Goal: Transaction & Acquisition: Purchase product/service

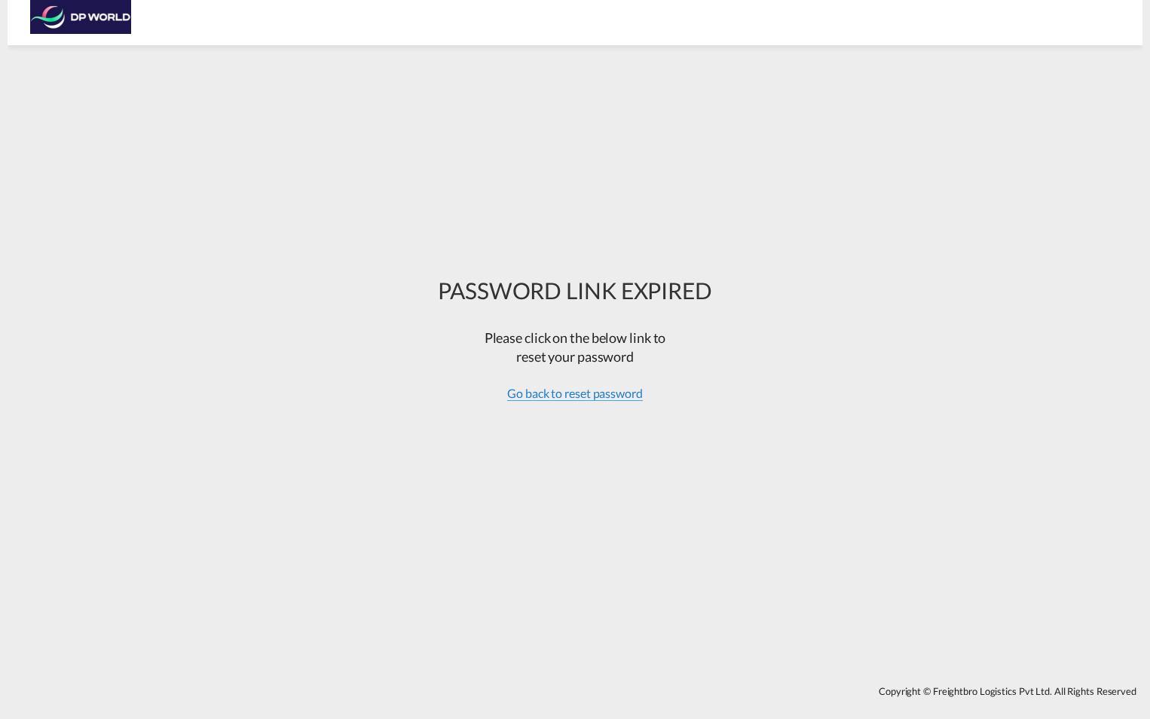
click at [593, 394] on span "Go back to reset password" at bounding box center [575, 393] width 136 height 15
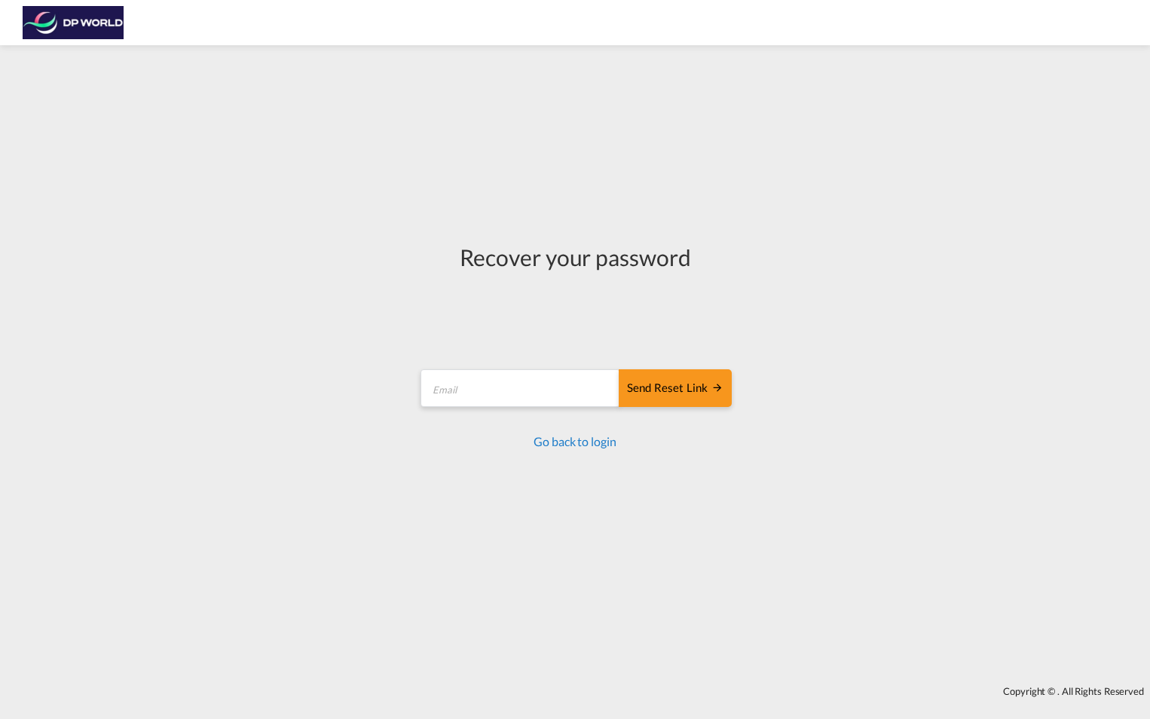
click at [575, 440] on link "Go back to login" at bounding box center [575, 441] width 82 height 14
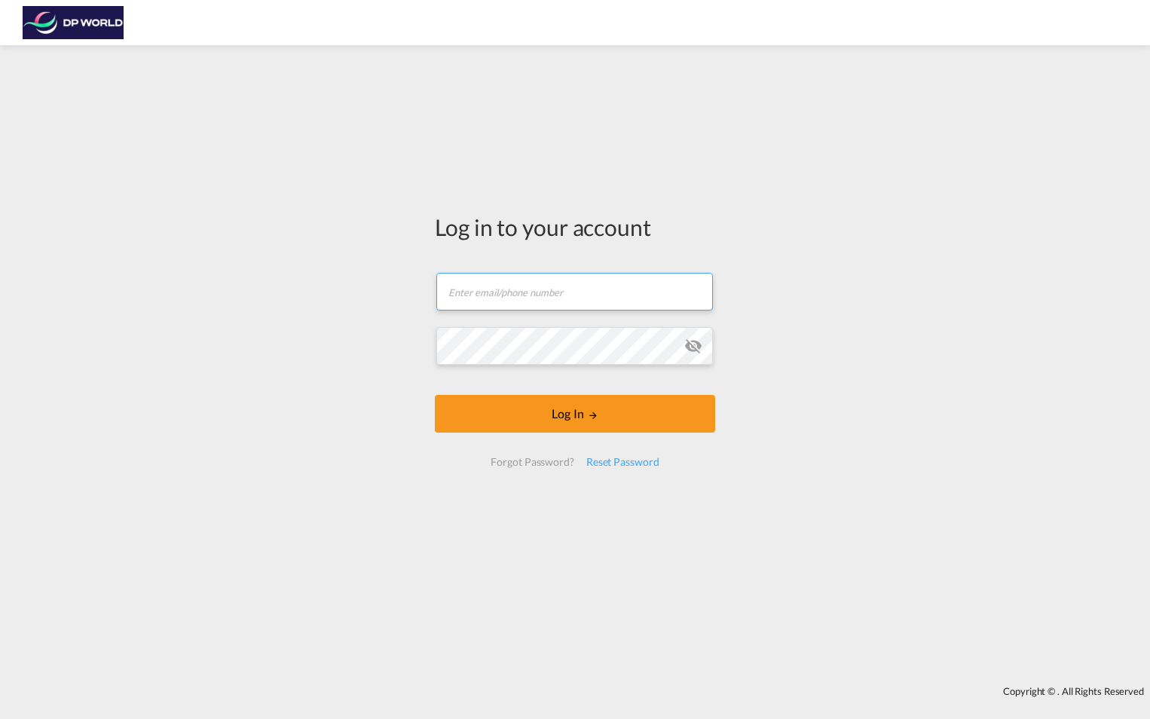
click at [492, 289] on input "text" at bounding box center [575, 292] width 277 height 38
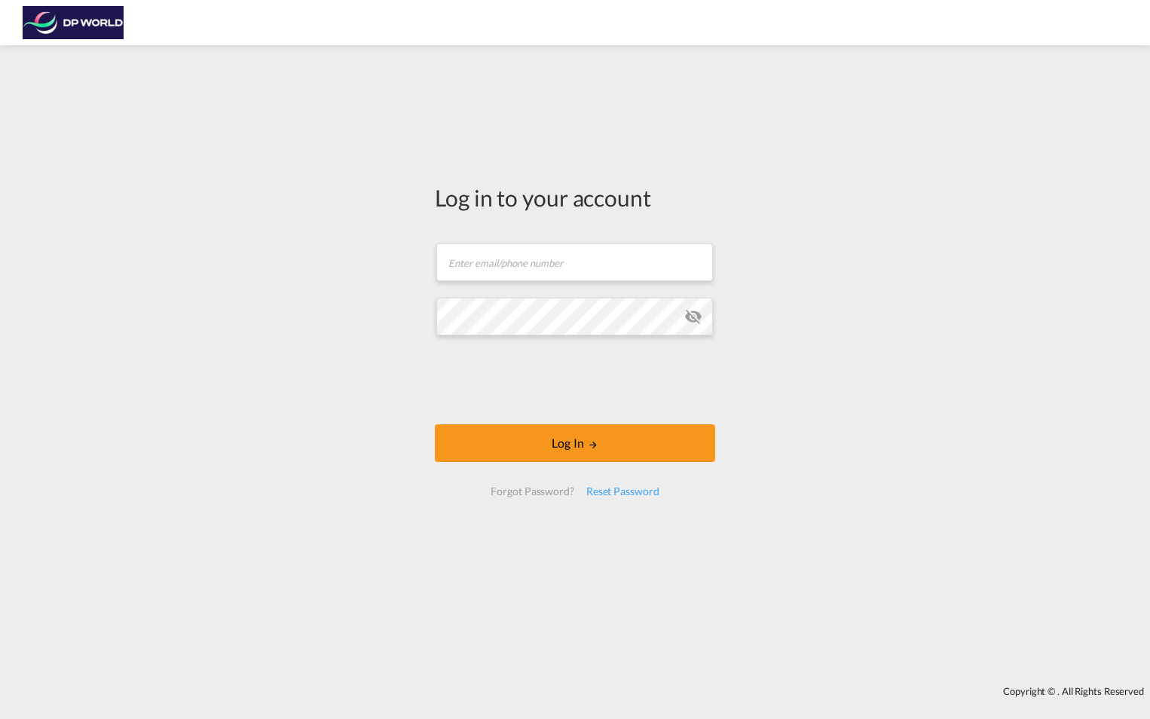
click at [354, 153] on div "Log in to your account Email field is required Password field is required Log I…" at bounding box center [575, 366] width 1150 height 626
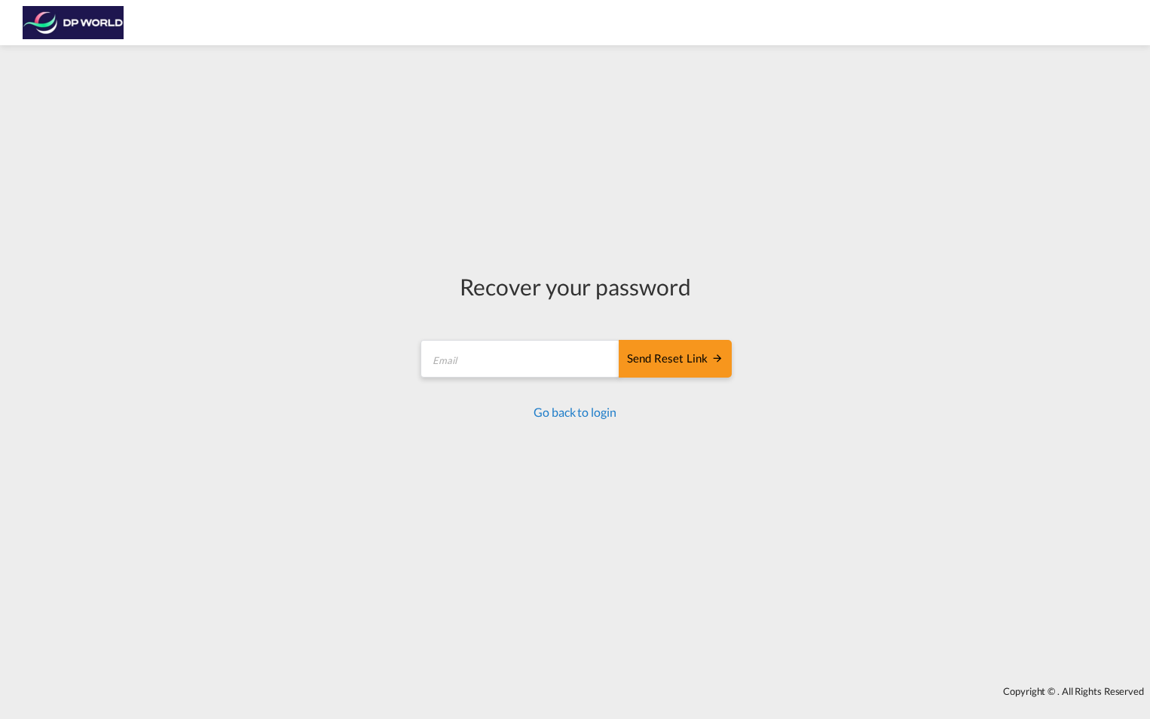
click at [547, 415] on link "Go back to login" at bounding box center [575, 412] width 82 height 14
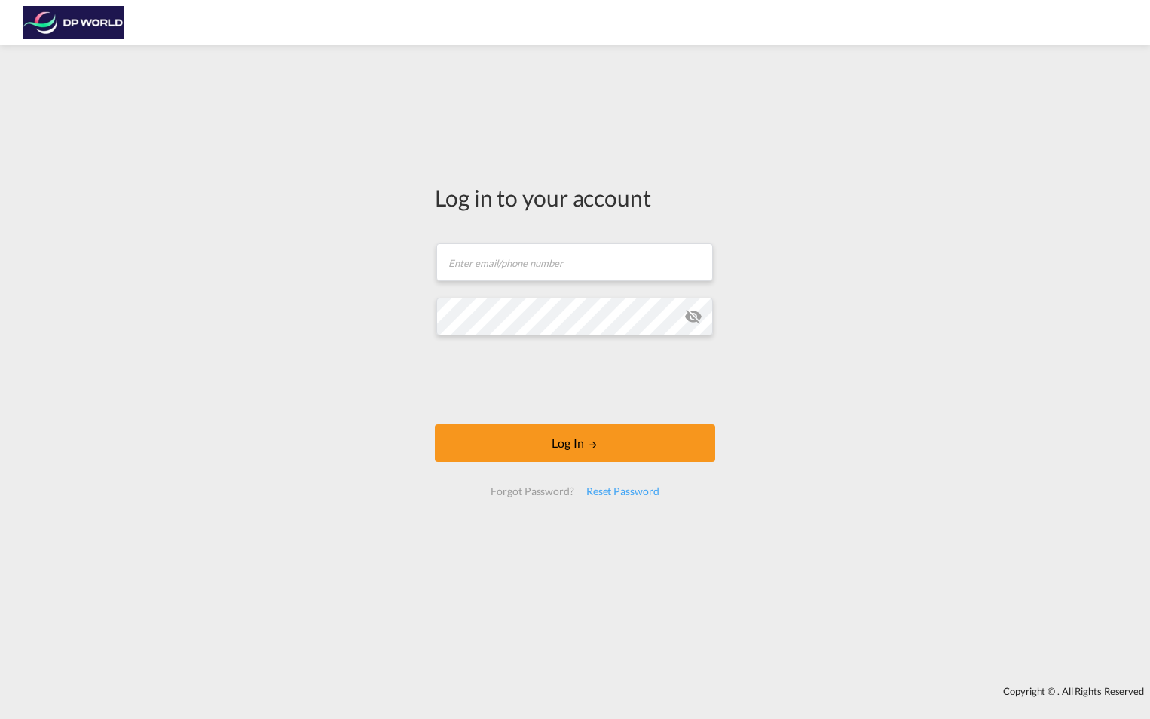
click at [497, 287] on form "Email field is required Password field is required Log In Forgot Password? Rese…" at bounding box center [575, 369] width 280 height 283
click at [488, 260] on input "text" at bounding box center [575, 263] width 277 height 38
type input "mario.martinez@dpworld.com"
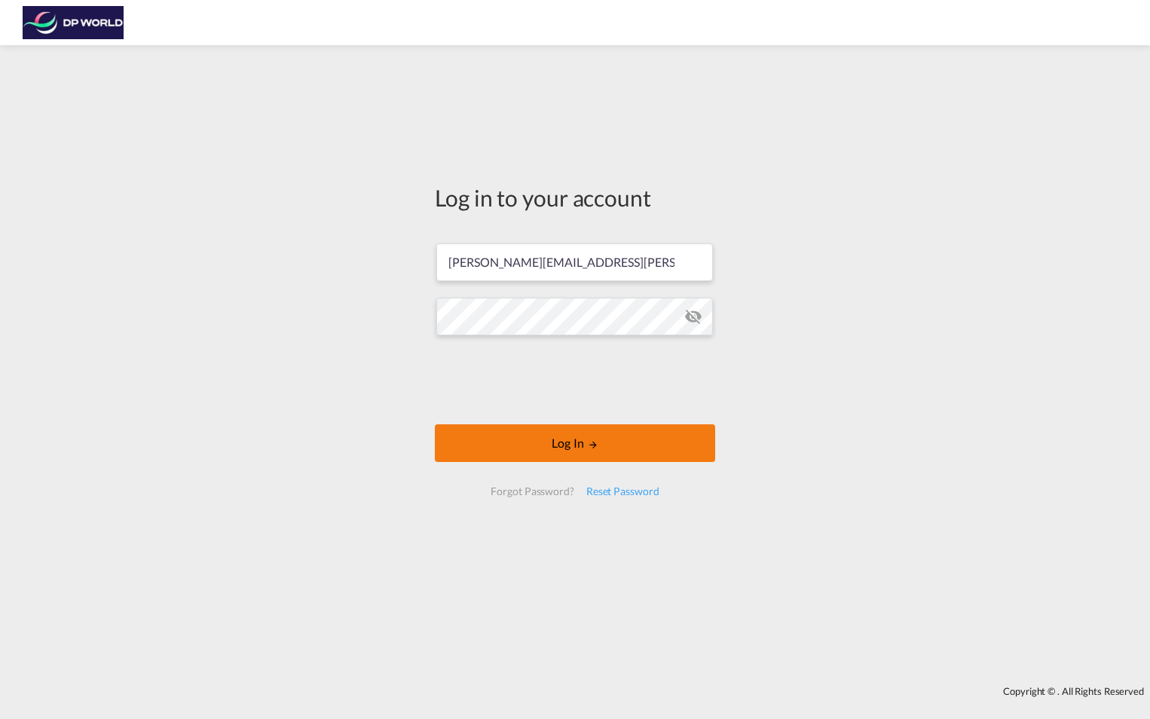
click at [586, 446] on button "Log In" at bounding box center [575, 443] width 280 height 38
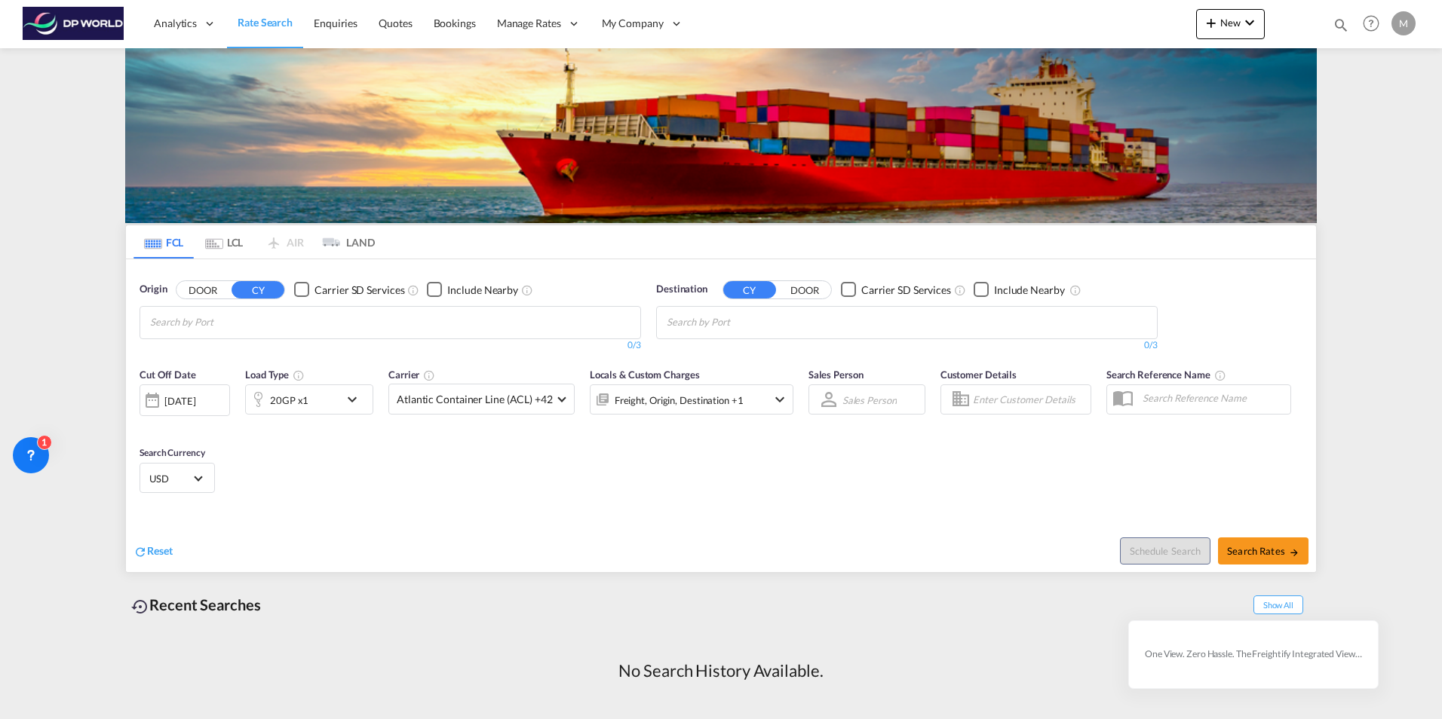
click at [221, 245] on md-icon "Use the left and right arrow keys to navigate between tabs" at bounding box center [214, 243] width 18 height 11
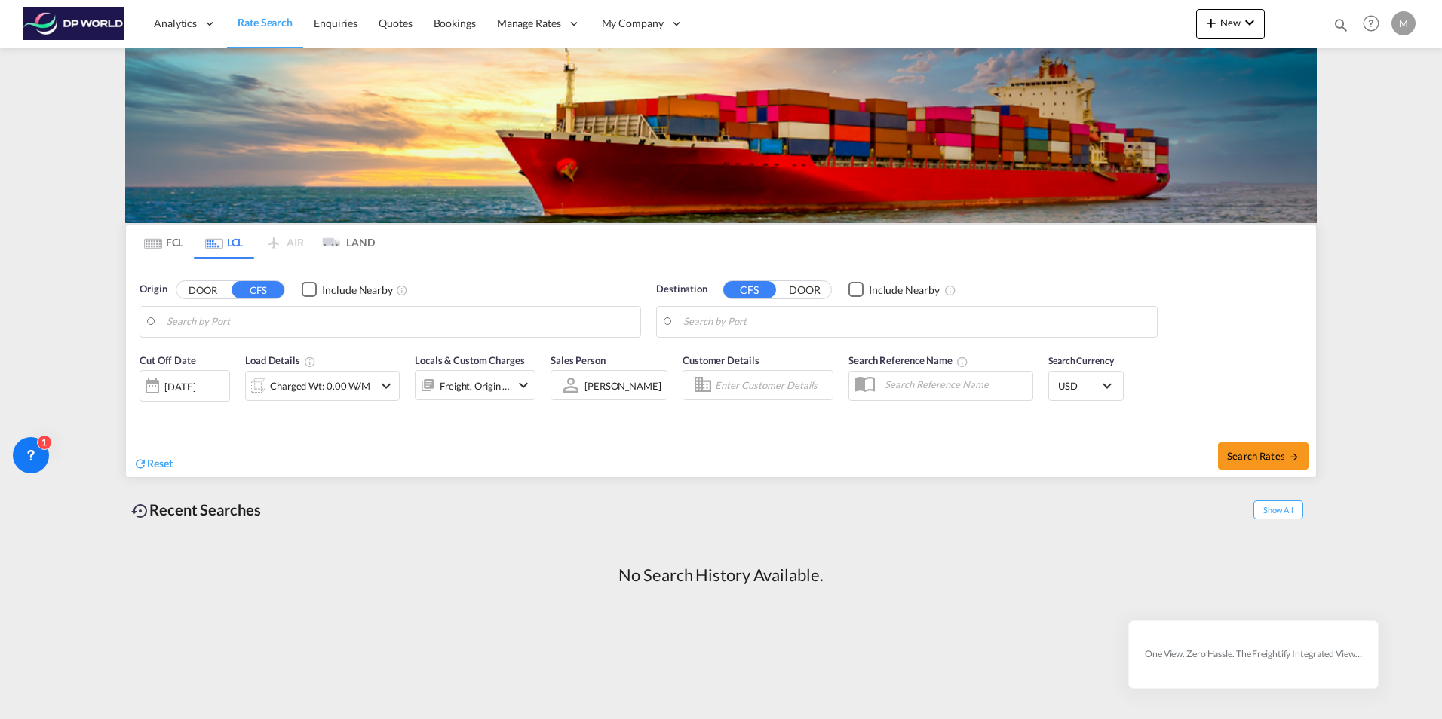
click at [202, 325] on input "Search by Port" at bounding box center [400, 322] width 466 height 23
click at [200, 289] on button "DOOR" at bounding box center [202, 289] width 53 height 17
click at [175, 318] on input "Search by Door" at bounding box center [400, 322] width 466 height 23
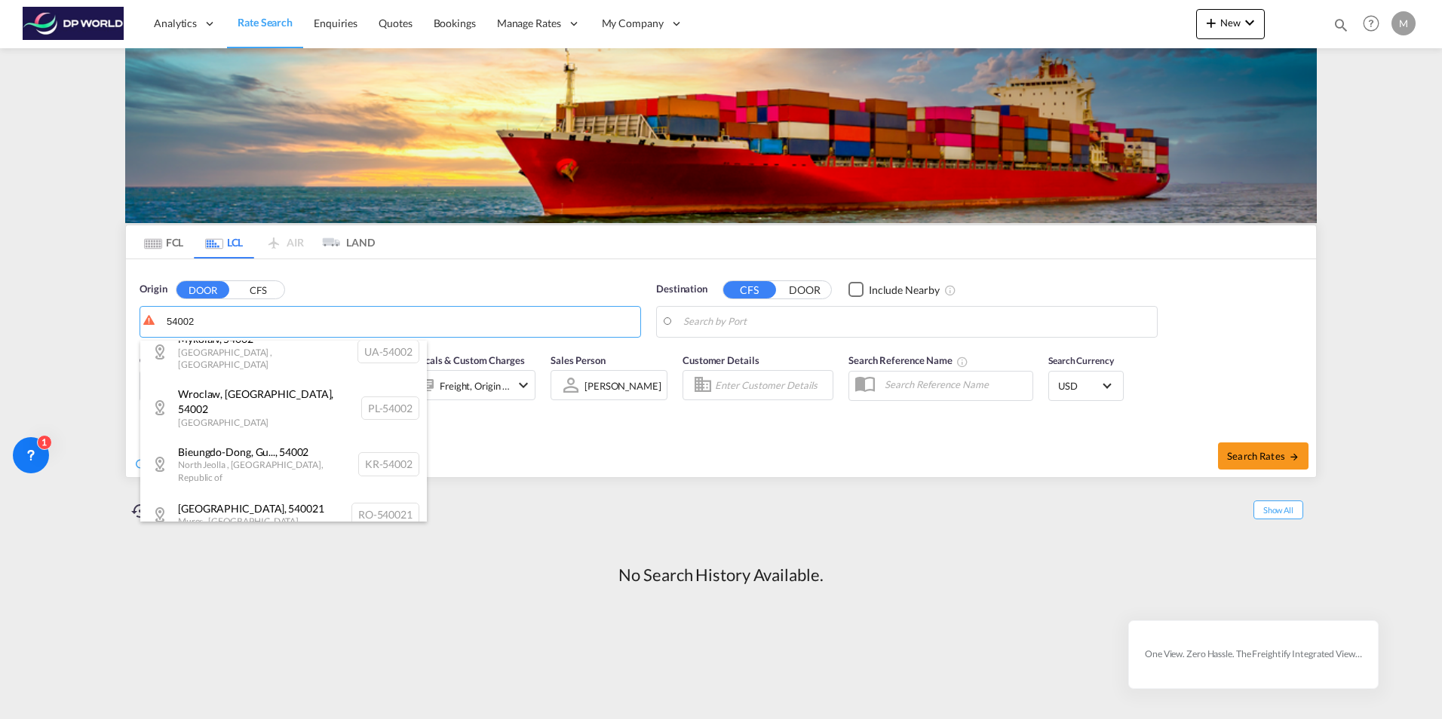
scroll to position [362, 0]
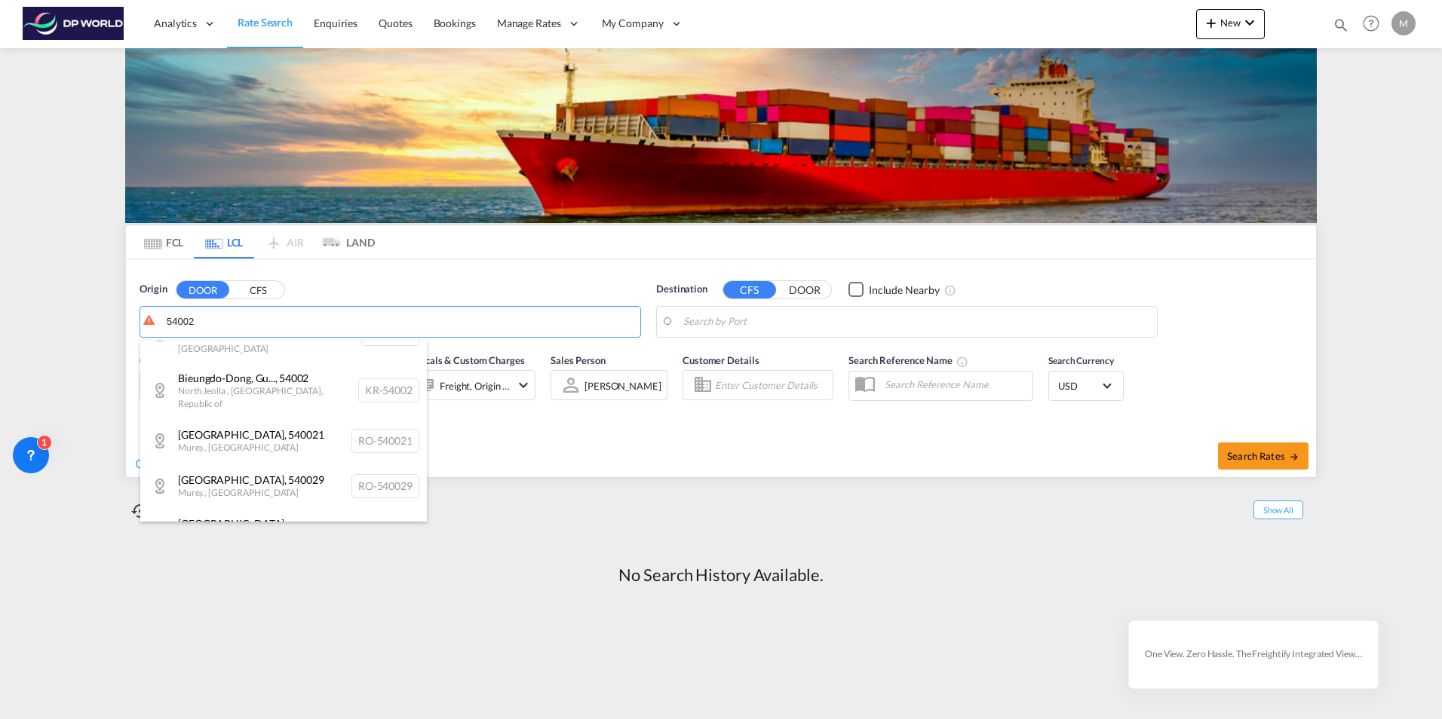
type input "54002"
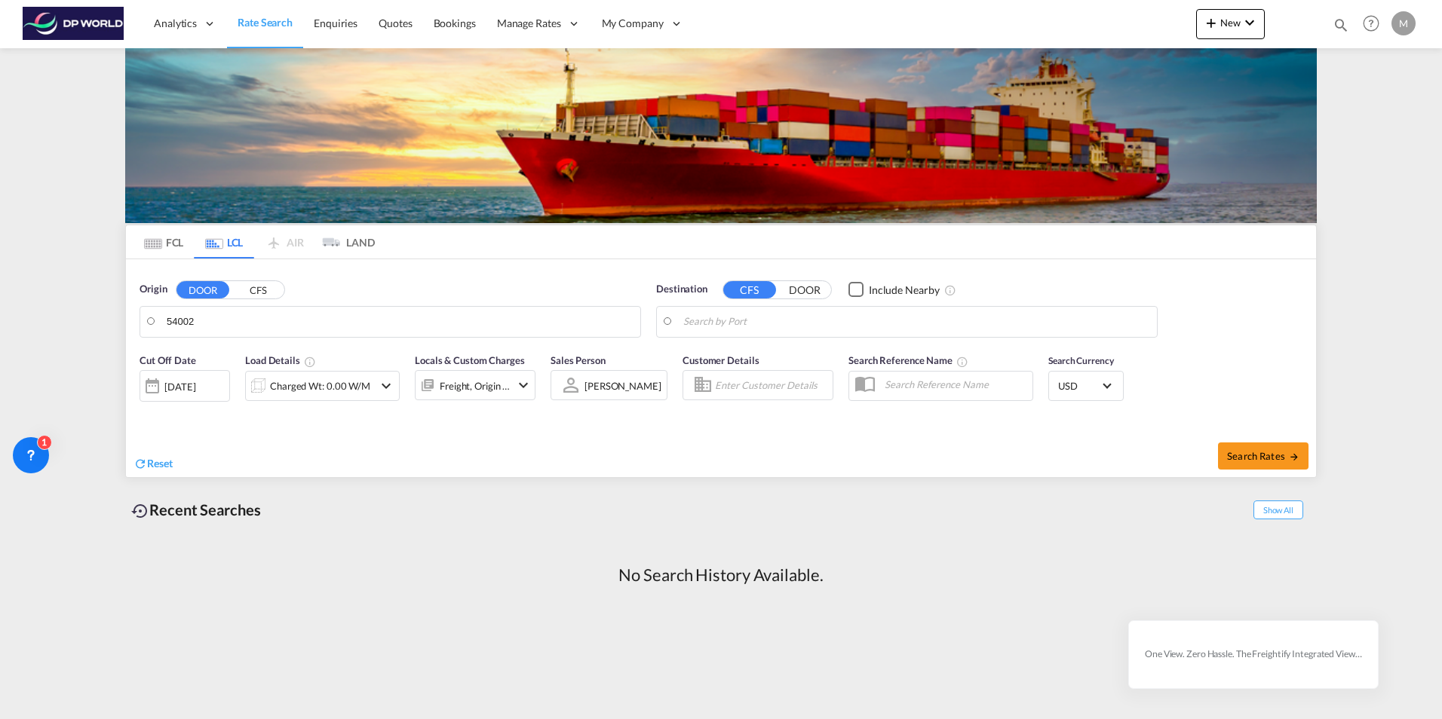
drag, startPoint x: 201, startPoint y: 323, endPoint x: 148, endPoint y: 332, distance: 53.7
click at [629, 323] on button "Clear Input" at bounding box center [625, 322] width 23 height 23
click at [222, 243] on md-tab-item "LCL" at bounding box center [224, 241] width 60 height 33
click at [203, 288] on button "DOOR" at bounding box center [202, 289] width 53 height 17
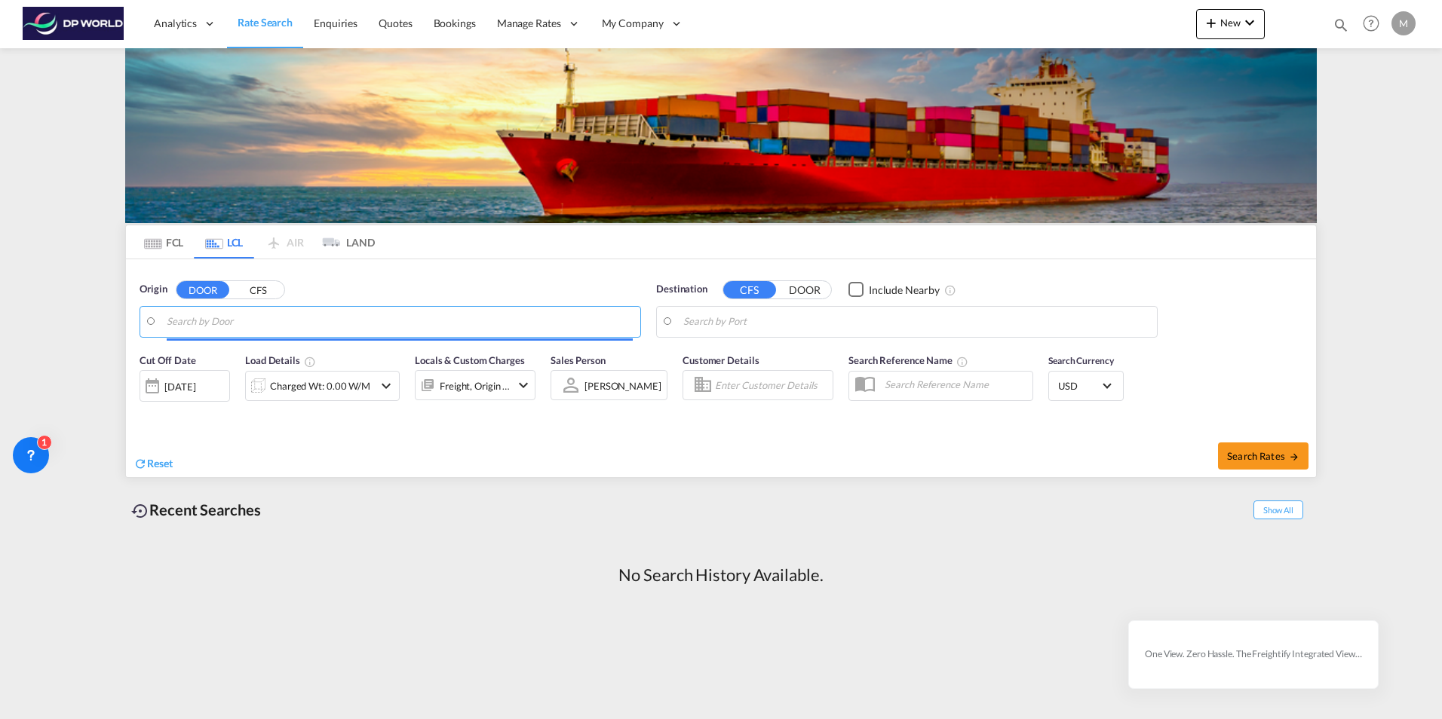
click at [198, 316] on input "Search by Door" at bounding box center [400, 322] width 466 height 23
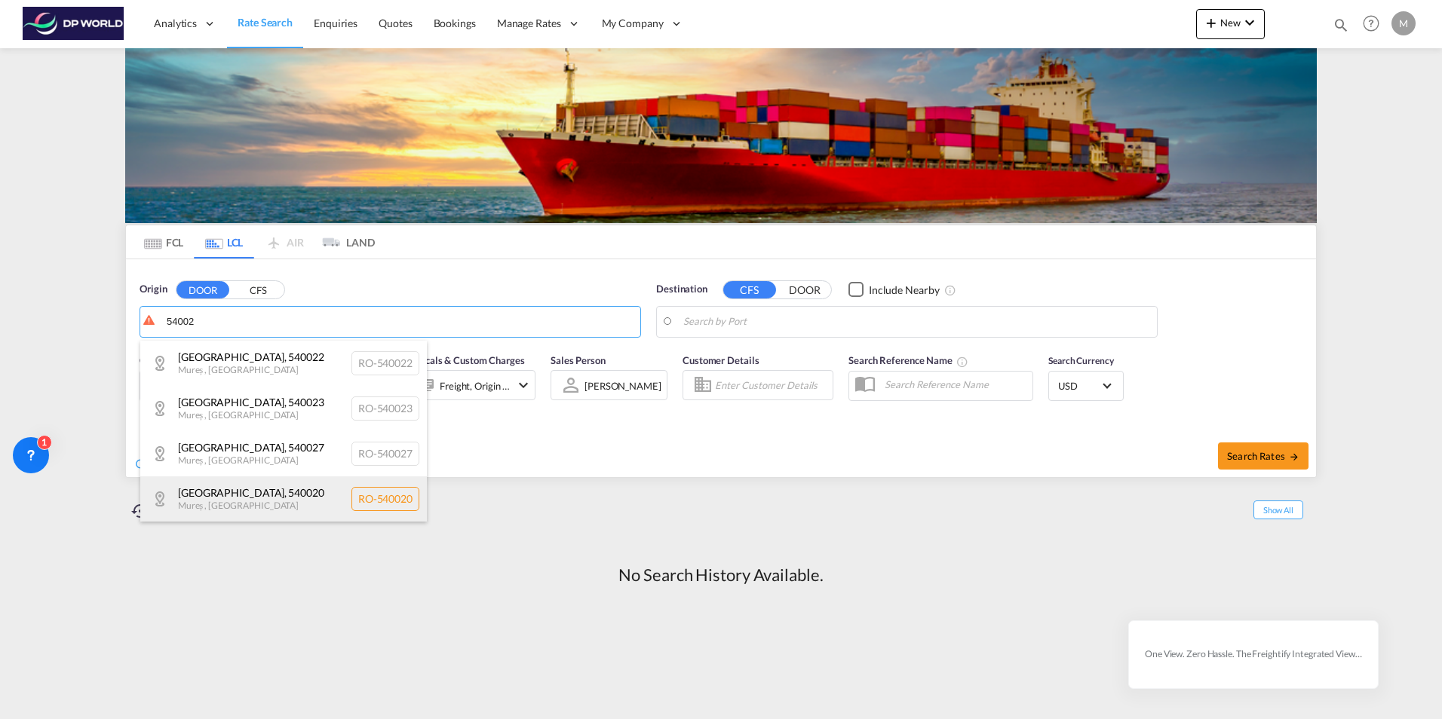
scroll to position [362, 0]
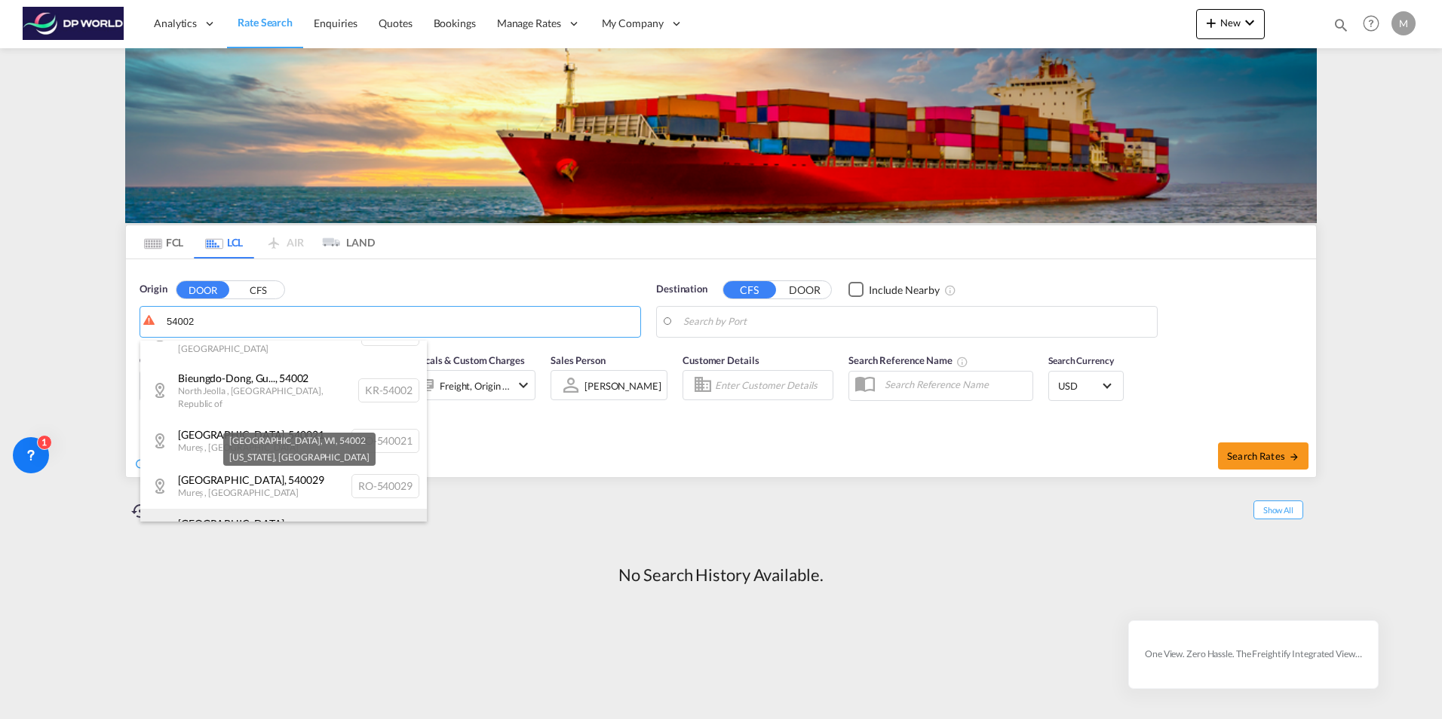
click at [224, 509] on div "Baldwin, WI , 54002 Wisconsin , United States US-54002" at bounding box center [283, 537] width 286 height 57
type input "US-54002, Baldwin, WI, Wisconsin"
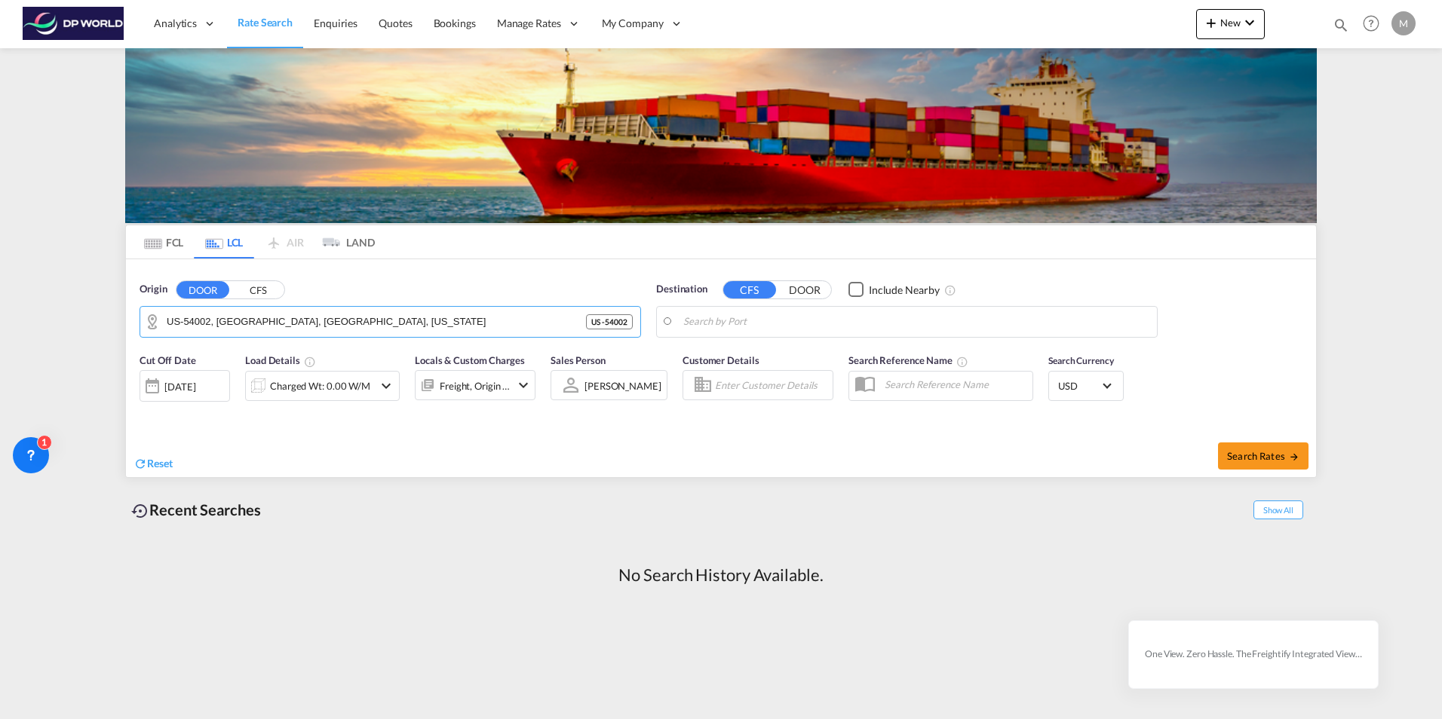
click at [707, 323] on input "Search by Port" at bounding box center [916, 322] width 466 height 23
click at [703, 363] on div "Casab lanca Morocco MACAS" at bounding box center [800, 363] width 286 height 45
type input "Casablanca, MACAS"
click at [152, 388] on div at bounding box center [152, 386] width 24 height 30
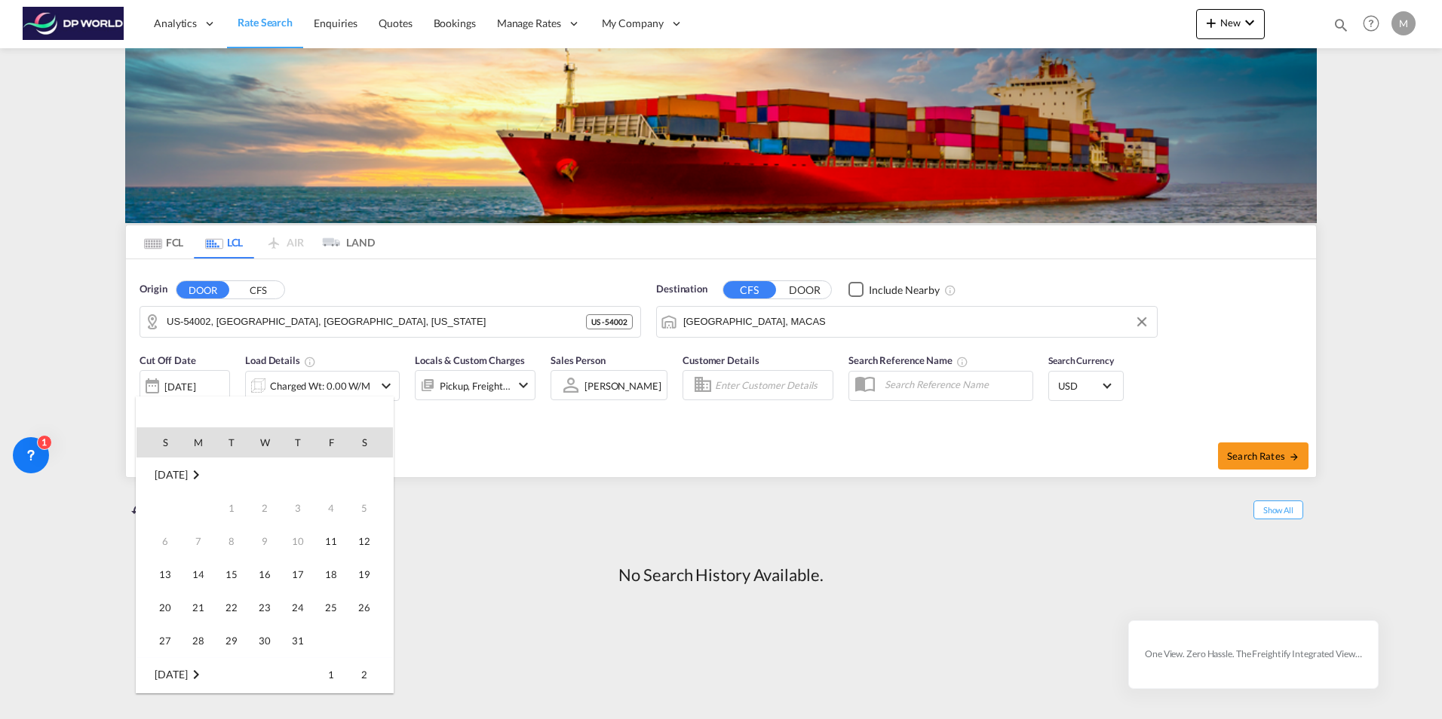
scroll to position [599, 0]
click at [326, 539] on span "17" at bounding box center [331, 541] width 30 height 30
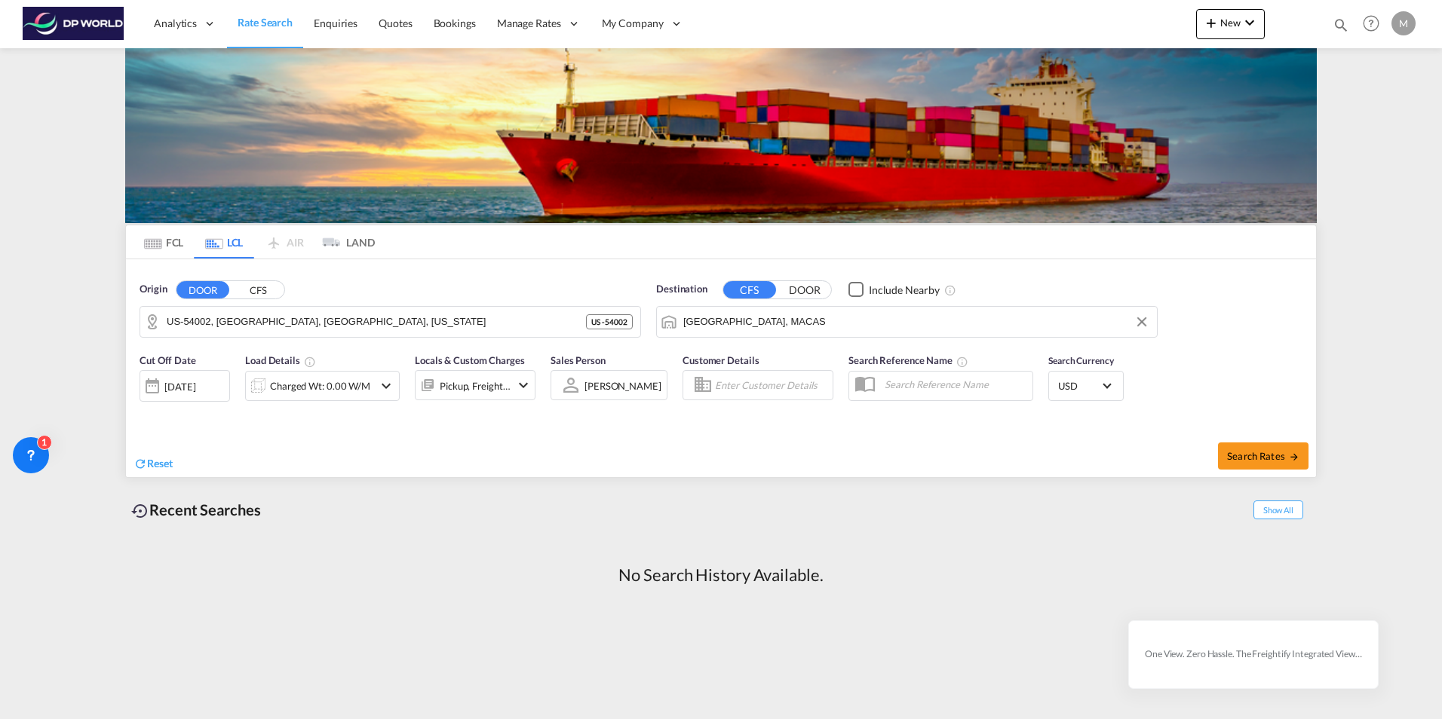
click at [388, 386] on md-icon "icon-chevron-down" at bounding box center [386, 386] width 18 height 18
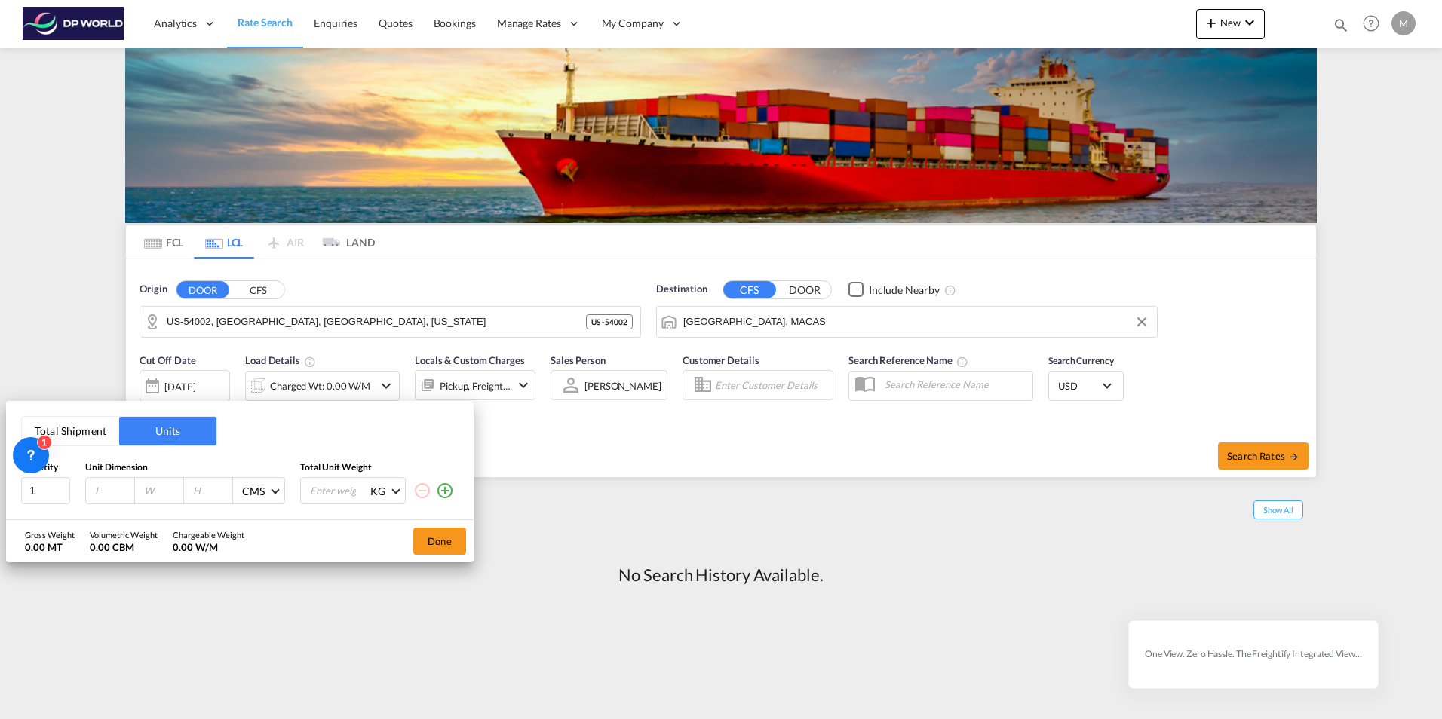
click at [100, 491] on input "number" at bounding box center [113, 491] width 41 height 14
type input "48"
type input "42"
type input "68"
click at [272, 491] on span at bounding box center [275, 490] width 8 height 8
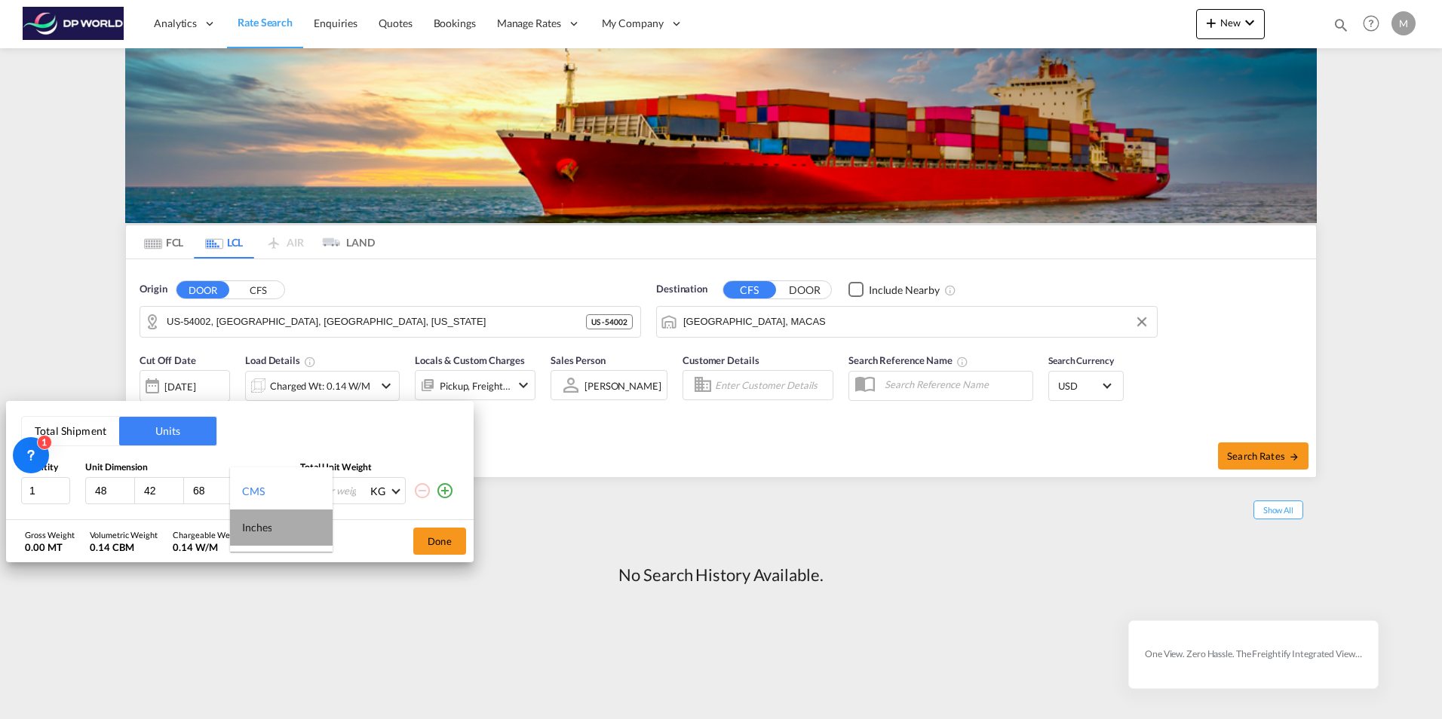
click at [259, 529] on div "Inches" at bounding box center [256, 527] width 29 height 15
click at [333, 490] on input "number" at bounding box center [338, 491] width 60 height 26
click at [315, 488] on input "number" at bounding box center [338, 491] width 60 height 26
type input "472"
click at [391, 489] on md-select-value "KG" at bounding box center [385, 491] width 33 height 26
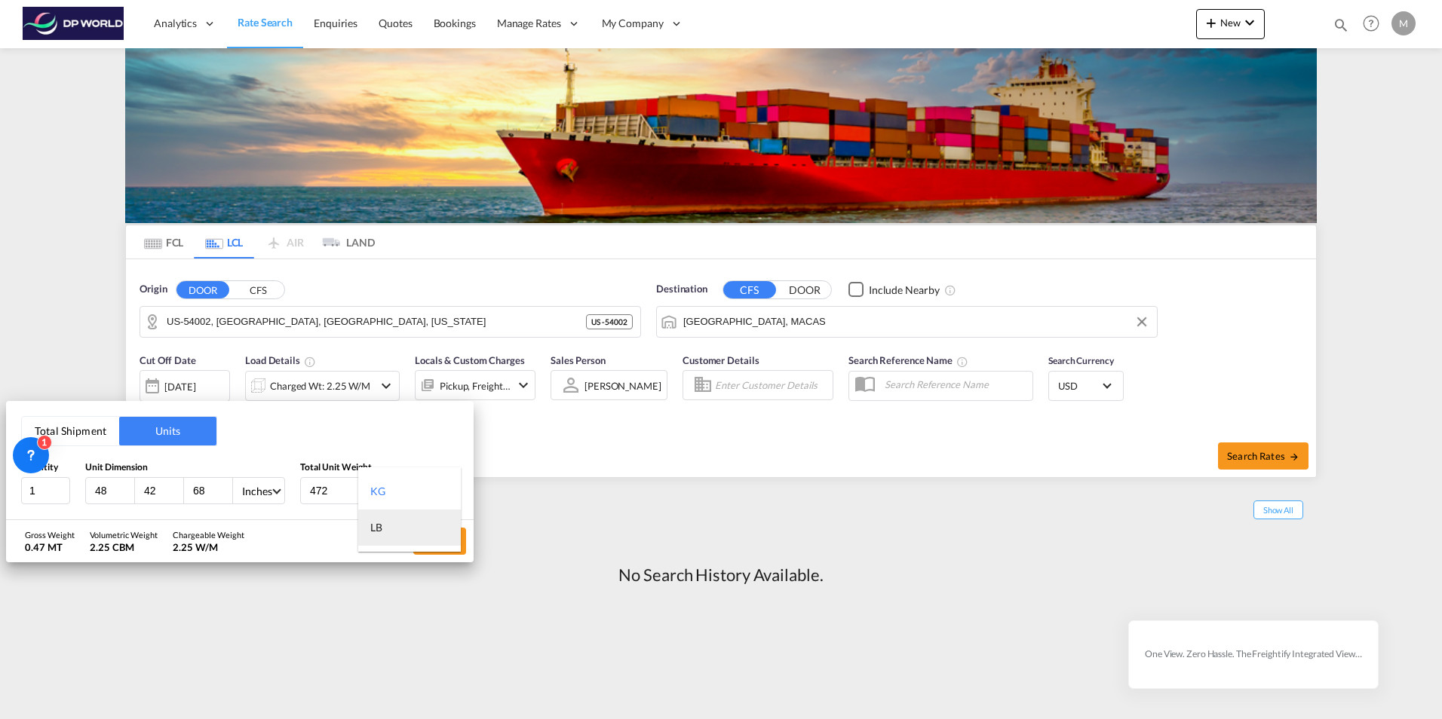
click at [375, 525] on div "LB" at bounding box center [376, 527] width 12 height 15
click at [73, 434] on button "Total Shipment" at bounding box center [70, 431] width 97 height 29
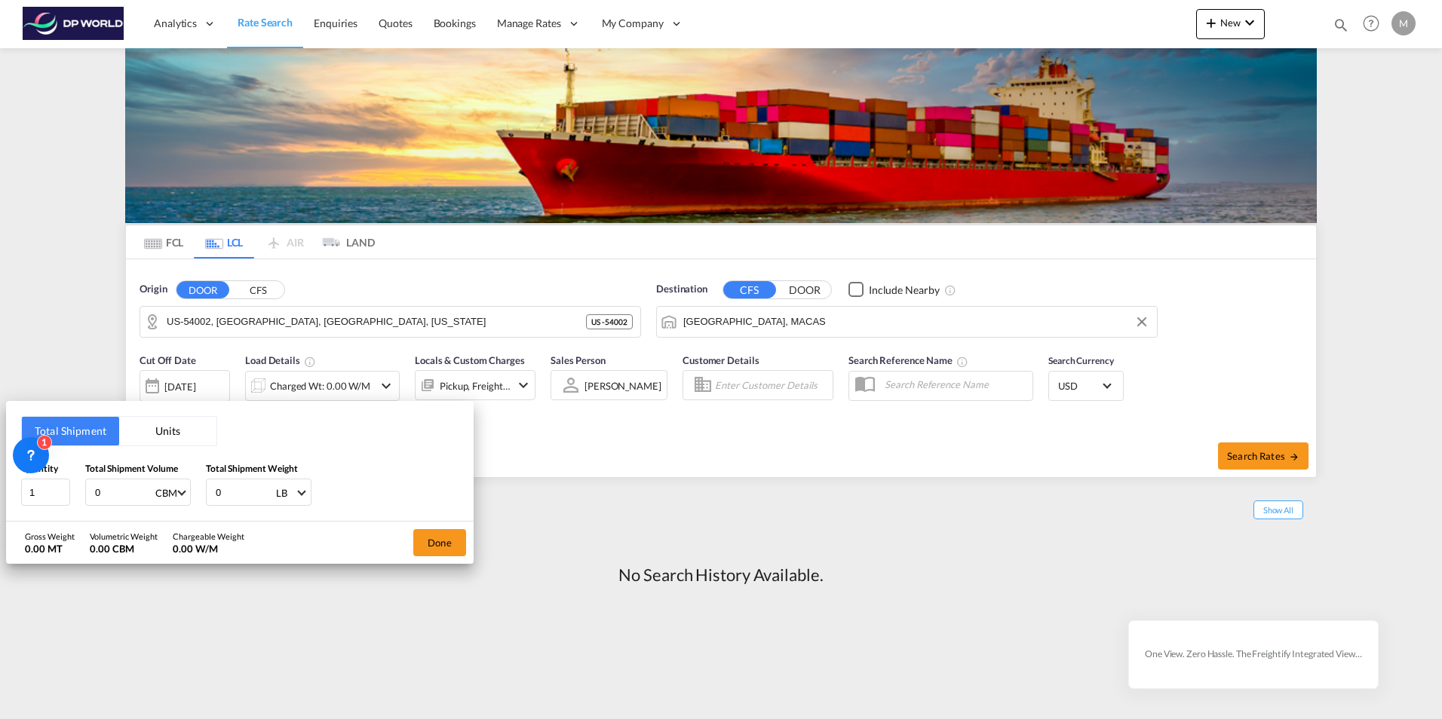
click at [155, 431] on button "Units" at bounding box center [167, 431] width 97 height 29
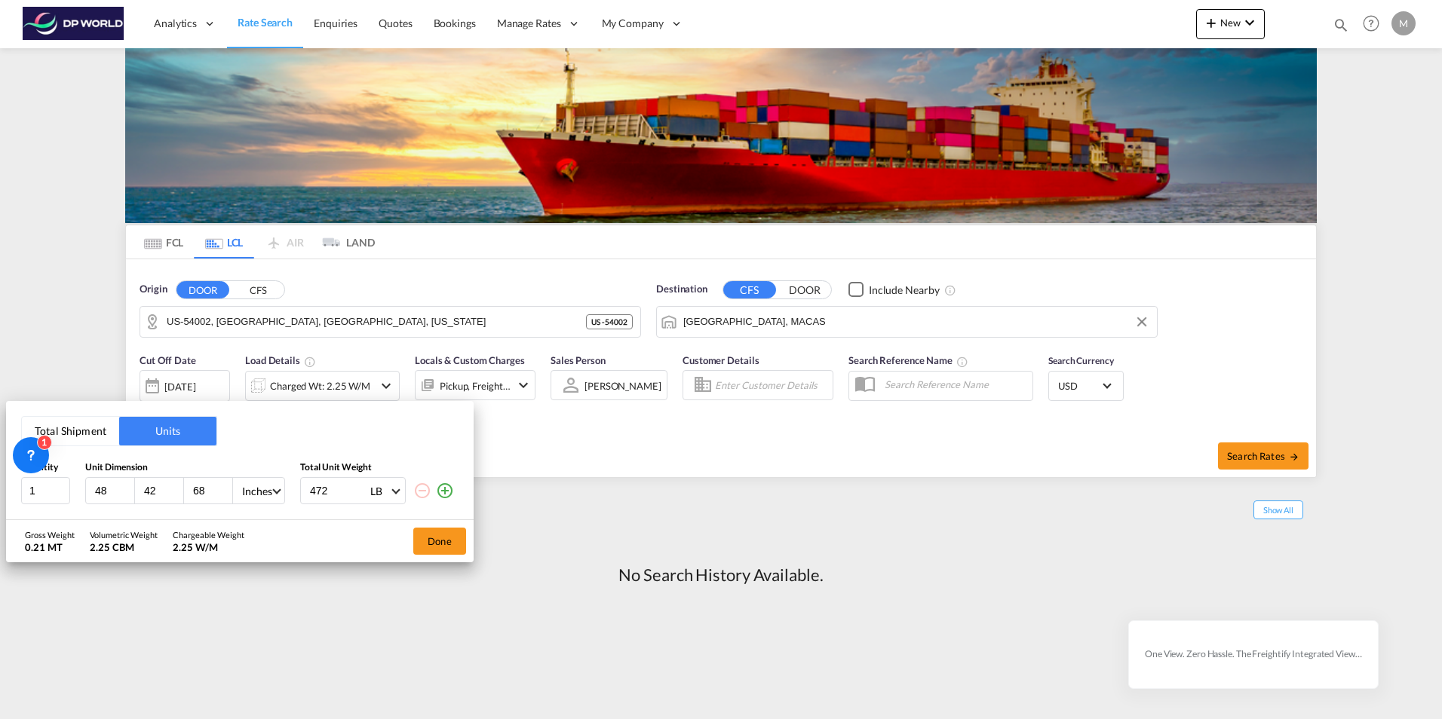
click at [443, 491] on md-icon "icon-plus-circle-outline" at bounding box center [445, 491] width 18 height 18
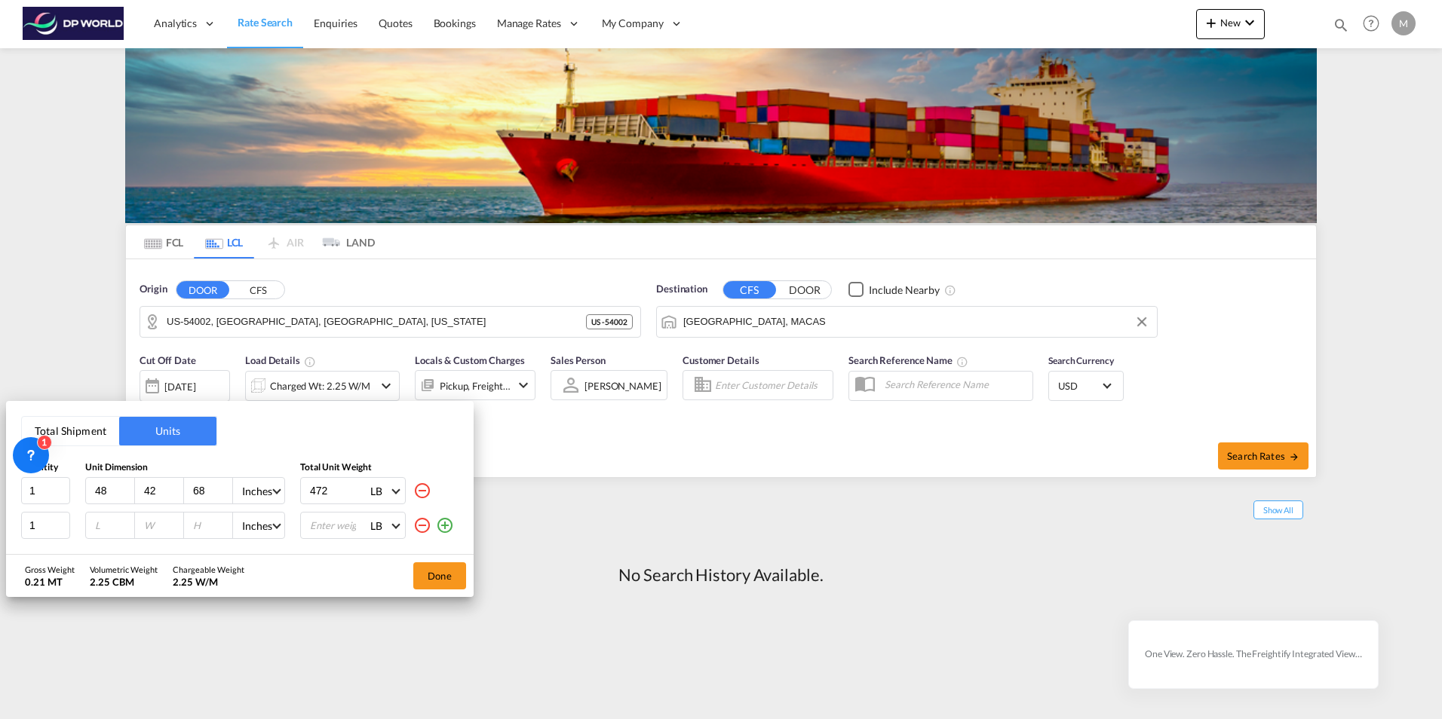
click at [421, 526] on md-icon "icon-minus-circle-outline" at bounding box center [422, 525] width 18 height 18
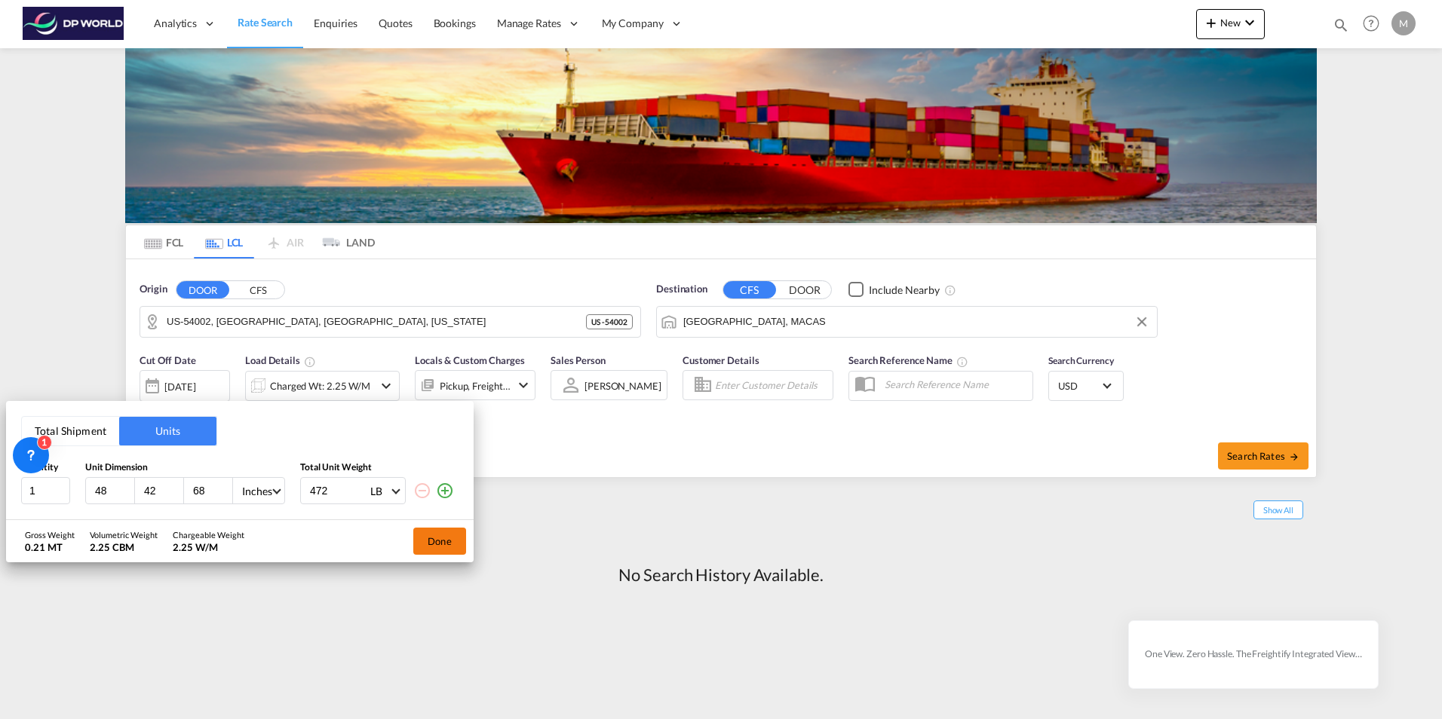
click at [437, 547] on button "Done" at bounding box center [439, 541] width 53 height 27
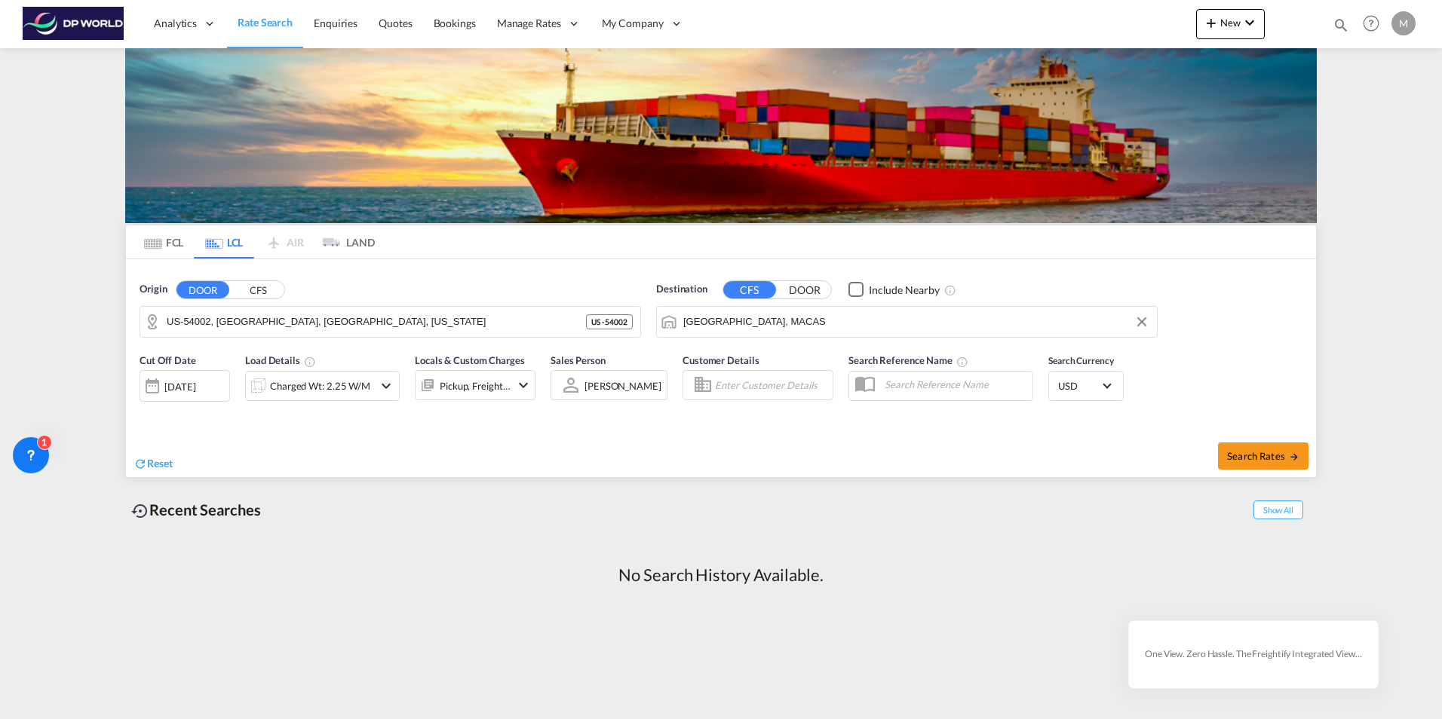
click at [525, 384] on md-icon "icon-chevron-down" at bounding box center [523, 385] width 18 height 18
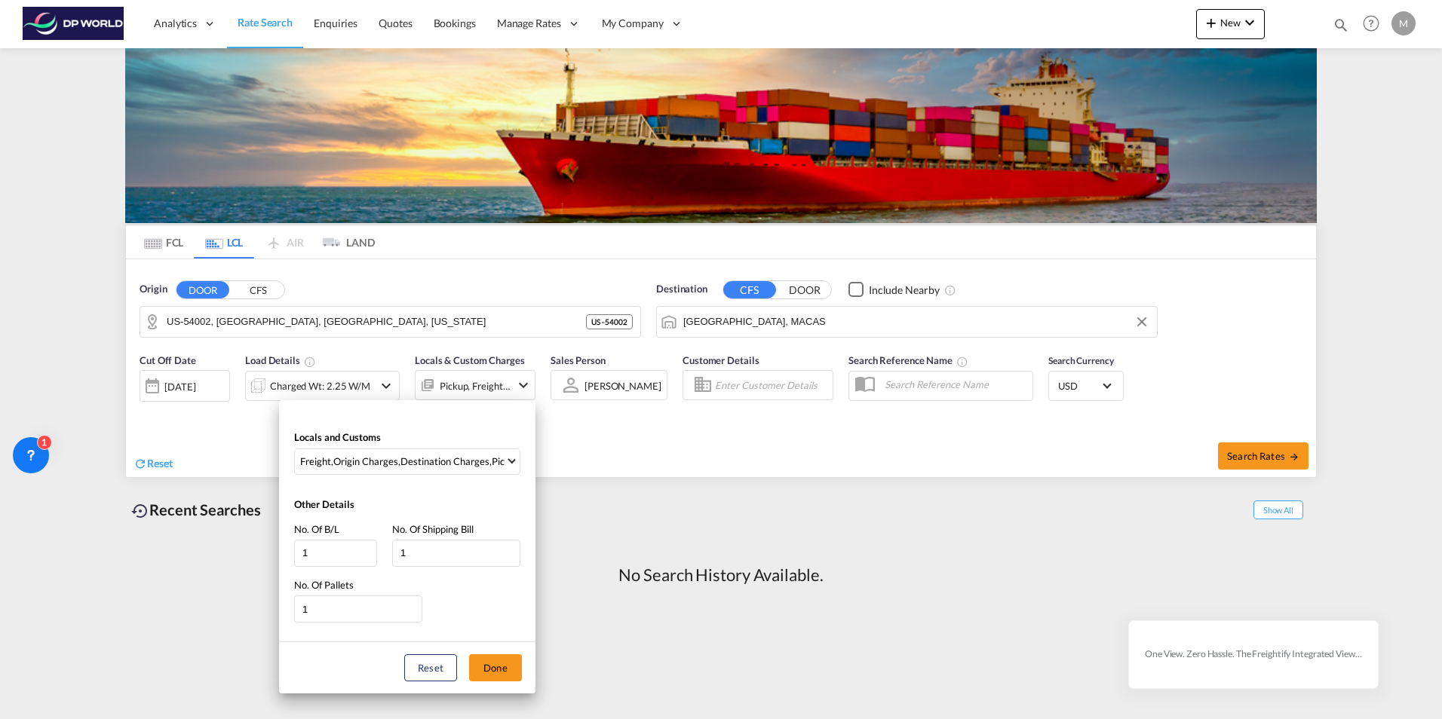
click at [610, 440] on div "Locals and Customs Freight , Origin Charges , Destination Charges , Pickup Char…" at bounding box center [721, 359] width 1442 height 719
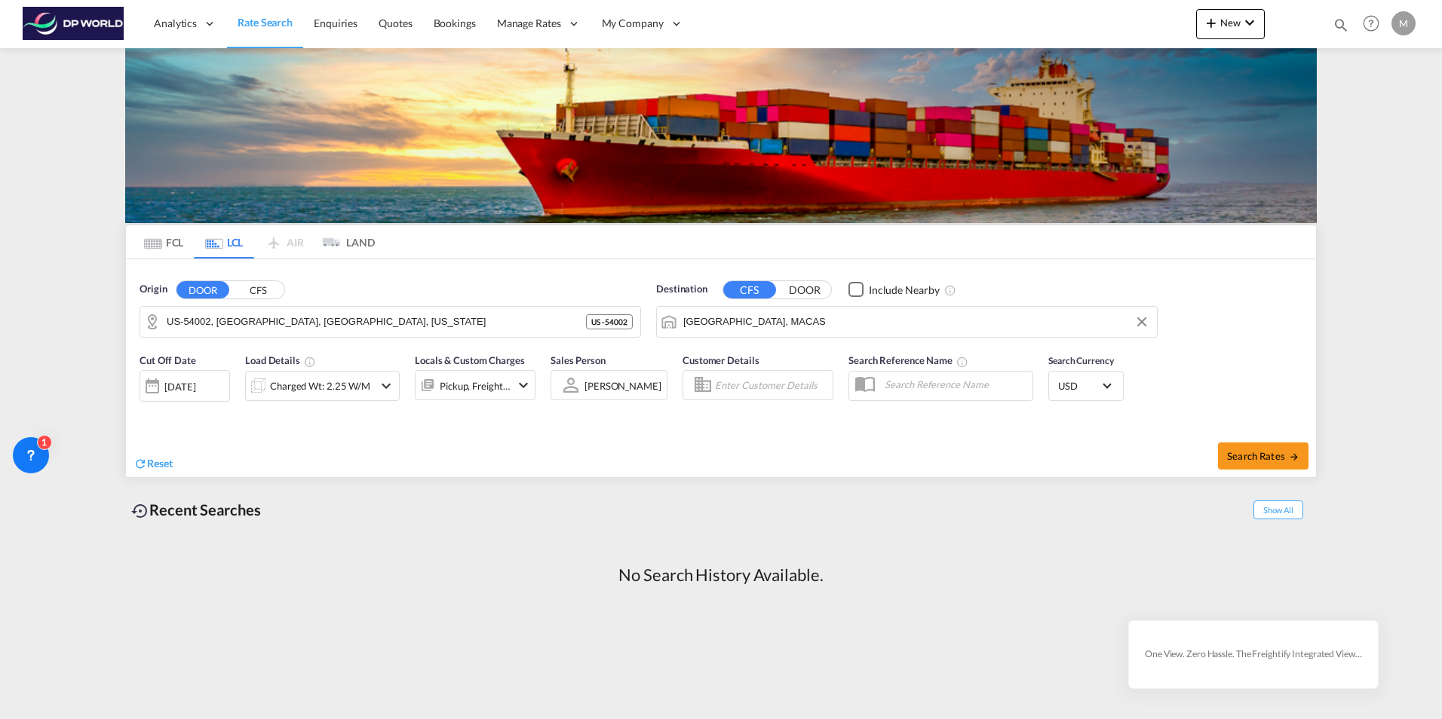
click at [525, 385] on md-icon "icon-chevron-down" at bounding box center [523, 385] width 18 height 18
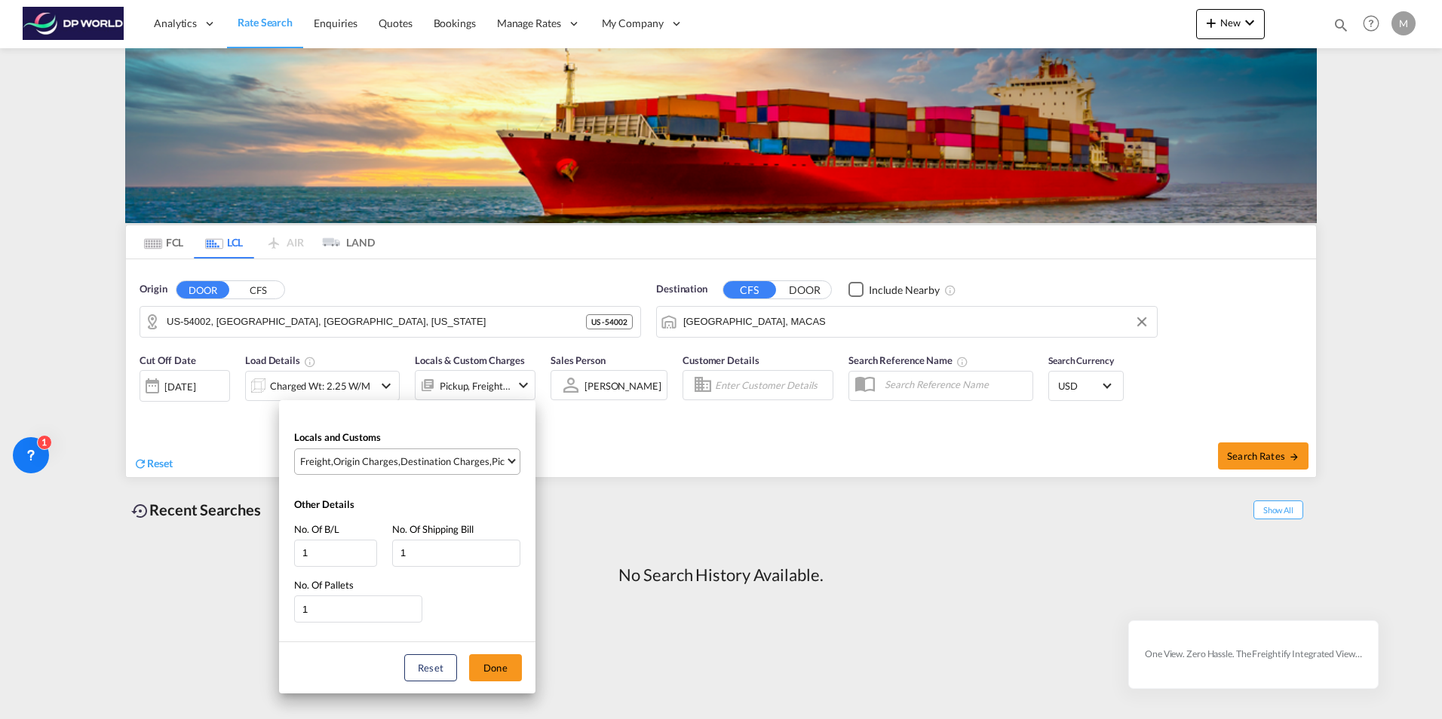
click at [515, 460] on span "Select Locals and Customs: \aFreight, \aOrigin Charges, \aDestination Charges, …" at bounding box center [511, 460] width 8 height 8
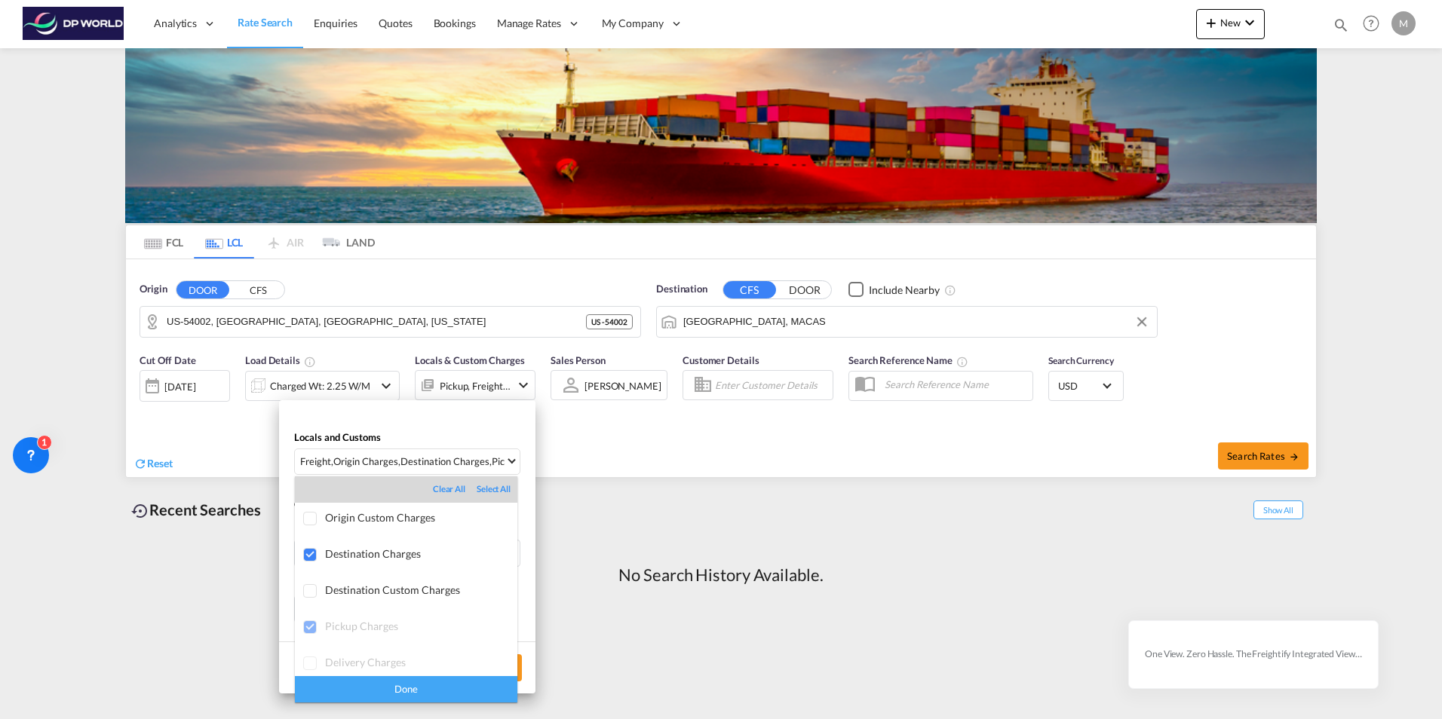
scroll to position [80, 0]
click at [314, 546] on div at bounding box center [310, 549] width 15 height 15
click at [428, 688] on div "Done" at bounding box center [406, 689] width 222 height 26
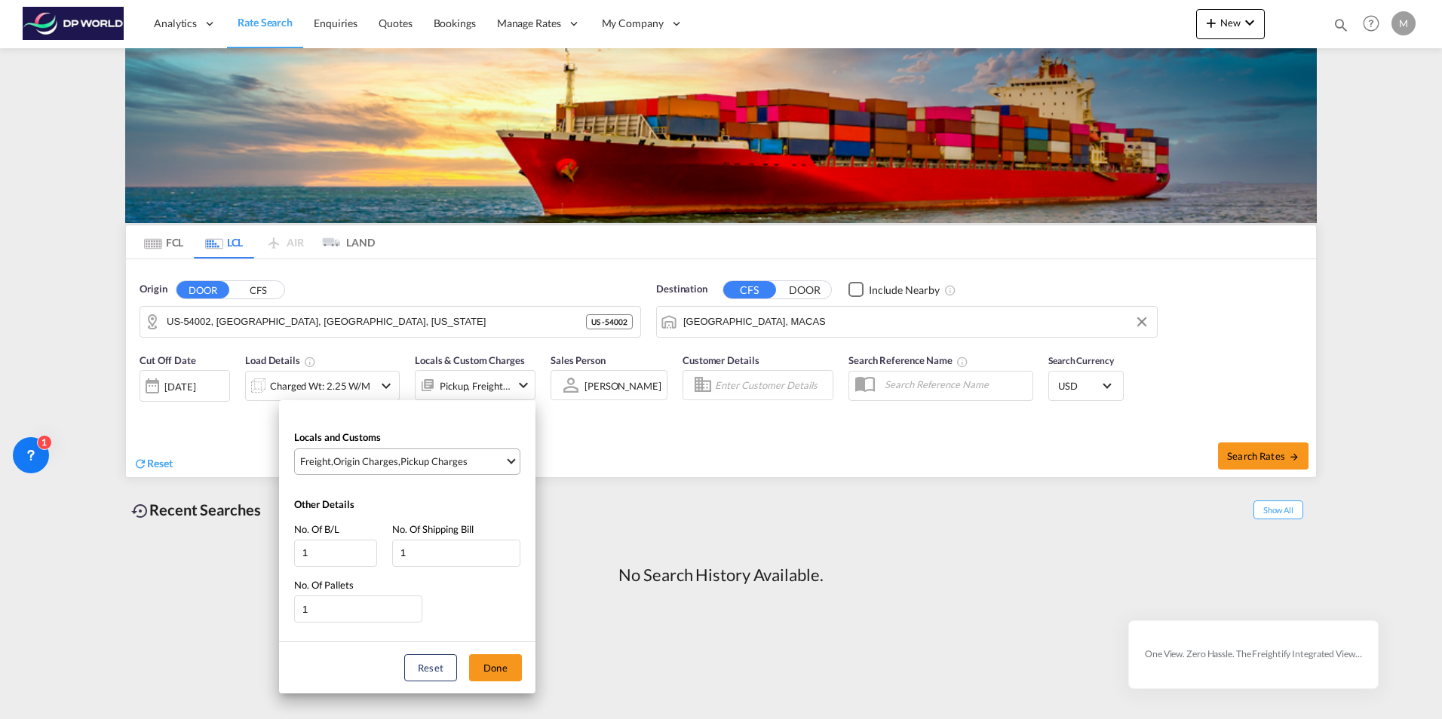
click at [510, 462] on span "Select Locals and Customs: \aFreight, \aOrigin Charges, \aPickup Charges" at bounding box center [511, 459] width 8 height 8
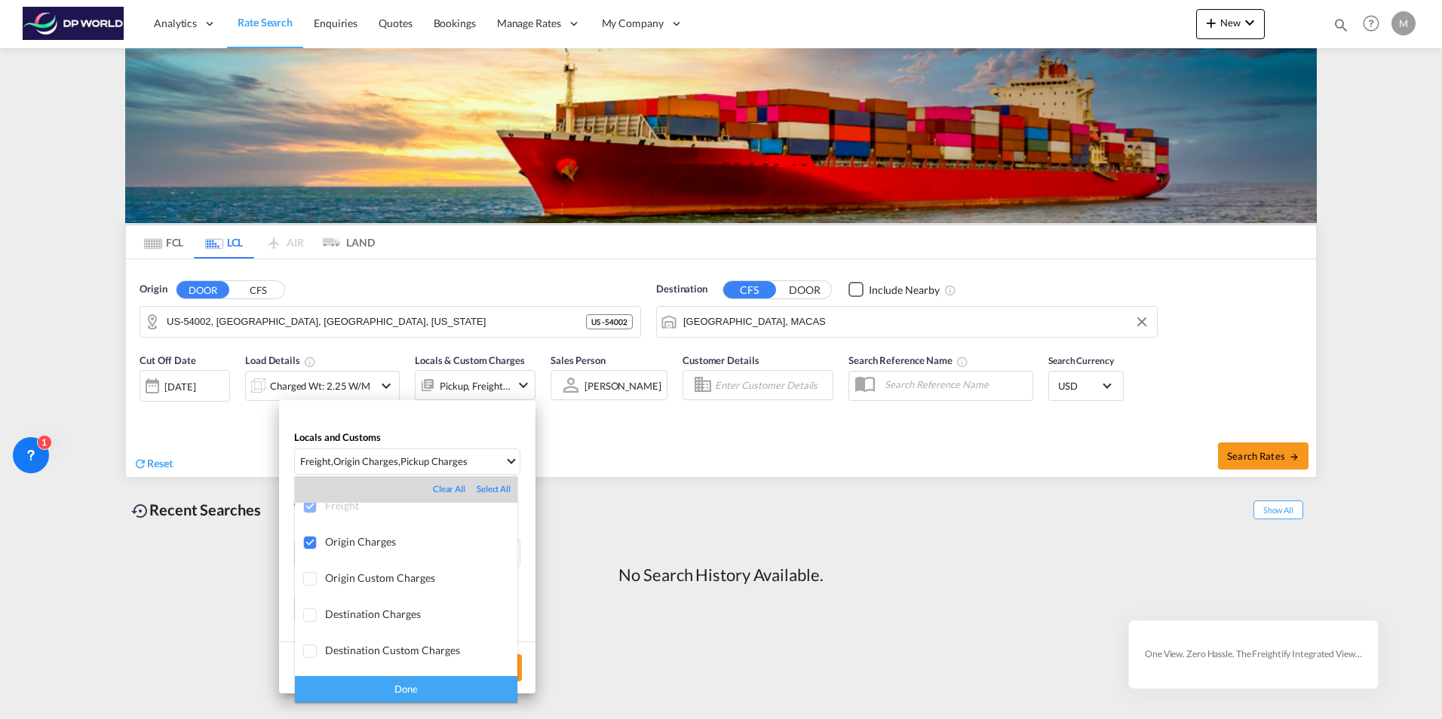
scroll to position [0, 0]
click at [418, 691] on div "Done" at bounding box center [406, 689] width 222 height 26
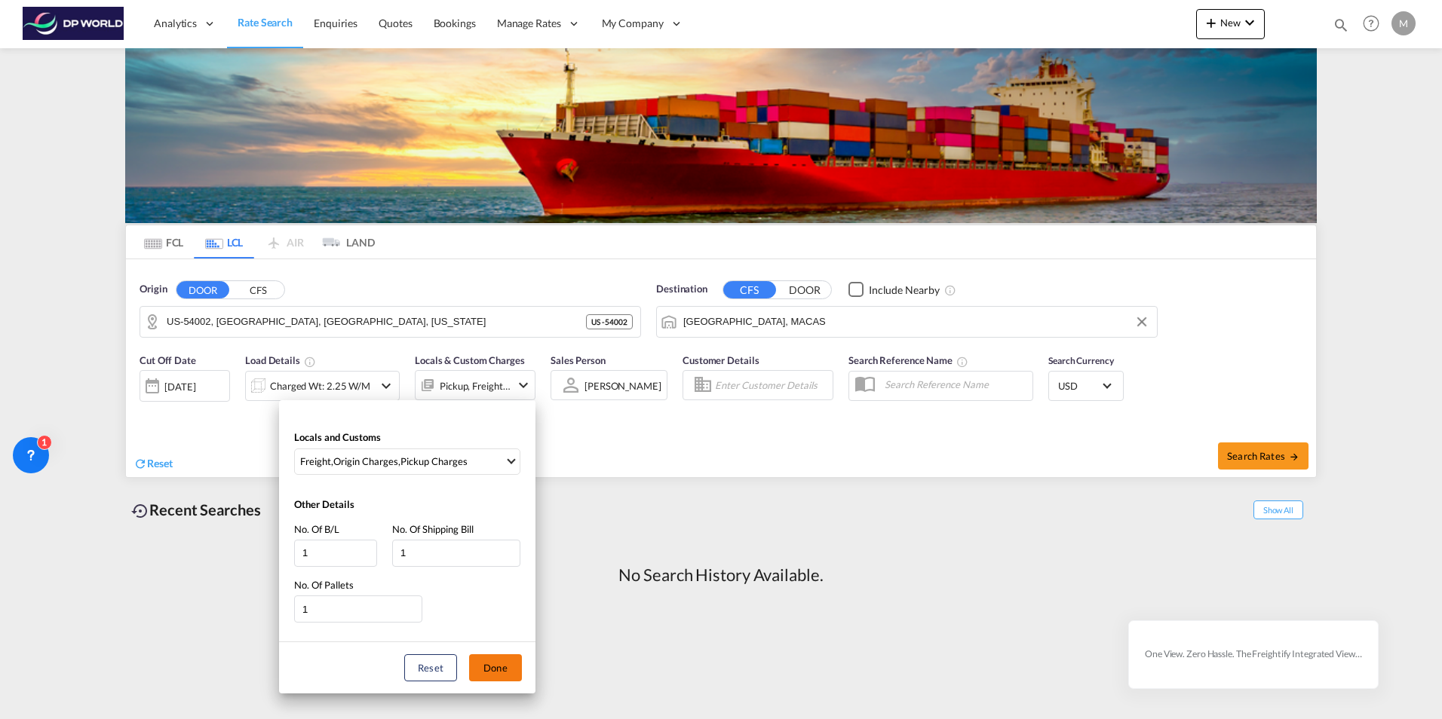
click at [489, 673] on button "Done" at bounding box center [495, 667] width 53 height 27
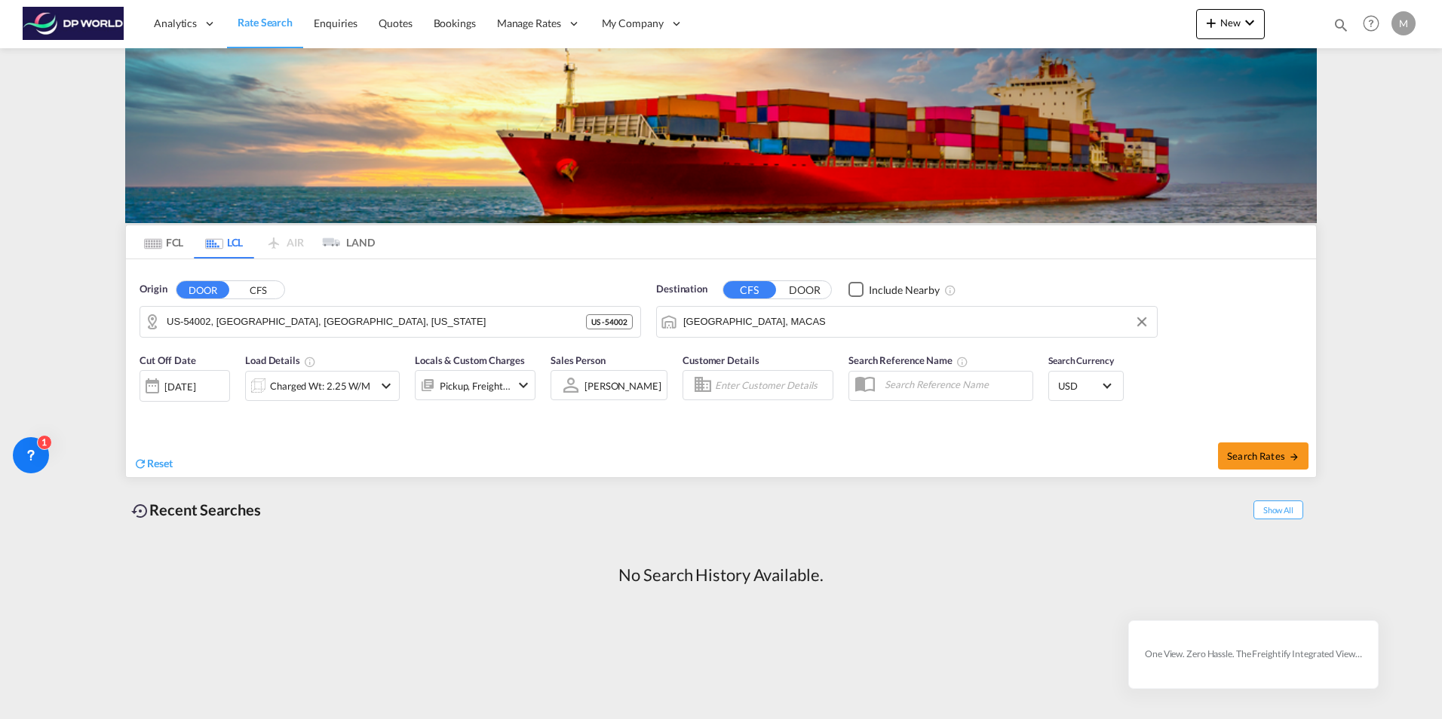
click at [745, 386] on input "Enter Customer Details" at bounding box center [771, 385] width 113 height 23
click at [734, 384] on body "Analytics Reports Dashboard Rate Search Enquiries Quotes Bookings" at bounding box center [721, 359] width 1442 height 719
click at [720, 388] on body "Analytics Reports Dashboard Rate Search Enquiries Quotes Bookings" at bounding box center [721, 359] width 1442 height 719
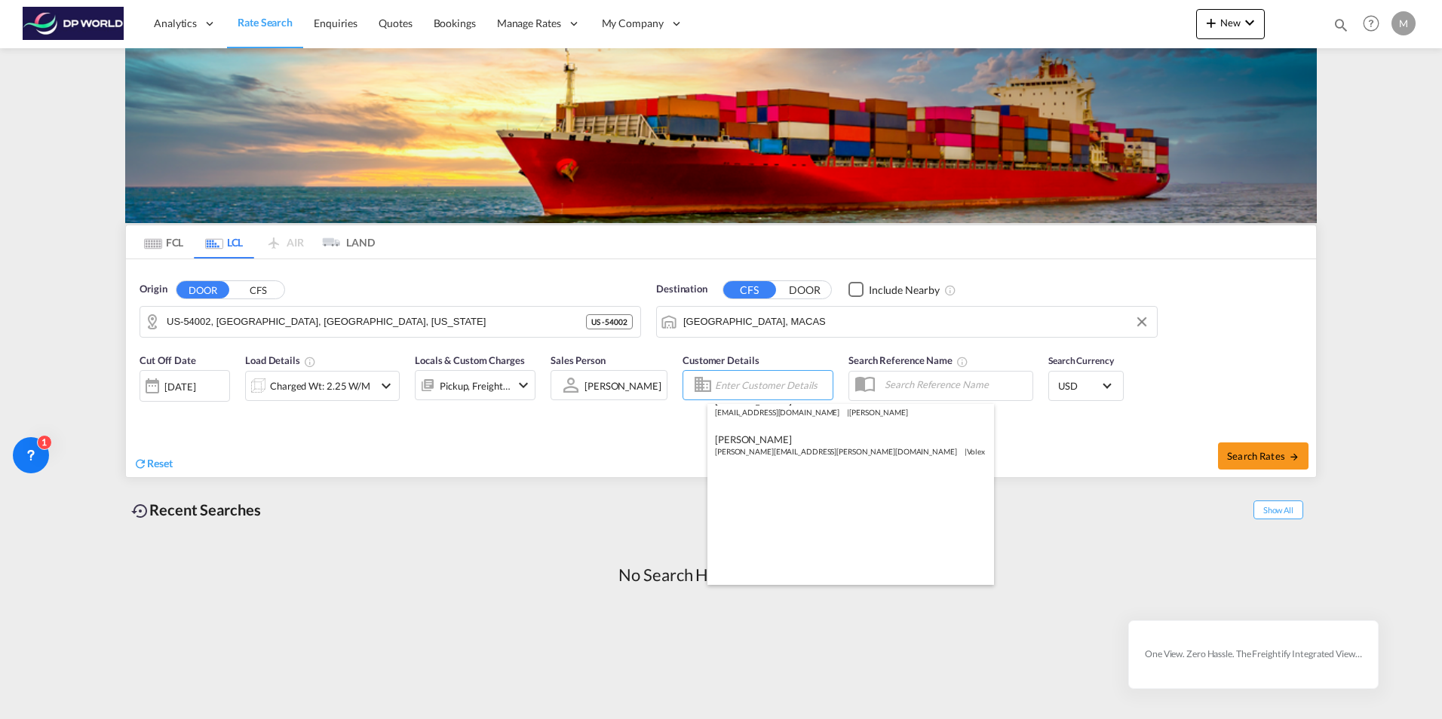
scroll to position [293, 0]
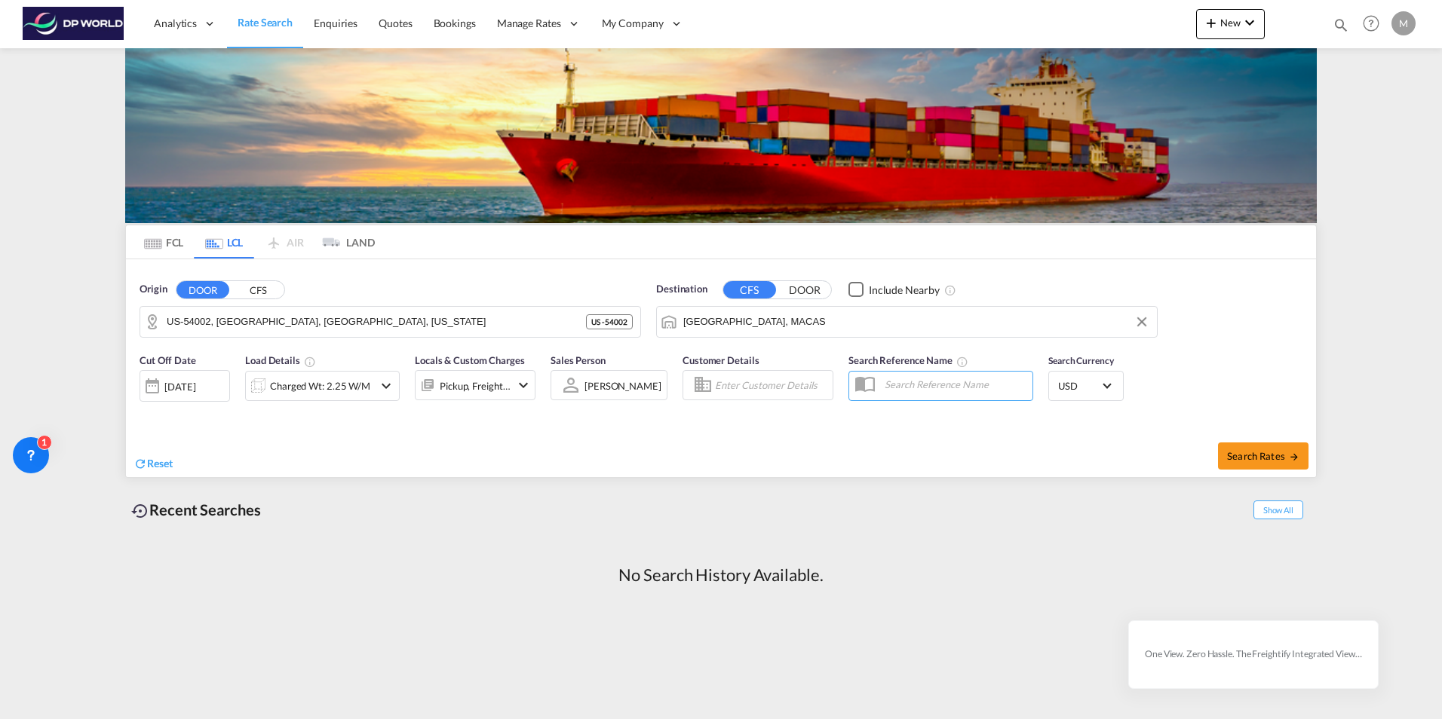
click at [879, 385] on input "text" at bounding box center [954, 384] width 155 height 23
click at [715, 391] on body "Analytics Reports Dashboard Rate Search Enquiries Quotes Bookings" at bounding box center [721, 359] width 1442 height 719
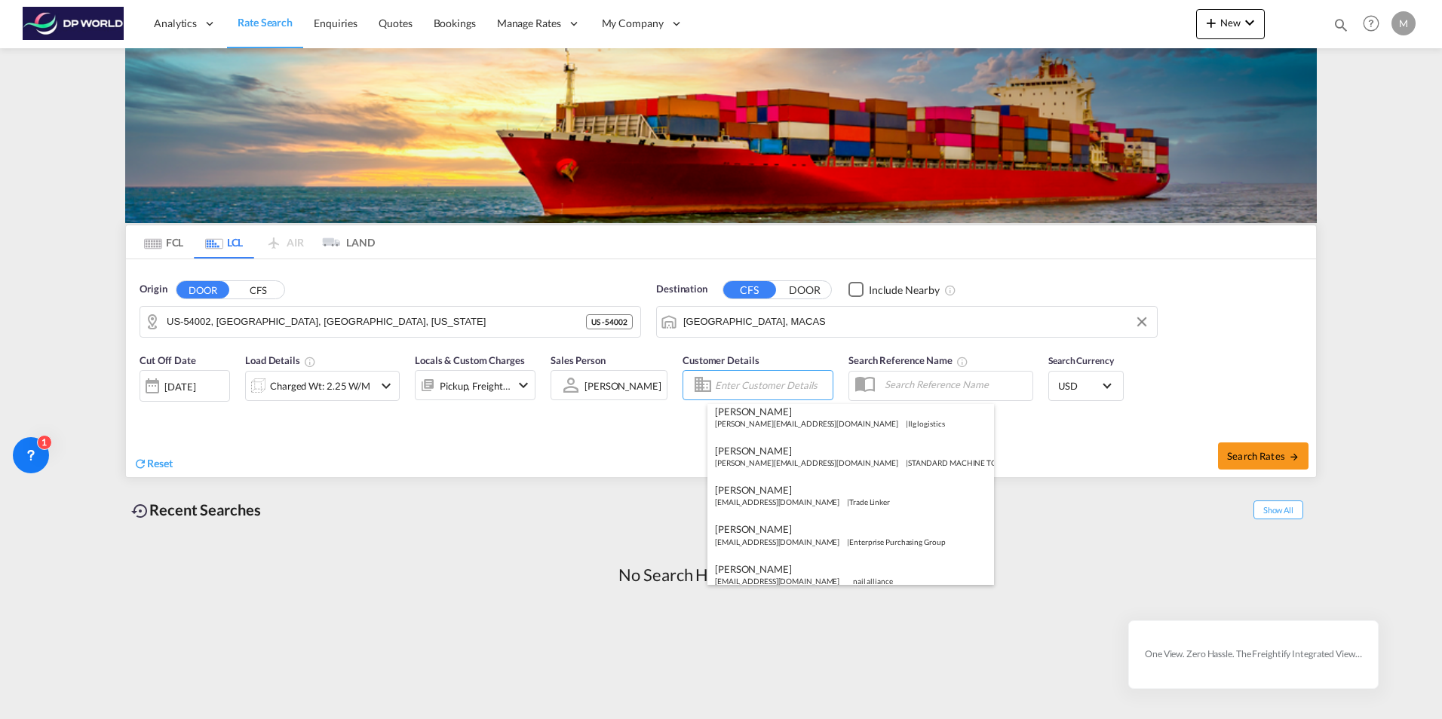
scroll to position [56, 0]
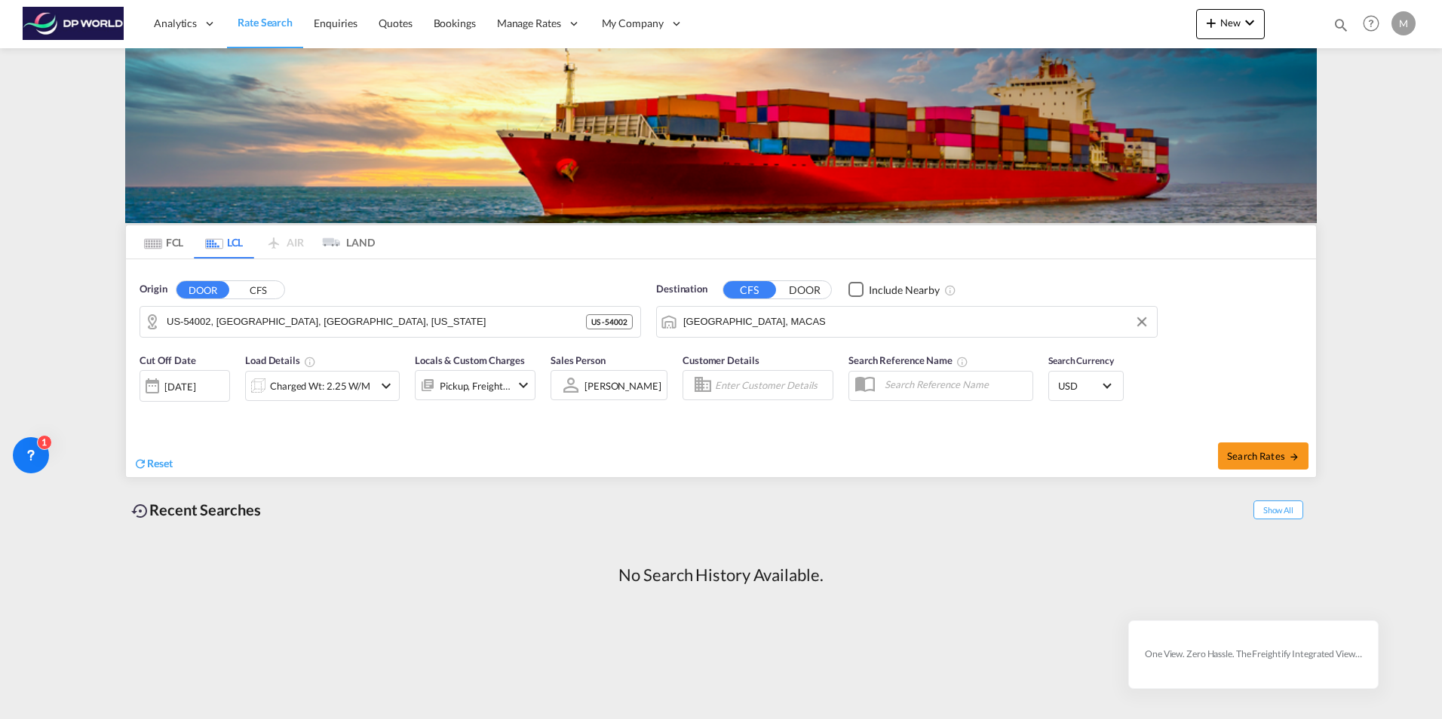
click at [922, 388] on input "text" at bounding box center [954, 384] width 155 height 23
click at [1111, 388] on md-select-value "USD" at bounding box center [1085, 385] width 59 height 21
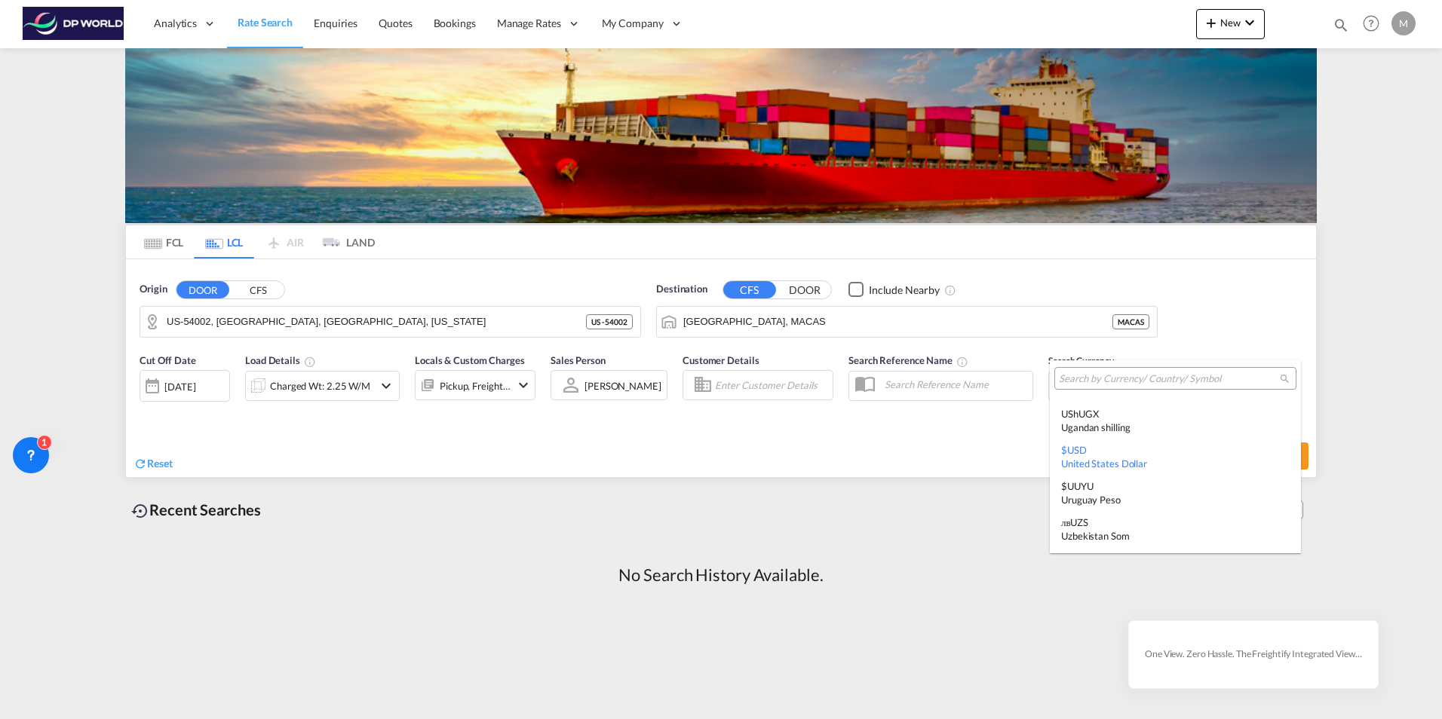
click at [905, 467] on md-backdrop at bounding box center [721, 359] width 1442 height 719
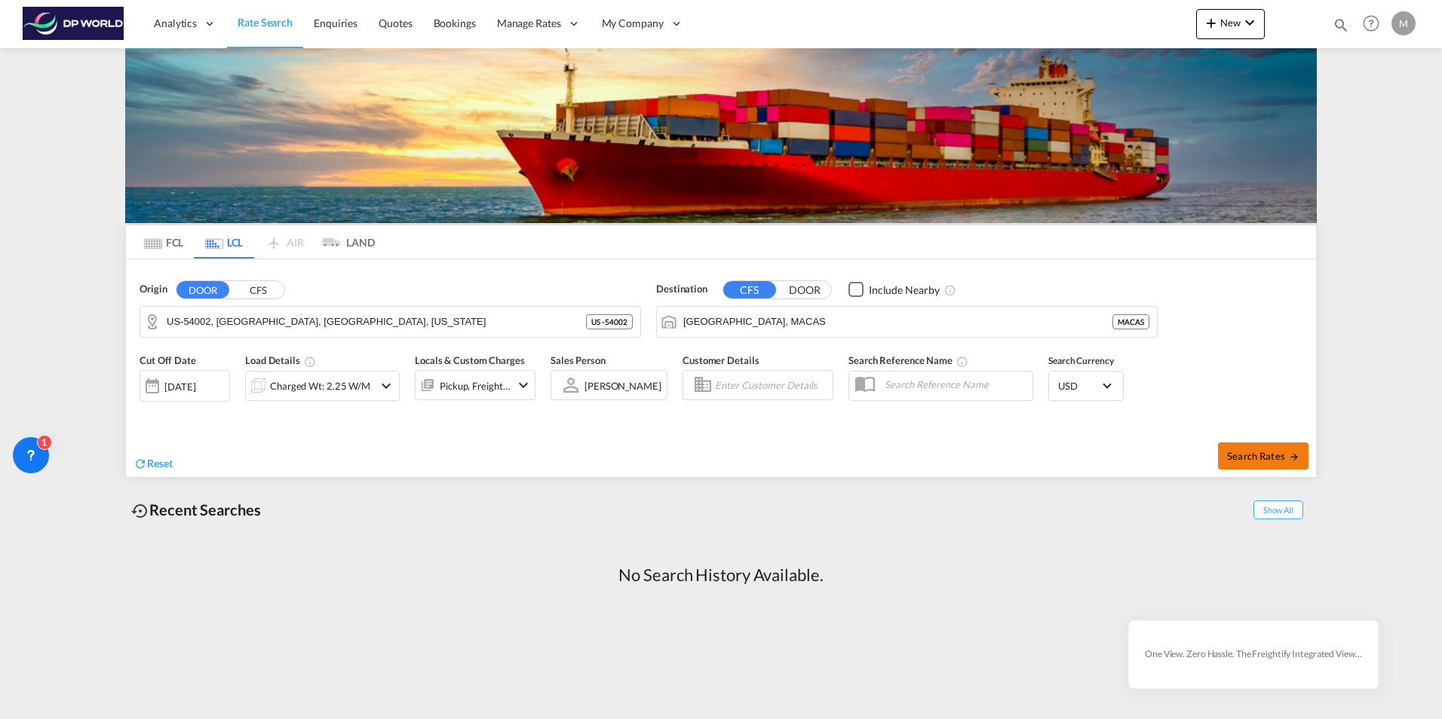
click at [1150, 456] on span "Search Rates" at bounding box center [1263, 456] width 72 height 12
type input "54002 to MACAS / 17 Oct 2025"
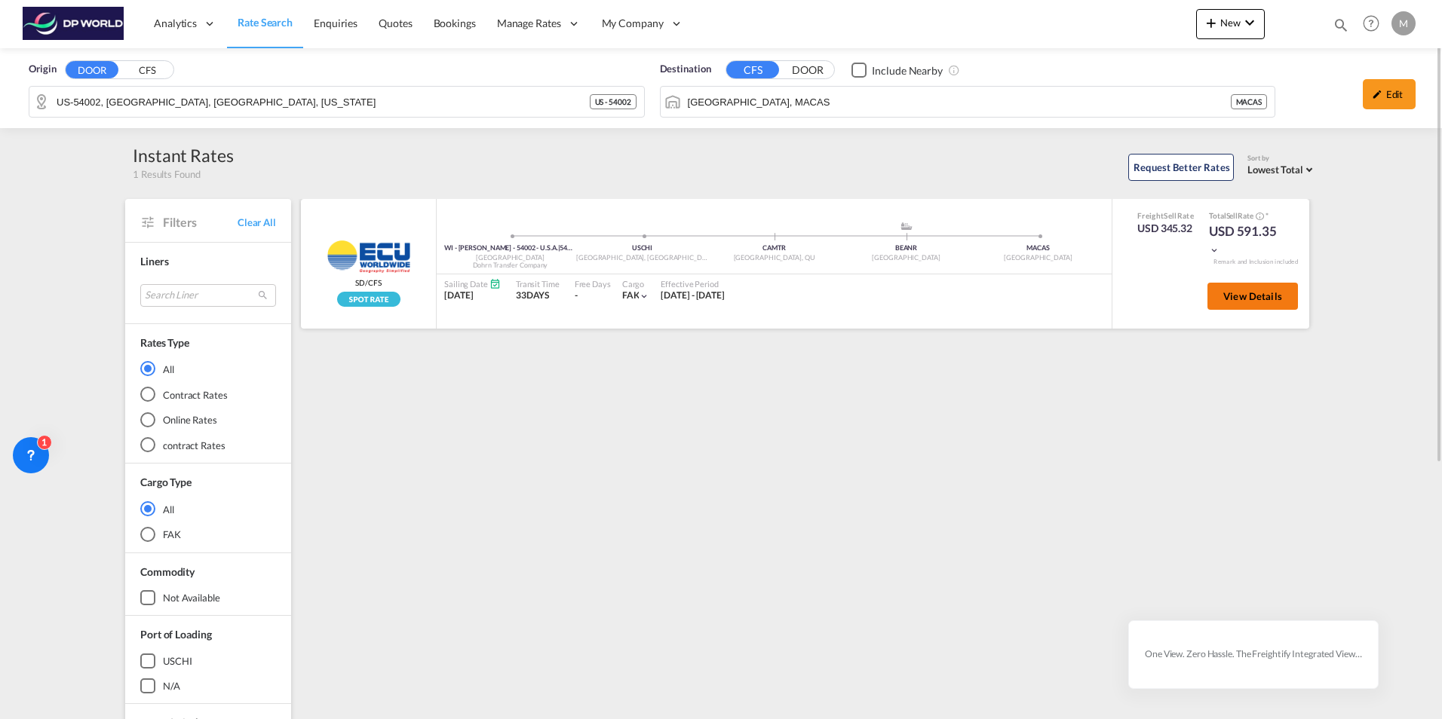
click at [1150, 302] on span "View Details" at bounding box center [1252, 296] width 59 height 12
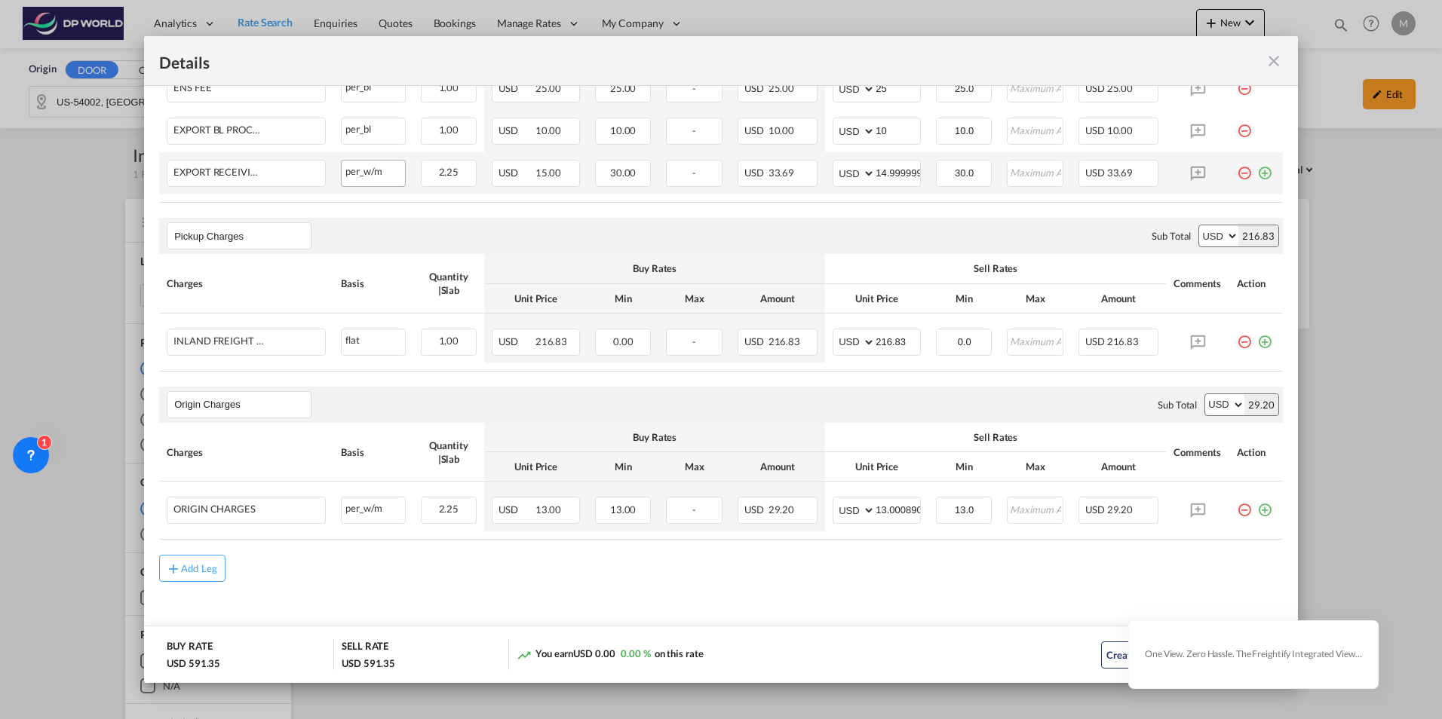
scroll to position [539, 0]
click at [957, 669] on div "Create a Booking Create a Quote" at bounding box center [1090, 654] width 383 height 31
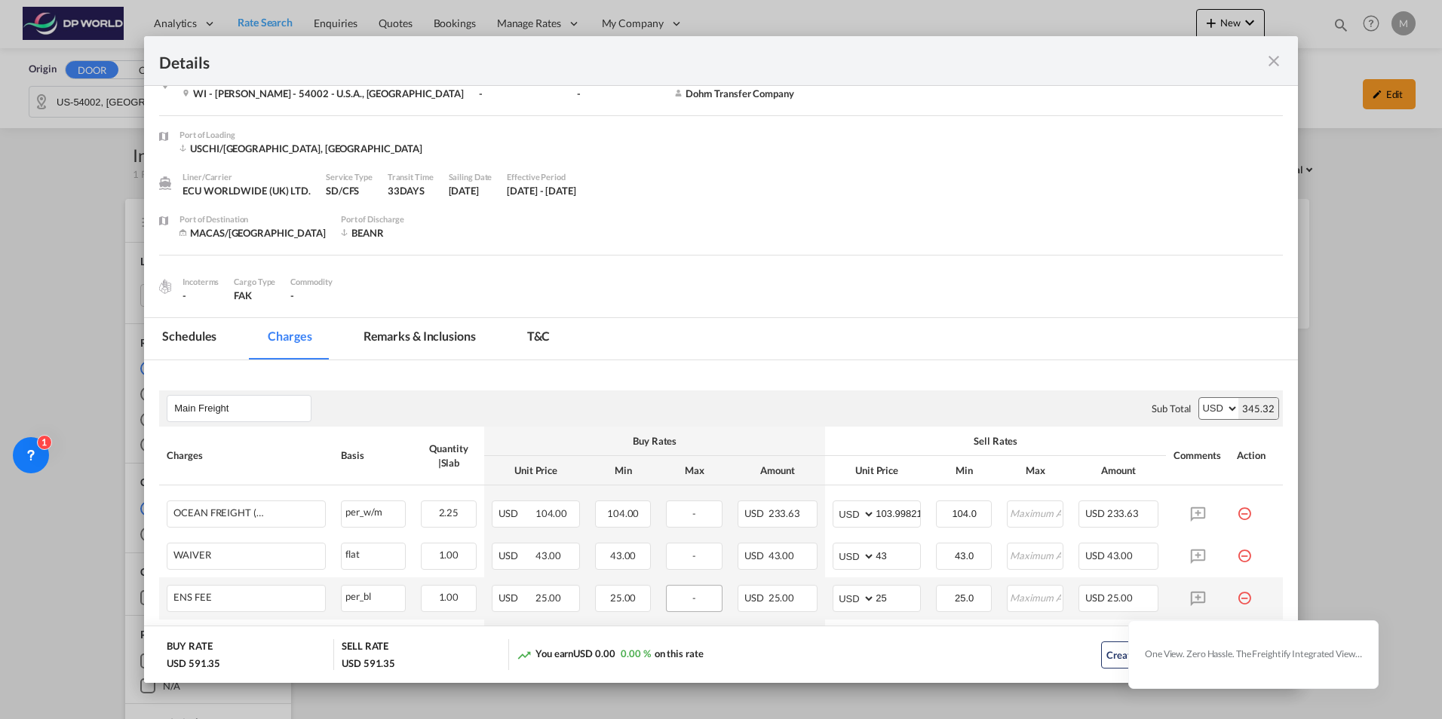
scroll to position [0, 0]
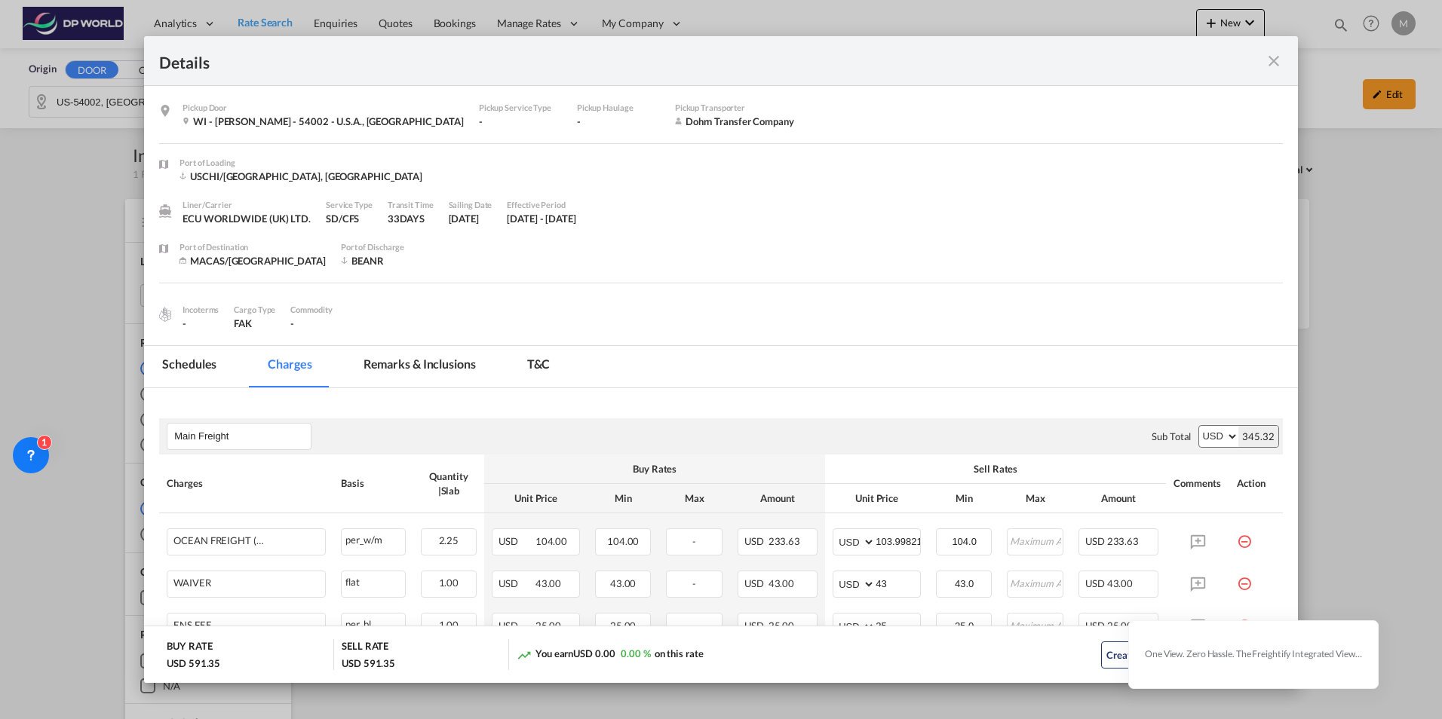
click at [193, 369] on md-tab-item "Schedules" at bounding box center [189, 366] width 90 height 41
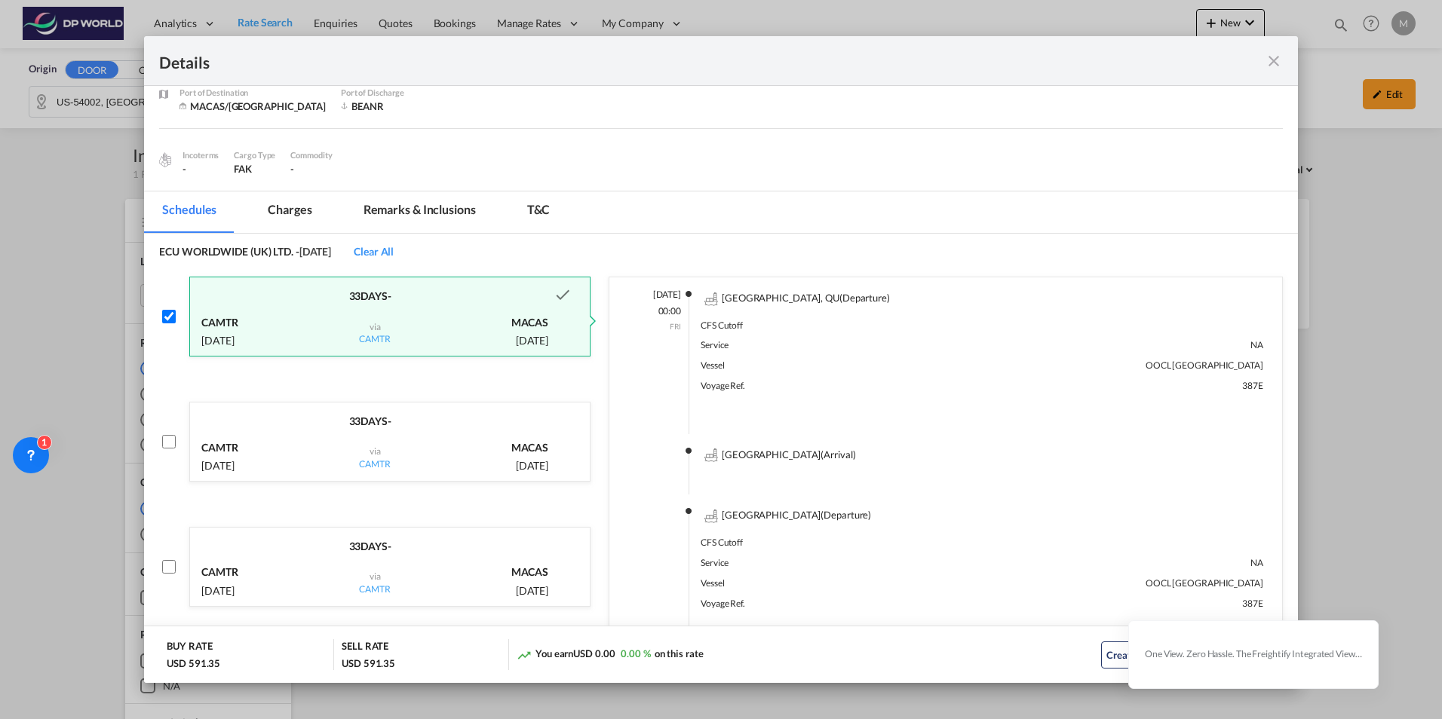
scroll to position [227, 0]
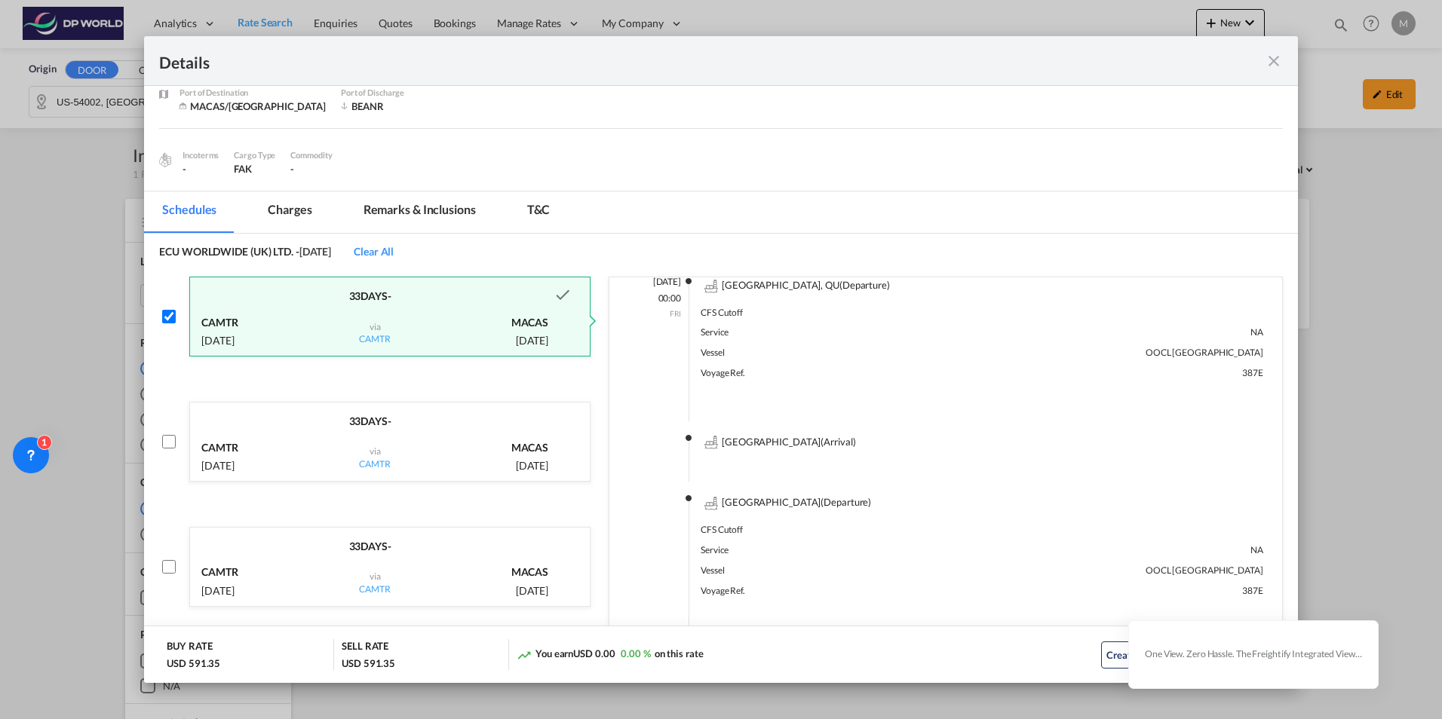
click at [1053, 655] on div "Create a Booking Create a Quote" at bounding box center [1090, 654] width 383 height 31
click at [1150, 622] on icon at bounding box center [1376, 622] width 11 height 11
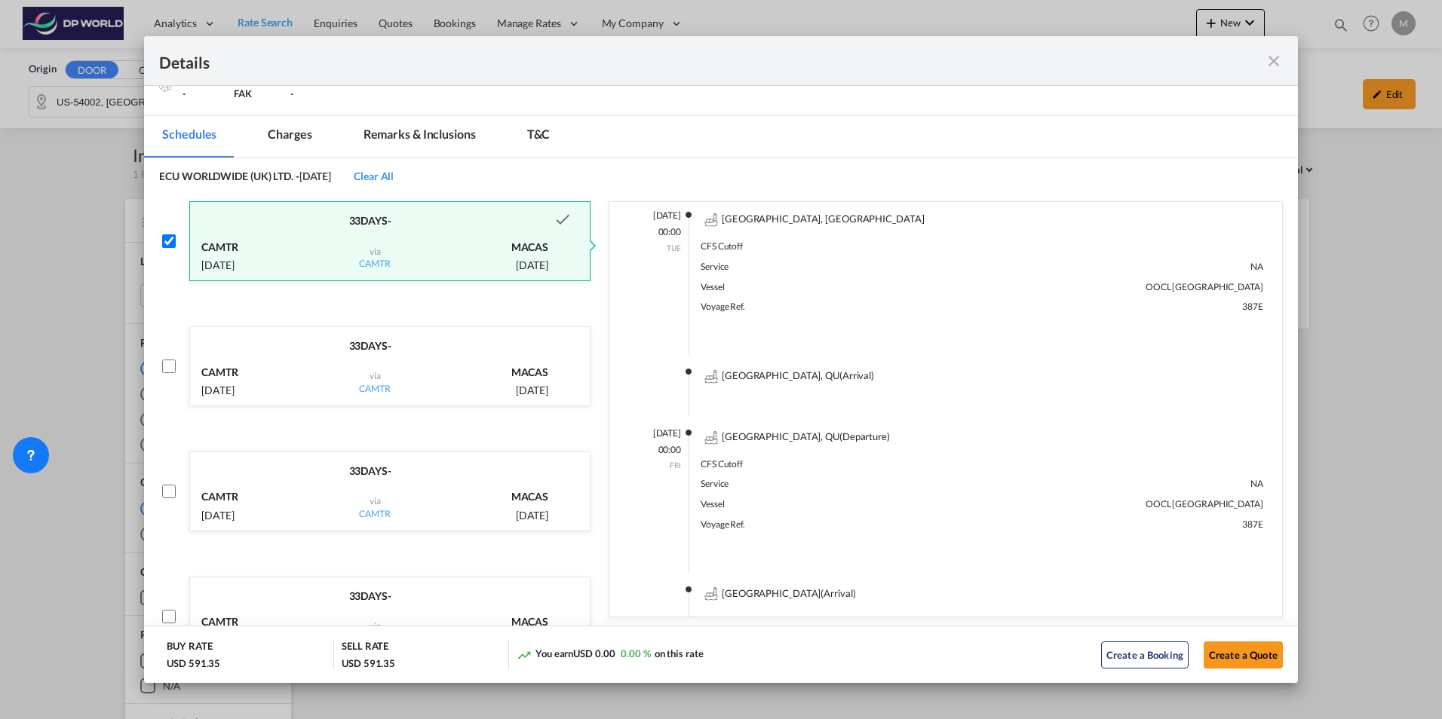
scroll to position [155, 0]
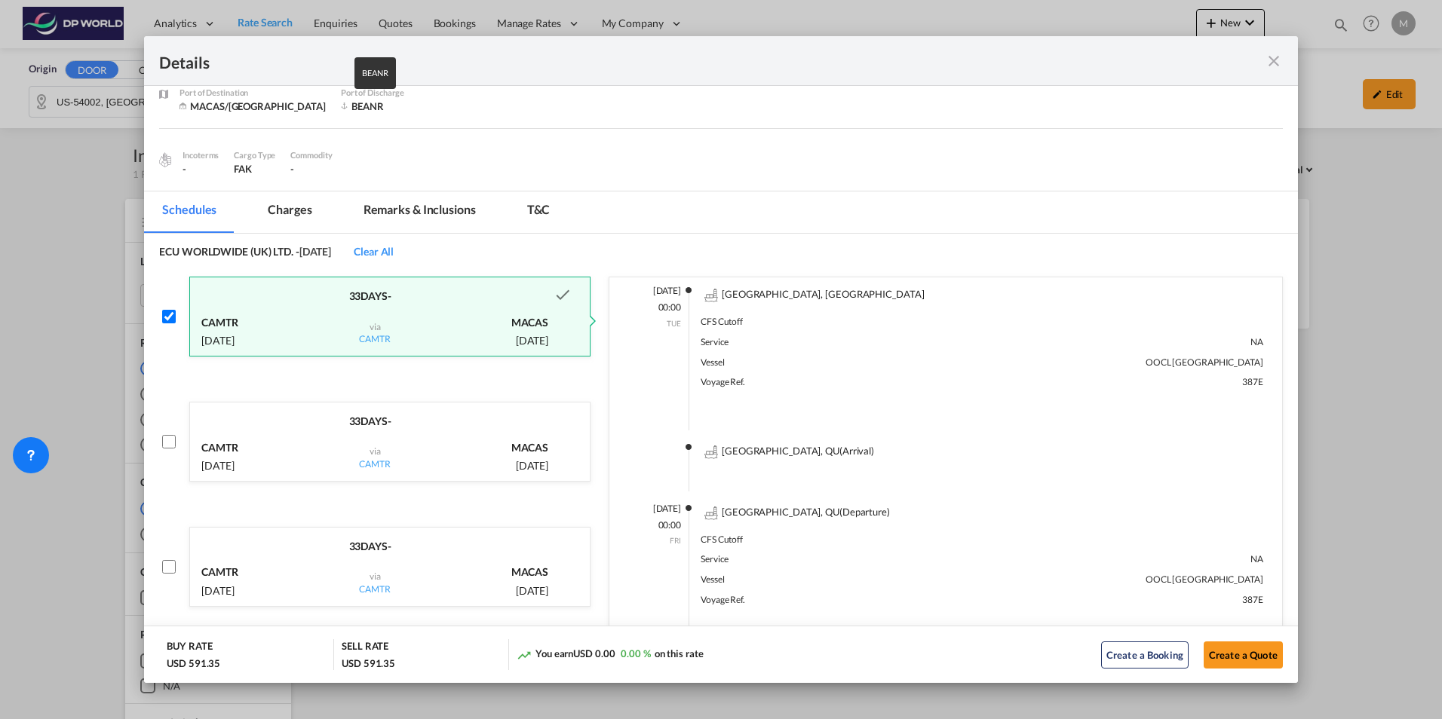
click at [341, 106] on div "BEANR" at bounding box center [401, 107] width 121 height 14
drag, startPoint x: 339, startPoint y: 106, endPoint x: 428, endPoint y: 114, distance: 89.3
click at [428, 114] on div "Port of Discharge BEANR" at bounding box center [409, 107] width 136 height 42
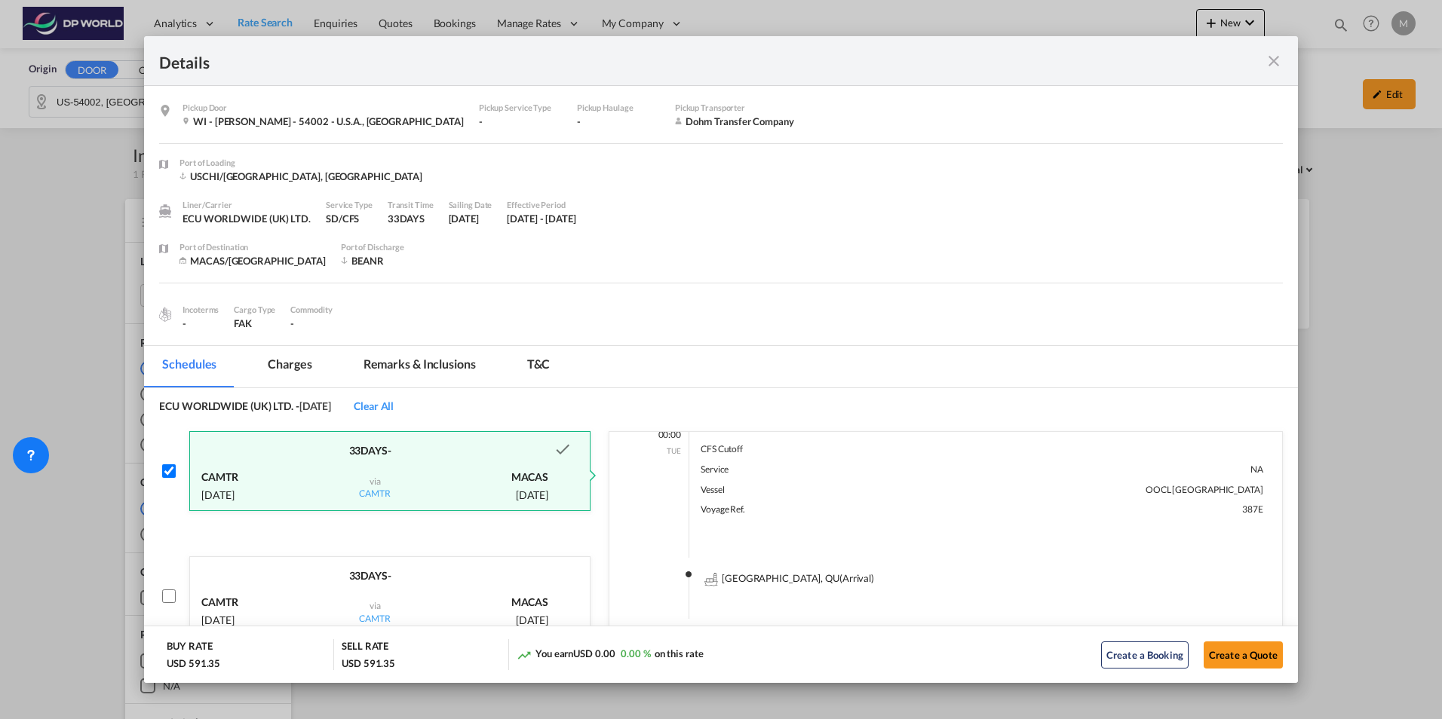
scroll to position [0, 0]
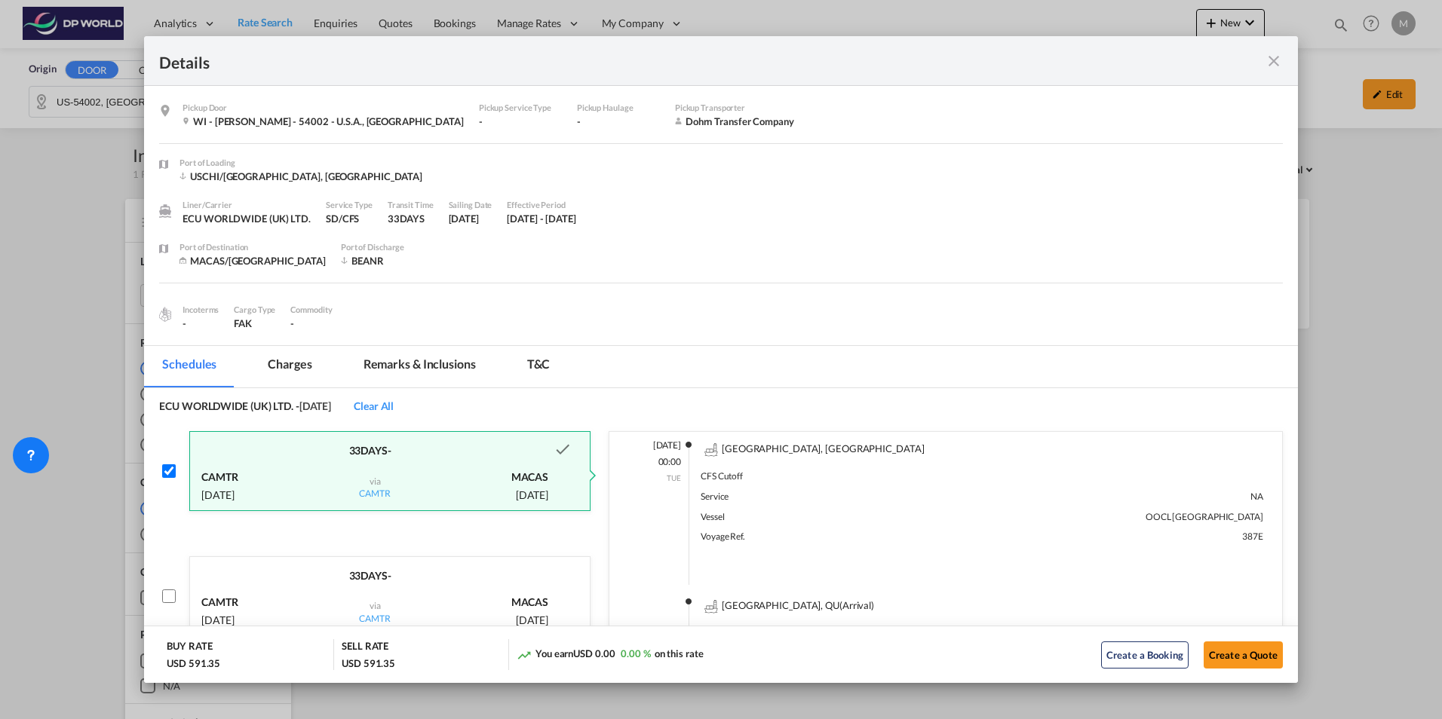
click at [1150, 57] on md-icon "icon-close fg-AAA8AD m-0 cursor" at bounding box center [1273, 61] width 18 height 18
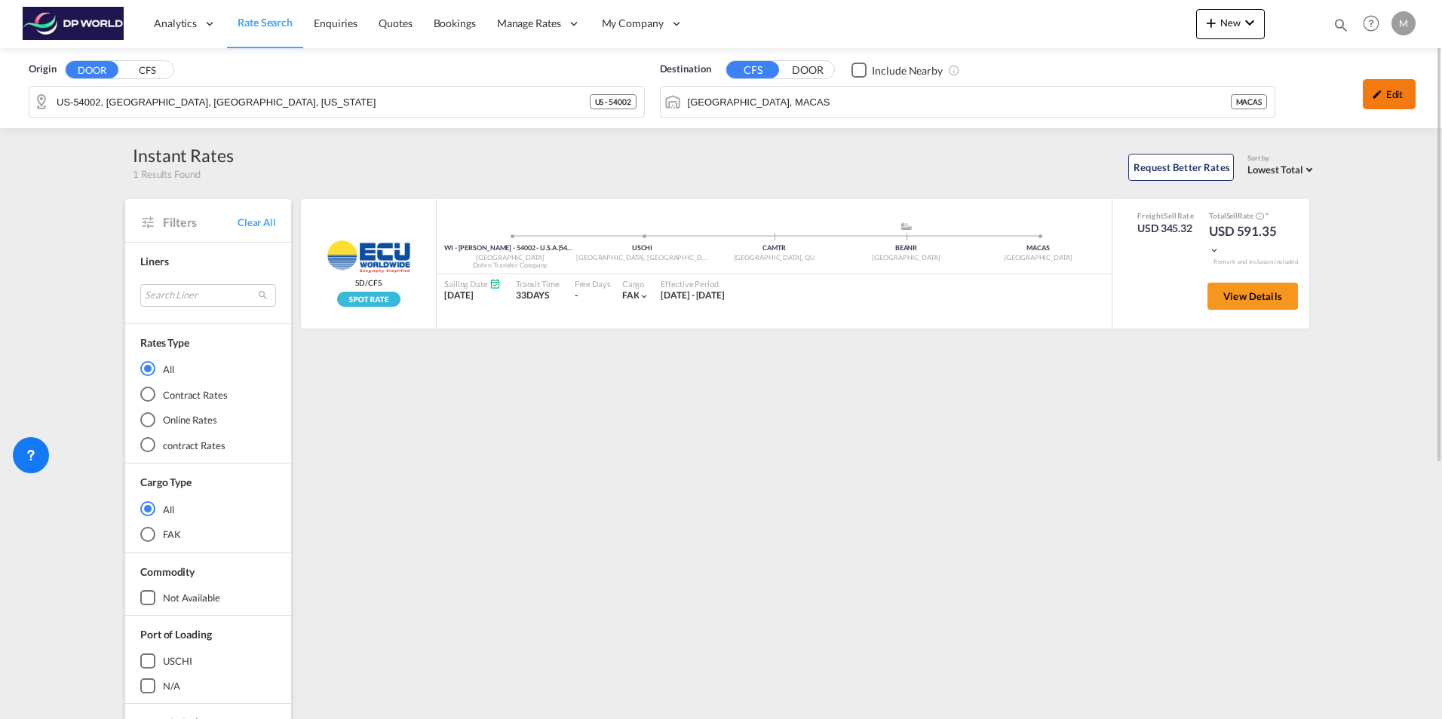
click at [1150, 94] on div "Edit" at bounding box center [1388, 94] width 53 height 30
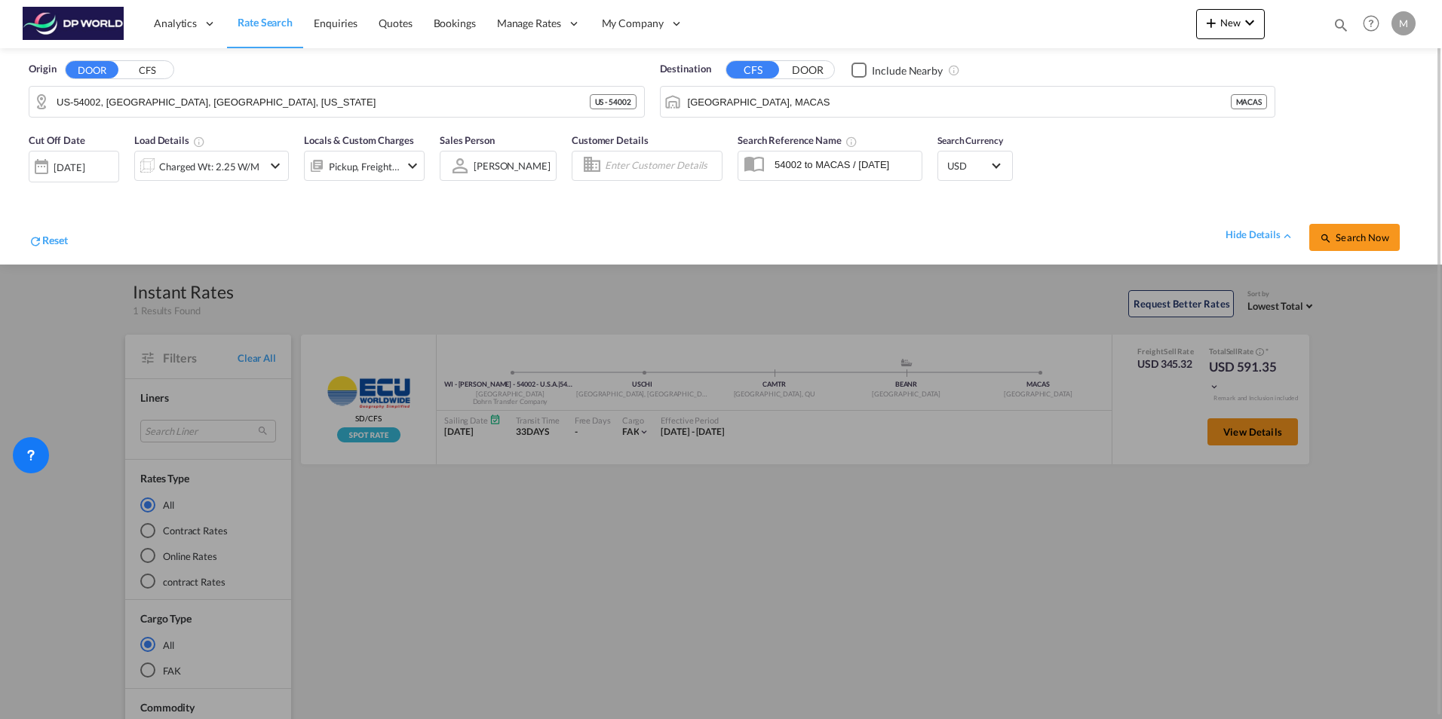
click at [79, 164] on div "17 Oct 2025" at bounding box center [69, 168] width 31 height 14
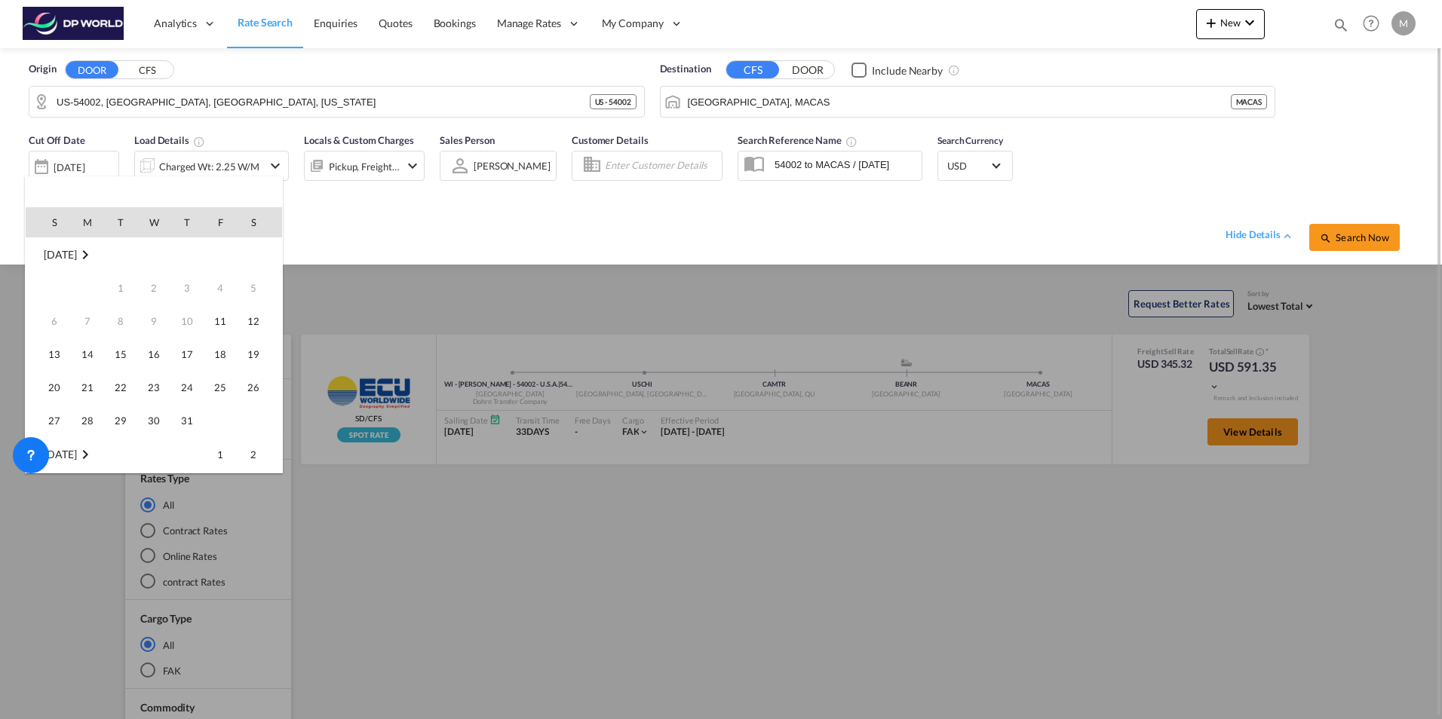
scroll to position [599, 0]
click at [154, 323] on span "15" at bounding box center [154, 321] width 30 height 30
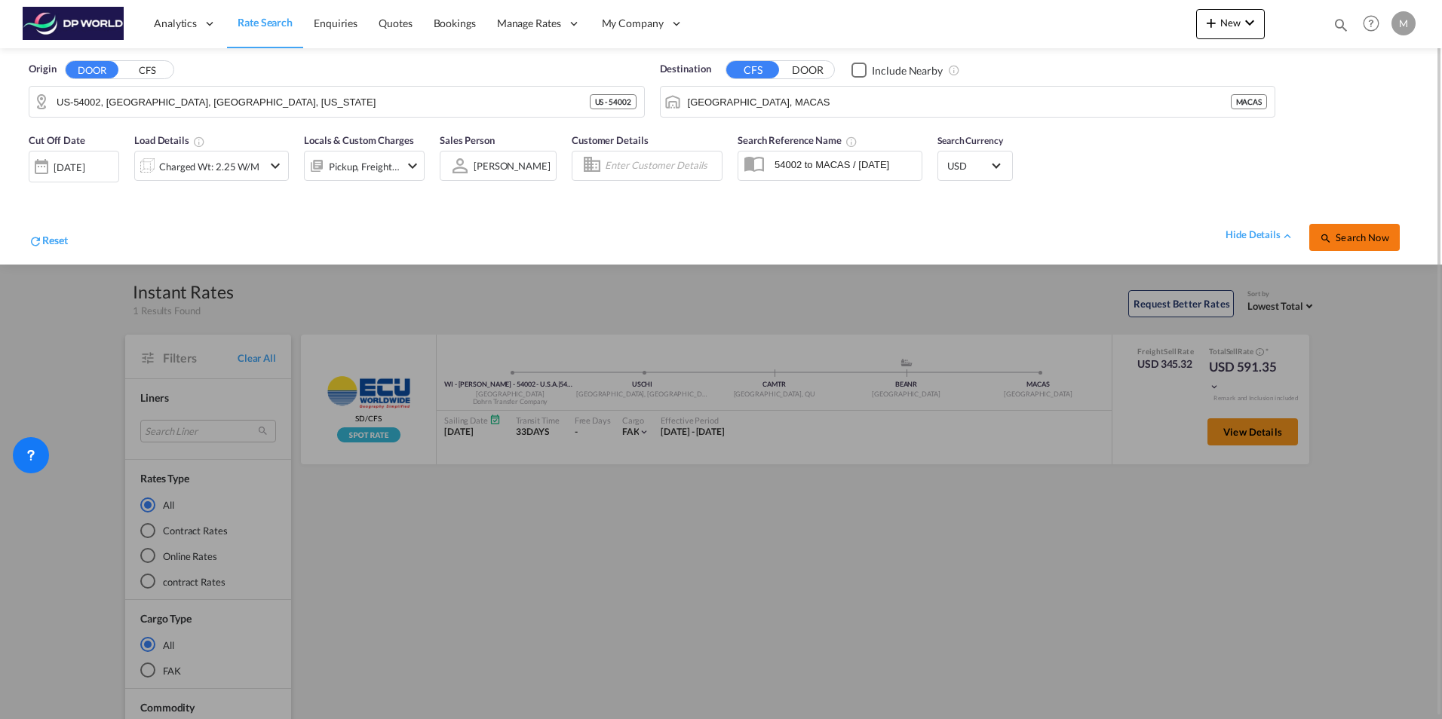
click at [1150, 239] on span "Search Now" at bounding box center [1353, 237] width 69 height 12
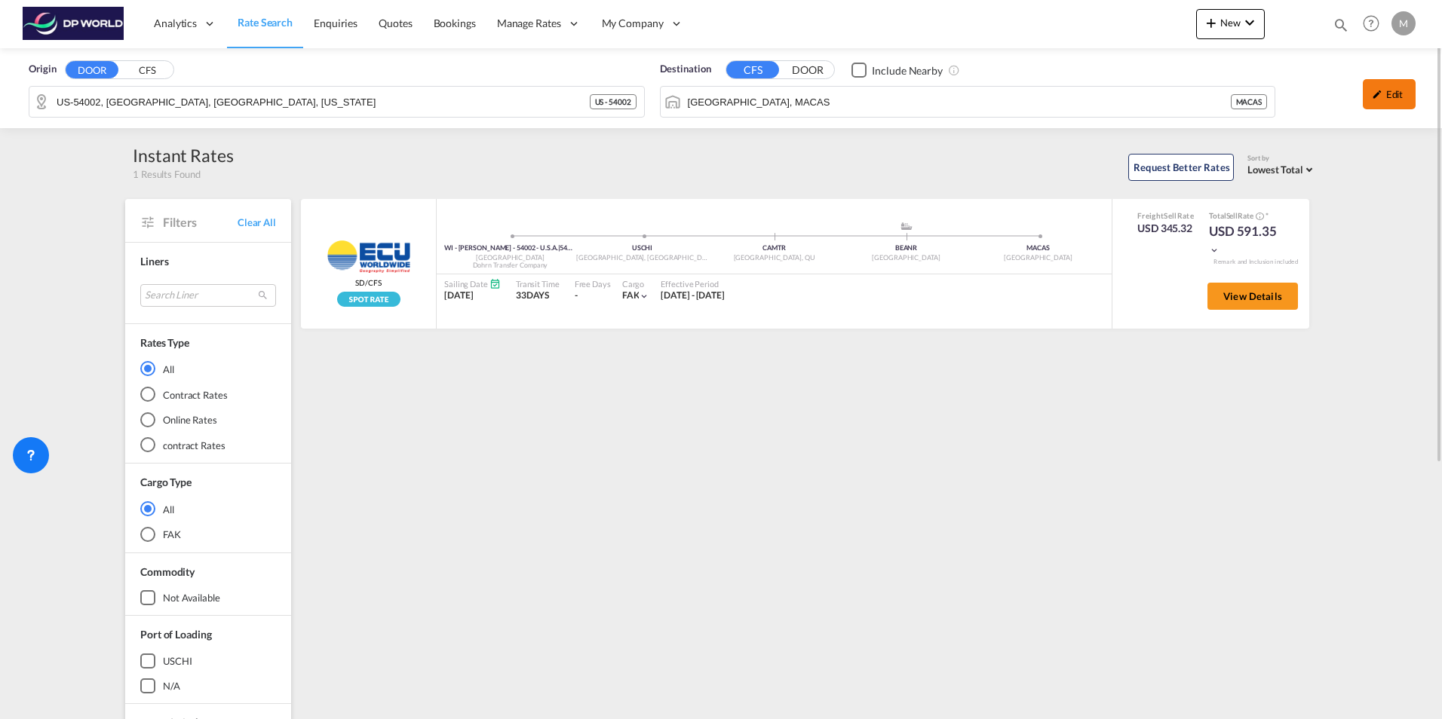
click at [1150, 100] on div "Edit" at bounding box center [1388, 94] width 53 height 30
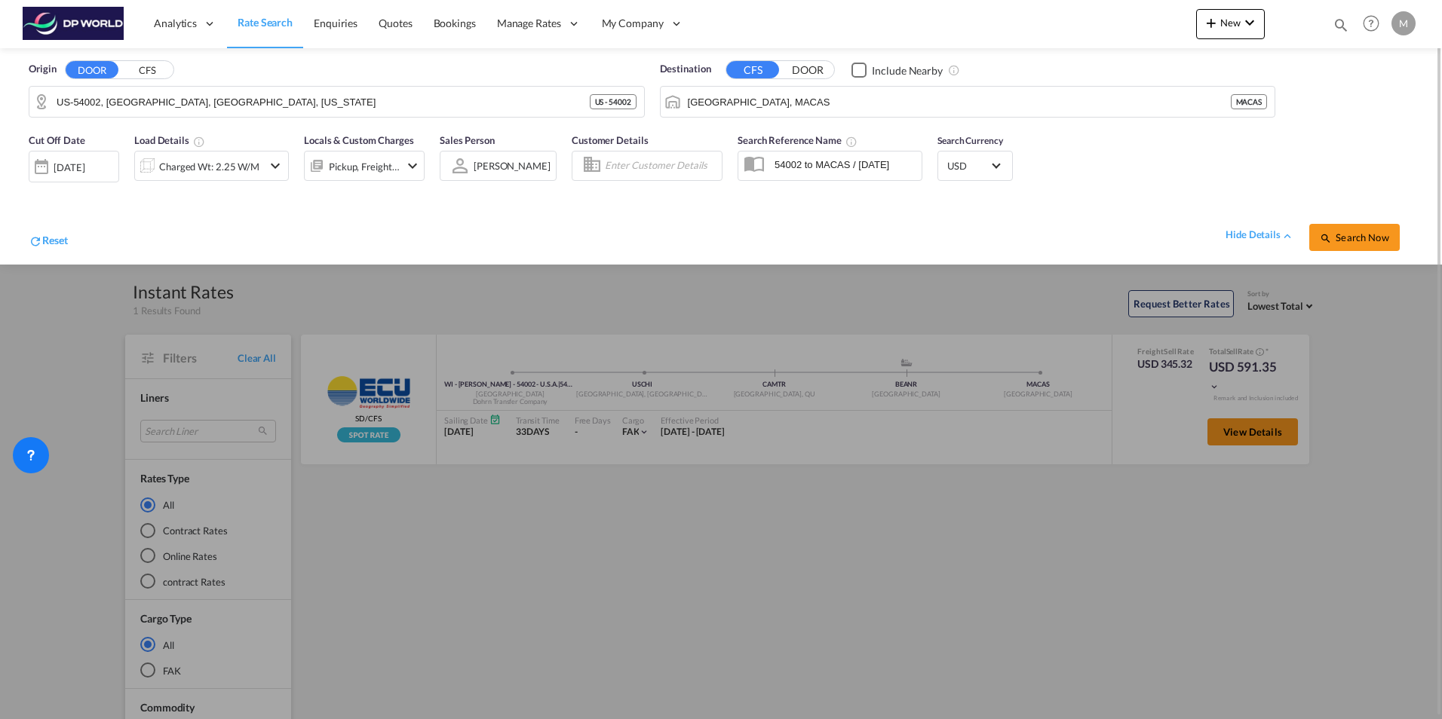
click at [84, 167] on div "15 Oct 2025" at bounding box center [69, 168] width 31 height 14
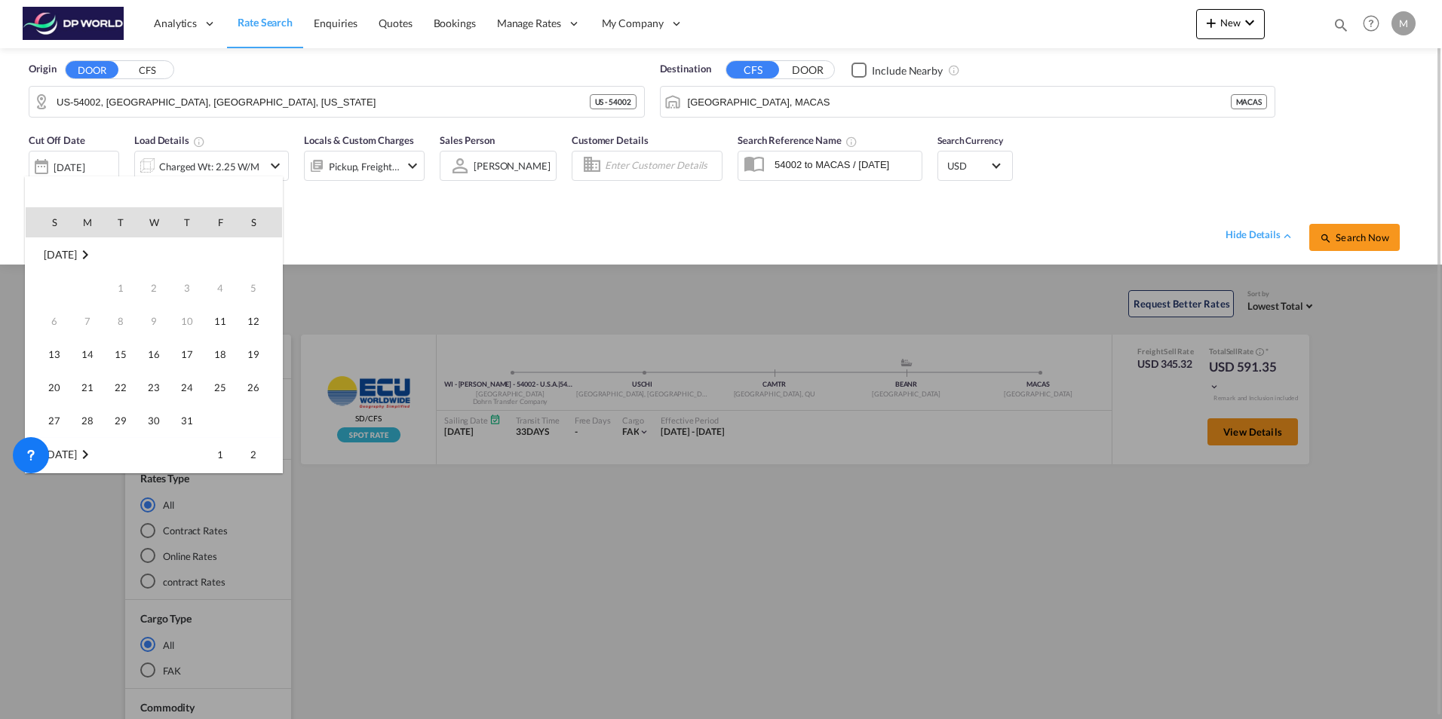
scroll to position [599, 0]
click at [121, 326] on span "14" at bounding box center [121, 321] width 30 height 30
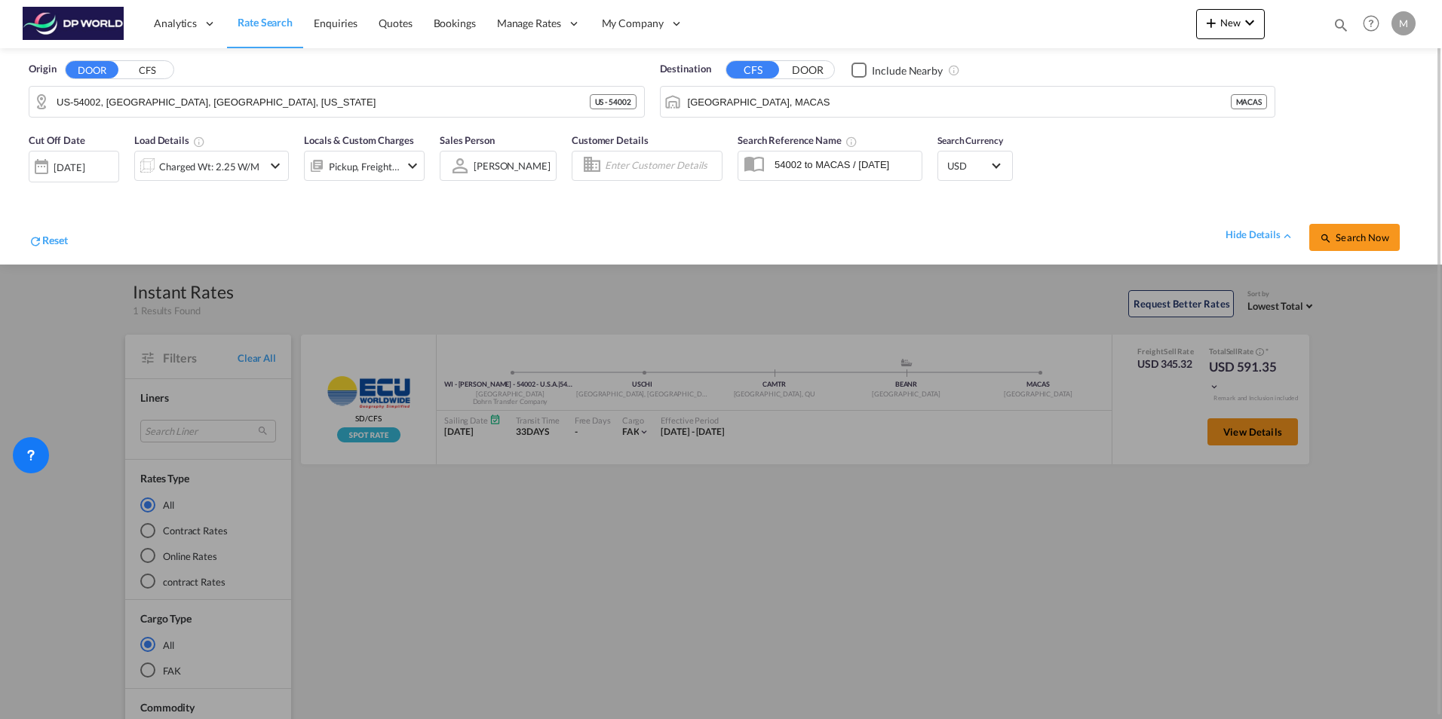
click at [84, 165] on div "14 Oct 2025" at bounding box center [69, 168] width 31 height 14
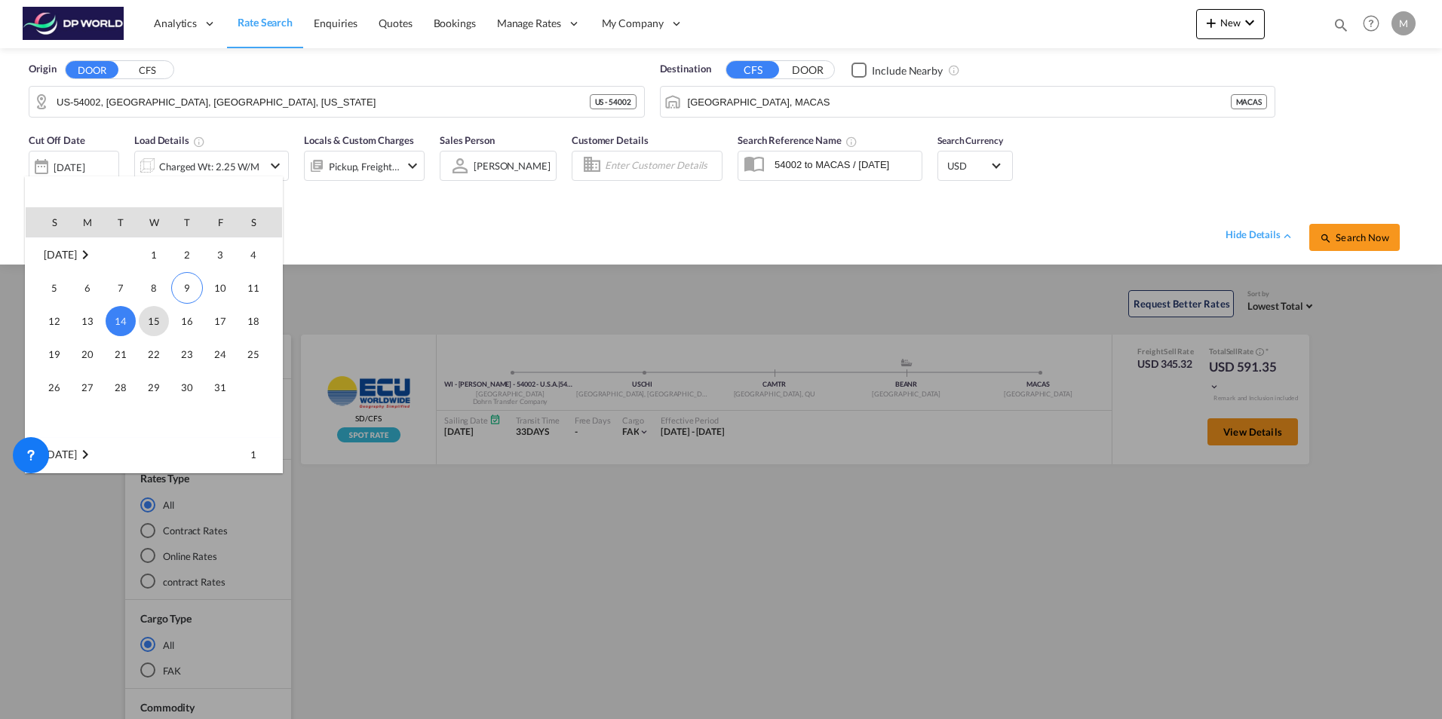
click at [155, 323] on span "15" at bounding box center [154, 321] width 30 height 30
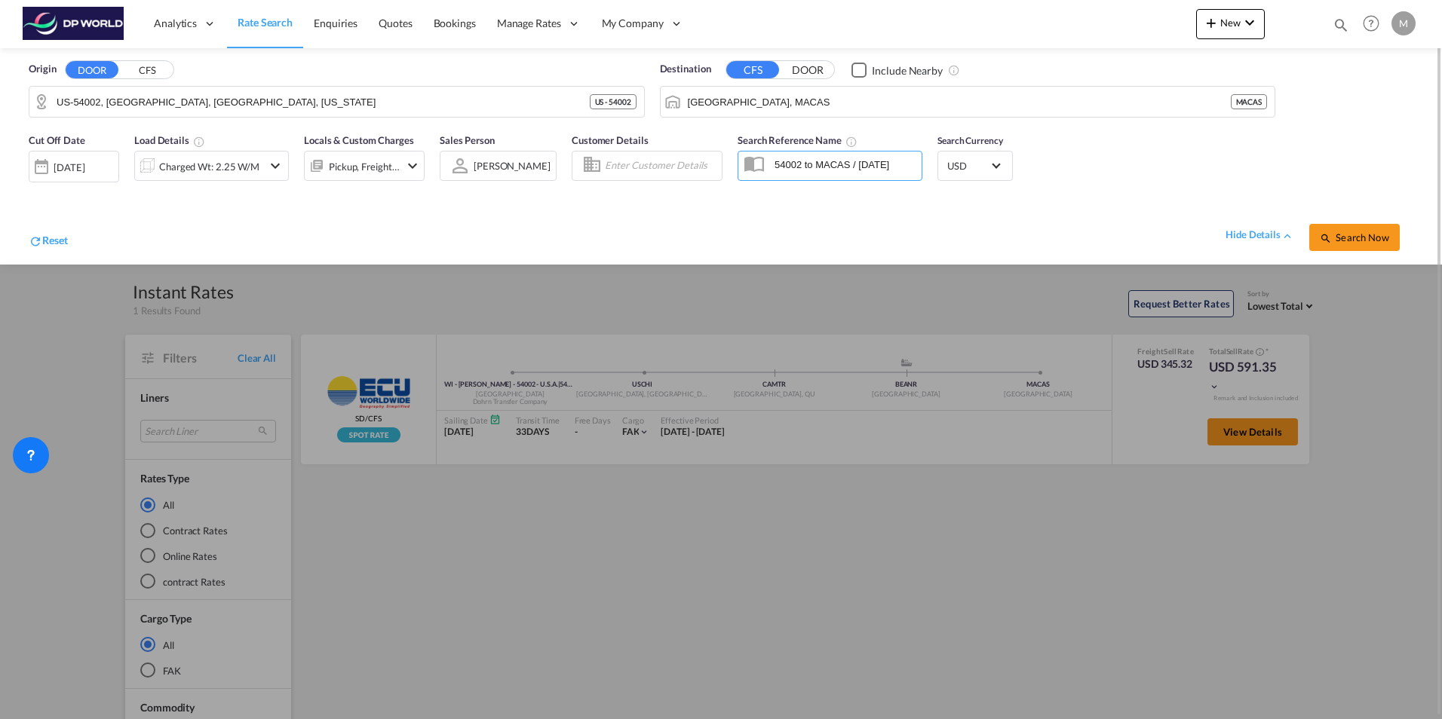
click at [84, 161] on div "15 Oct 2025" at bounding box center [69, 168] width 31 height 14
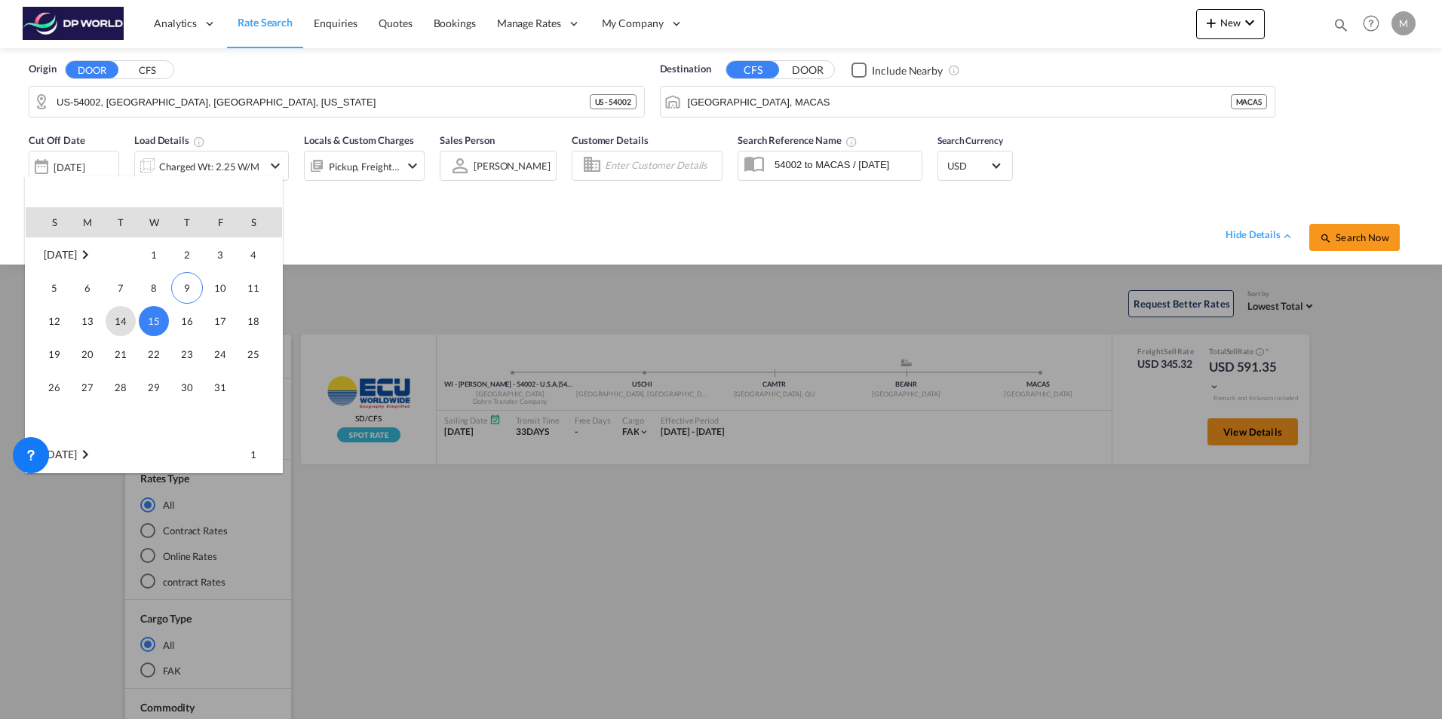
click at [119, 326] on span "14" at bounding box center [121, 321] width 30 height 30
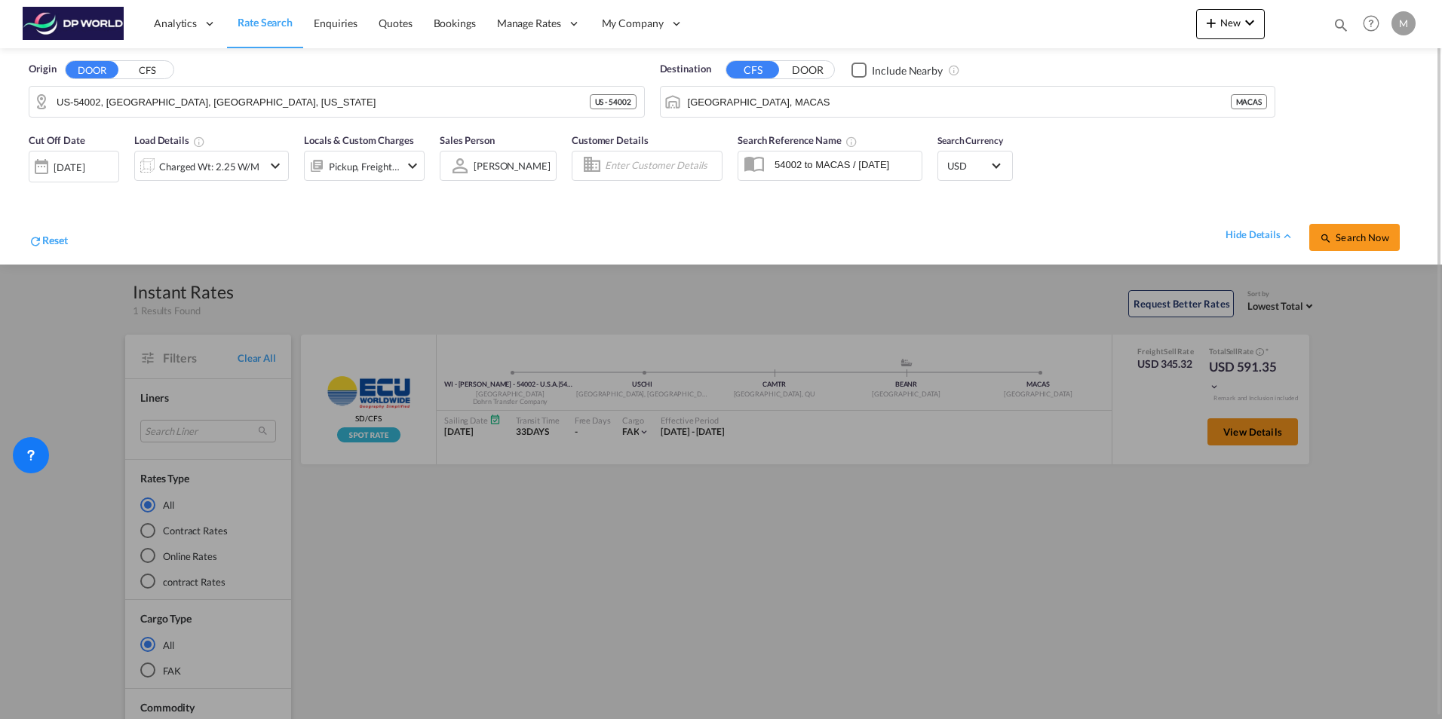
click at [1129, 228] on div "hide details Search Now" at bounding box center [740, 230] width 1345 height 42
click at [1150, 21] on md-icon "icon-chevron-down" at bounding box center [1249, 23] width 18 height 18
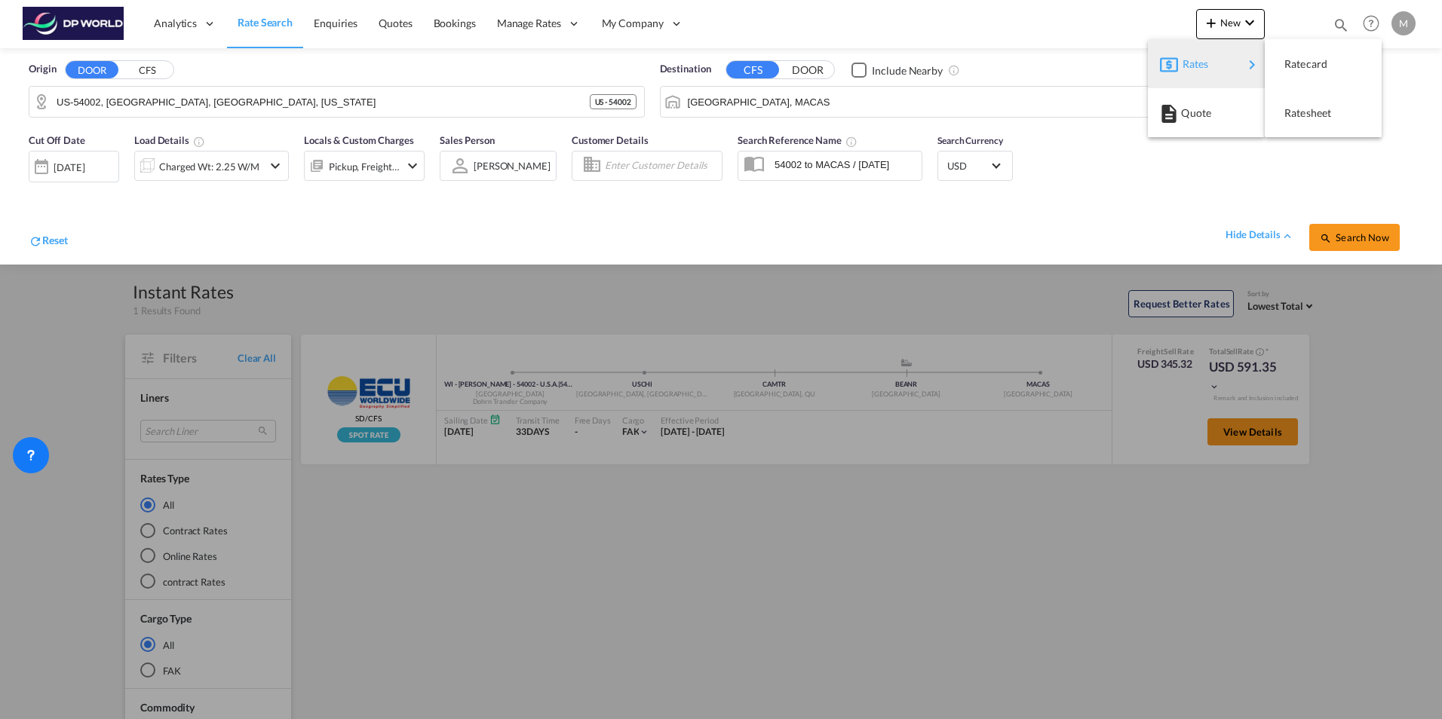
click at [478, 225] on md-backdrop at bounding box center [721, 359] width 1442 height 719
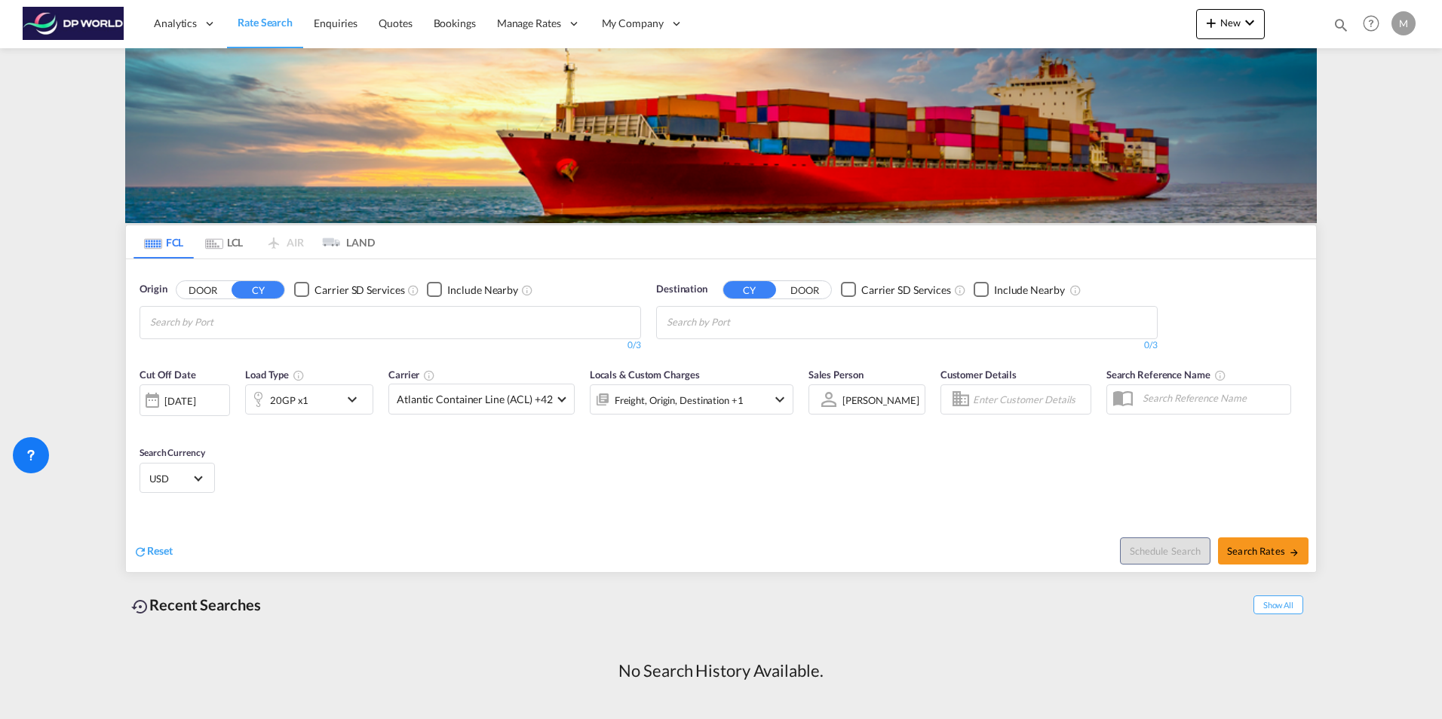
click at [228, 239] on md-tab-item "LCL" at bounding box center [224, 241] width 60 height 33
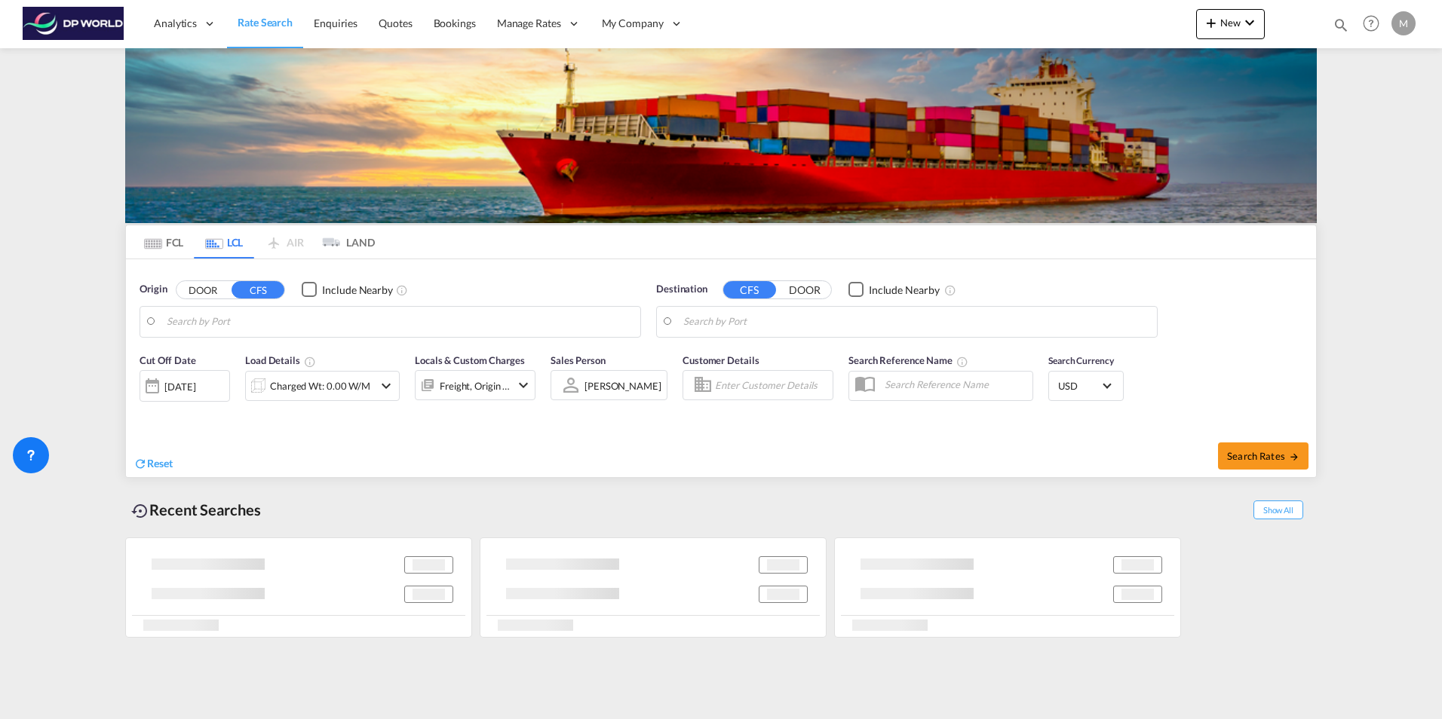
type input "US-54002, Baldwin, WI, Wisconsin"
type input "Casablanca, MACAS"
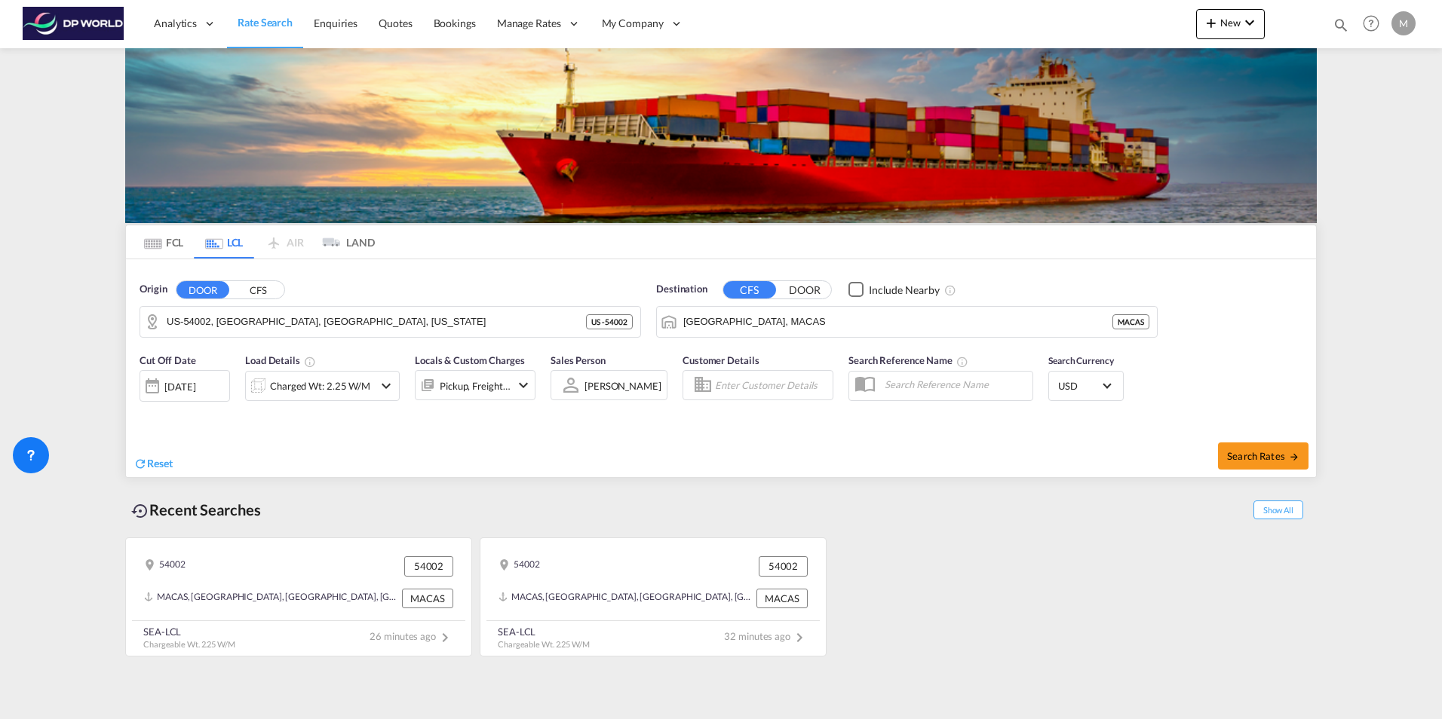
click at [389, 388] on md-icon "icon-chevron-down" at bounding box center [386, 386] width 18 height 18
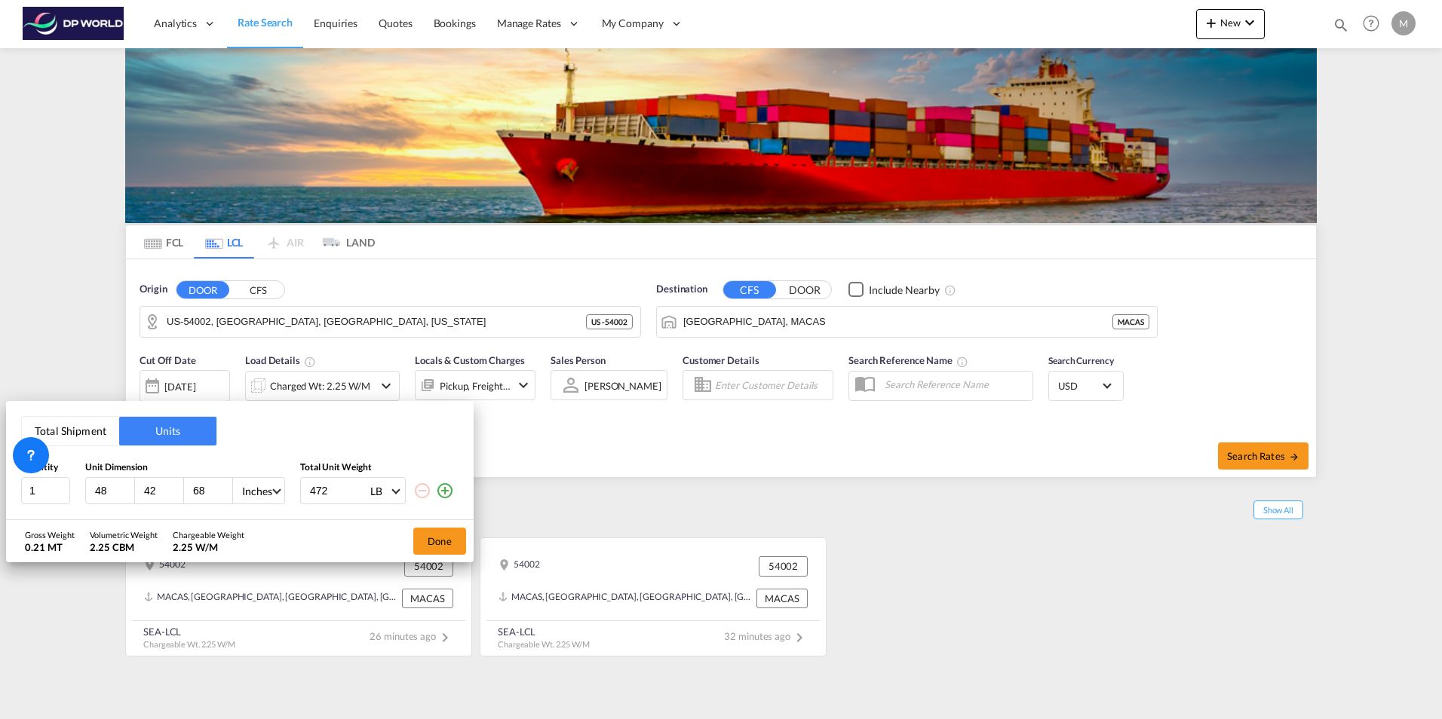
click at [538, 449] on div "Total Shipment Units Quantity Unit Dimension Total Unit Weight 1 48 42 68 Inche…" at bounding box center [721, 359] width 1442 height 719
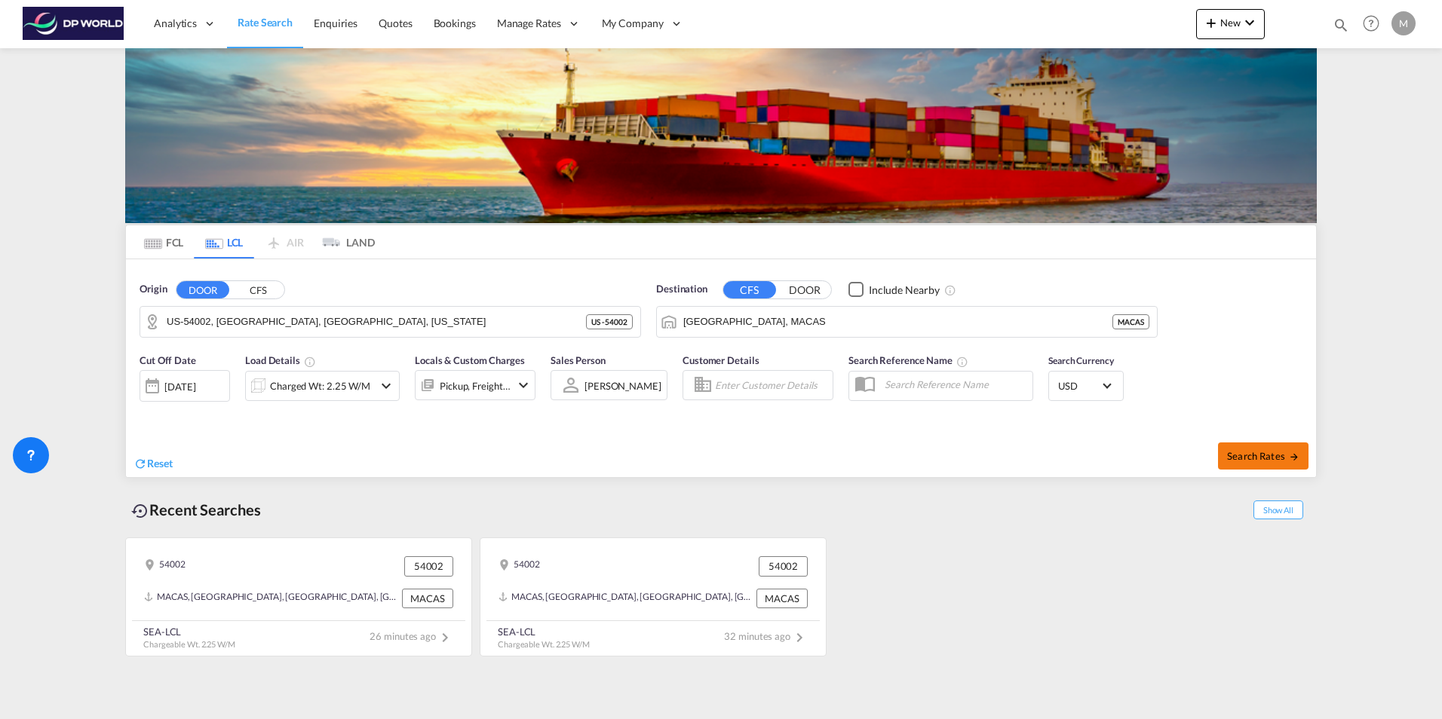
click at [1150, 463] on button "Search Rates" at bounding box center [1263, 456] width 90 height 27
type input "54002 to MACAS / 9 Oct 2025"
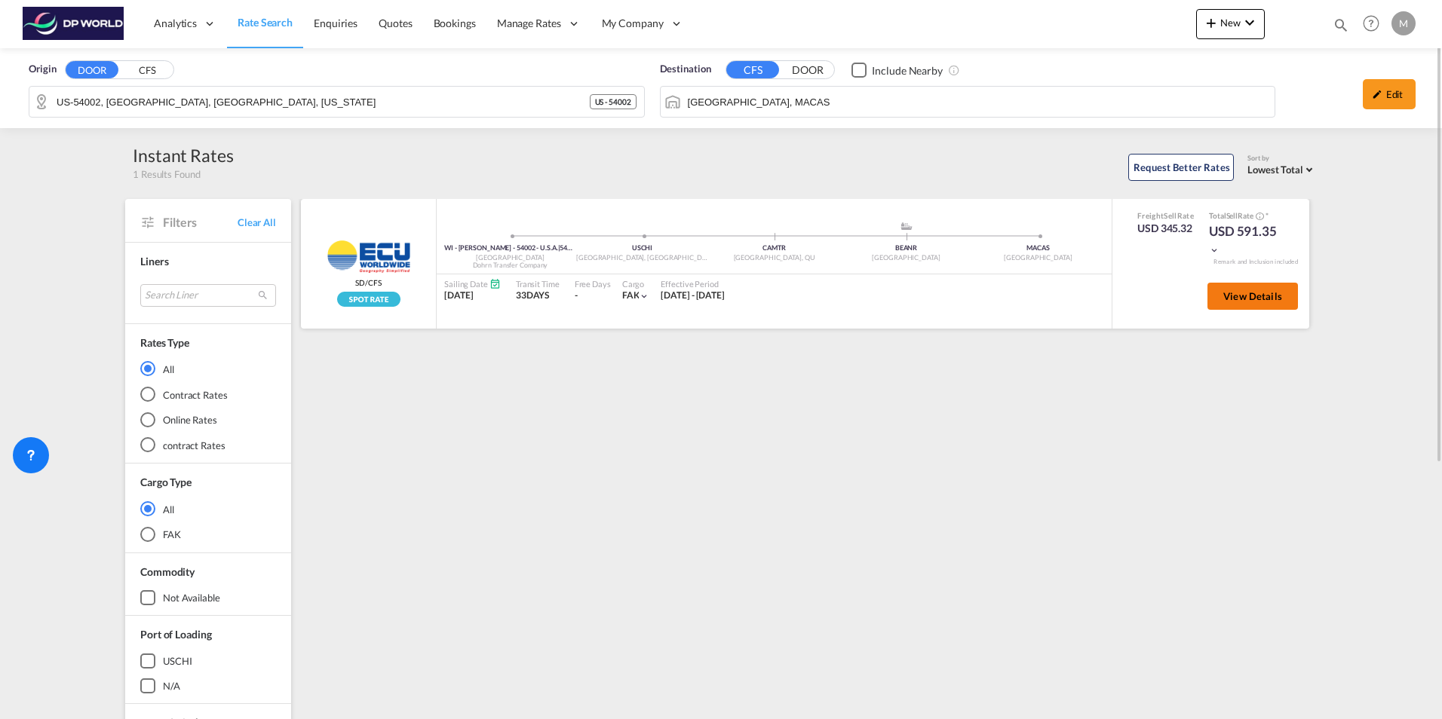
click at [1150, 299] on span "View Details" at bounding box center [1252, 296] width 59 height 12
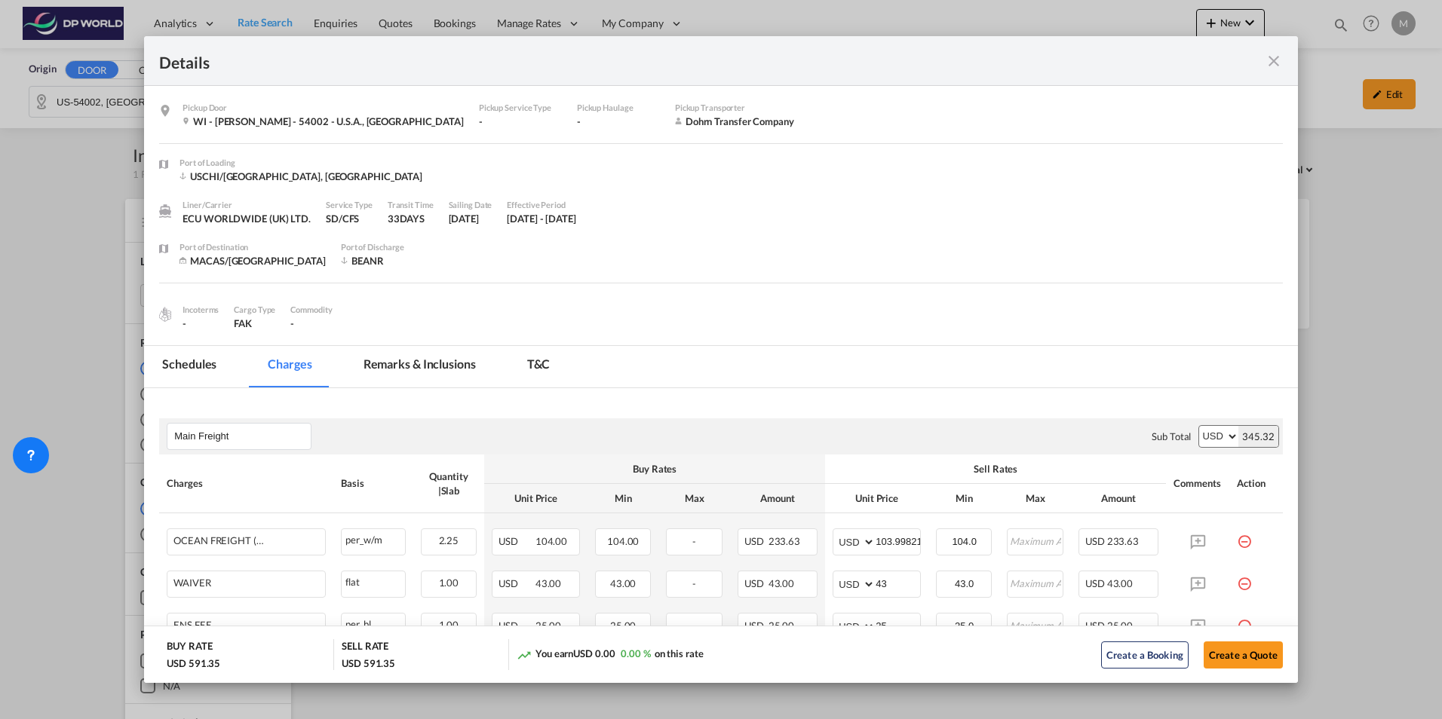
click at [1150, 63] on md-icon "icon-close fg-AAA8AD m-0 cursor" at bounding box center [1273, 61] width 18 height 18
